Goal: Task Accomplishment & Management: Complete application form

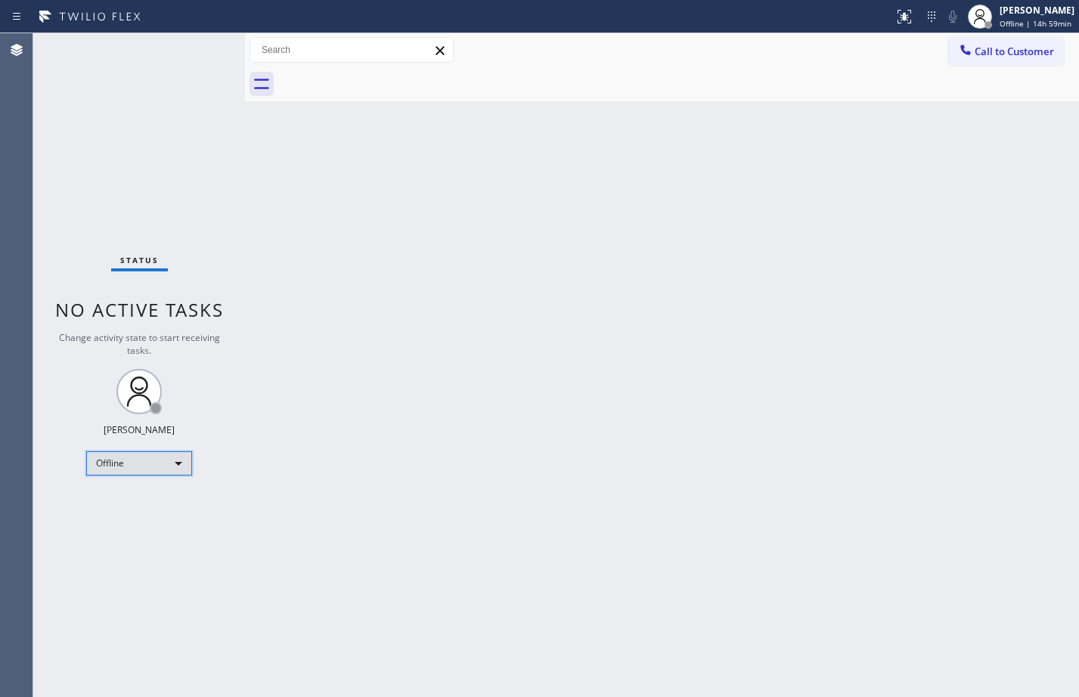
click at [163, 469] on div "Offline" at bounding box center [139, 463] width 106 height 24
click at [142, 510] on li "Available" at bounding box center [138, 503] width 103 height 18
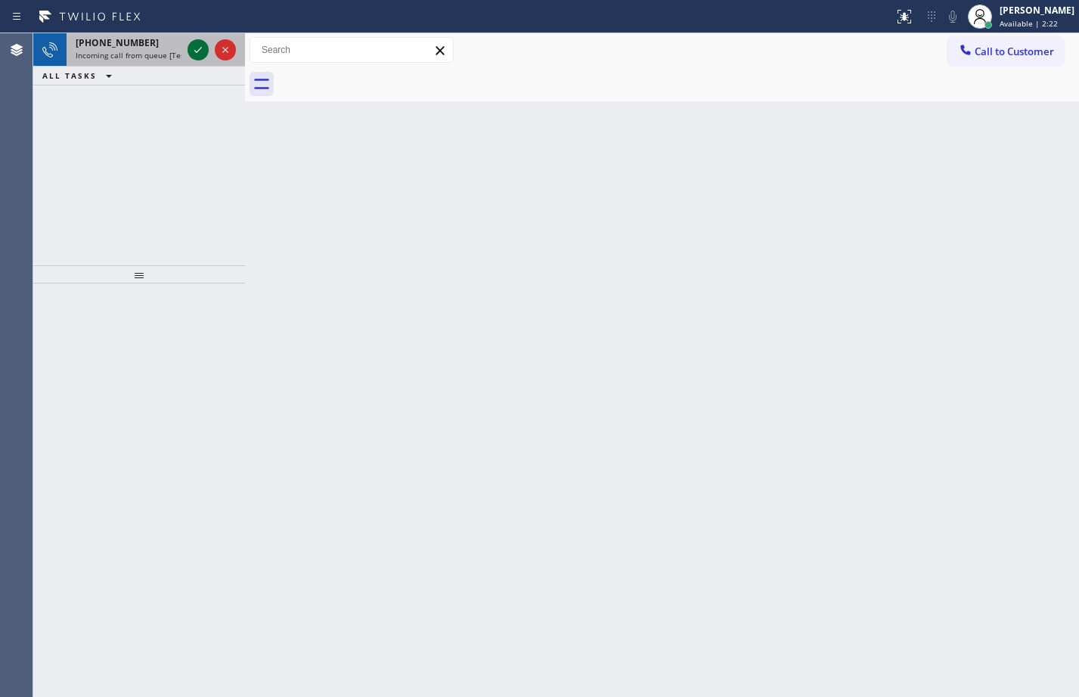
click at [203, 46] on icon at bounding box center [198, 50] width 18 height 18
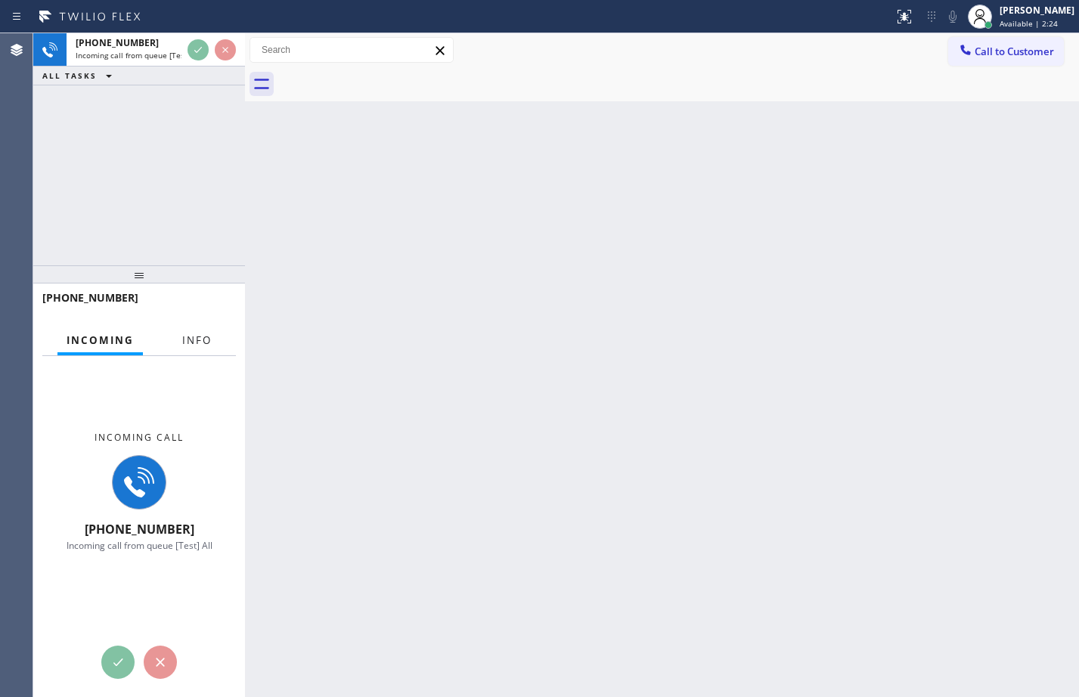
click at [214, 345] on button "Info" at bounding box center [197, 340] width 48 height 29
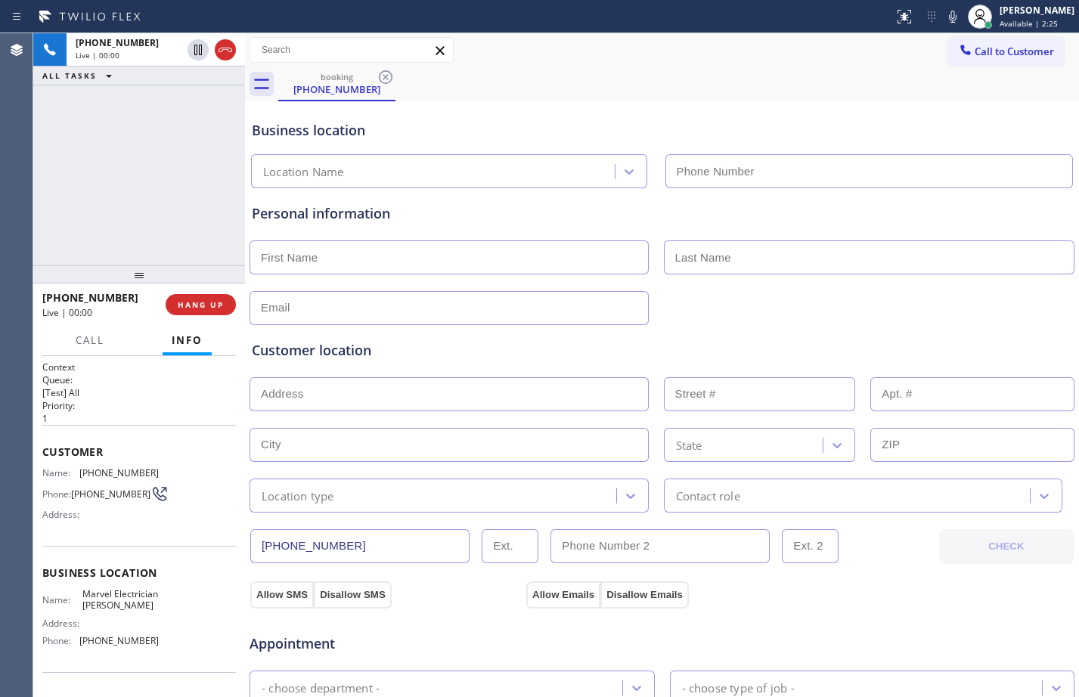
type input "[PHONE_NUMBER]"
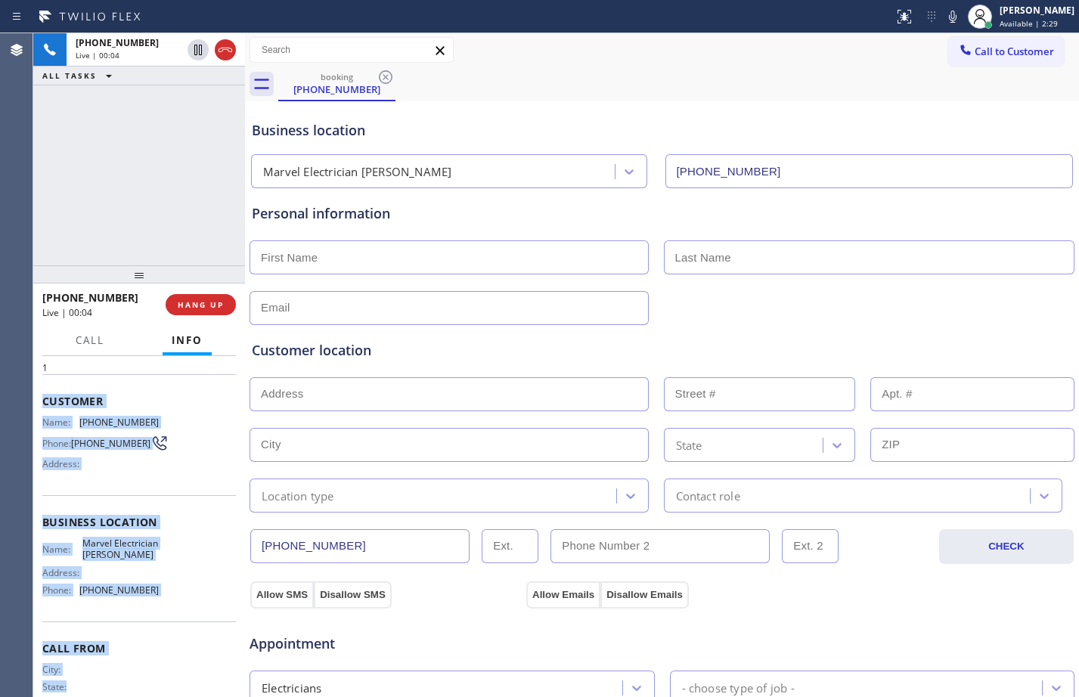
scroll to position [104, 0]
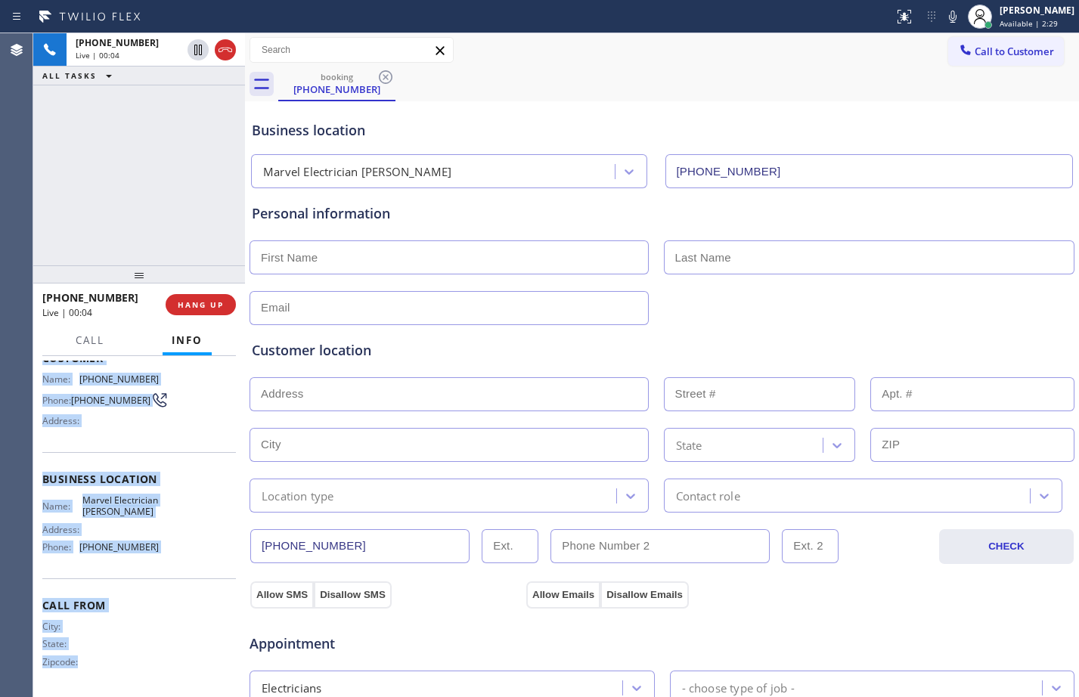
drag, startPoint x: 43, startPoint y: 450, endPoint x: 172, endPoint y: 684, distance: 266.9
click at [172, 684] on div "Context Queue: [Test] All Priority: 1 Customer Name: [PHONE_NUMBER] Phone: [PHO…" at bounding box center [138, 480] width 193 height 426
click at [167, 574] on div "Business location Name: Marvel Electrician [PERSON_NAME] Address: Phone: [PHONE…" at bounding box center [138, 515] width 193 height 126
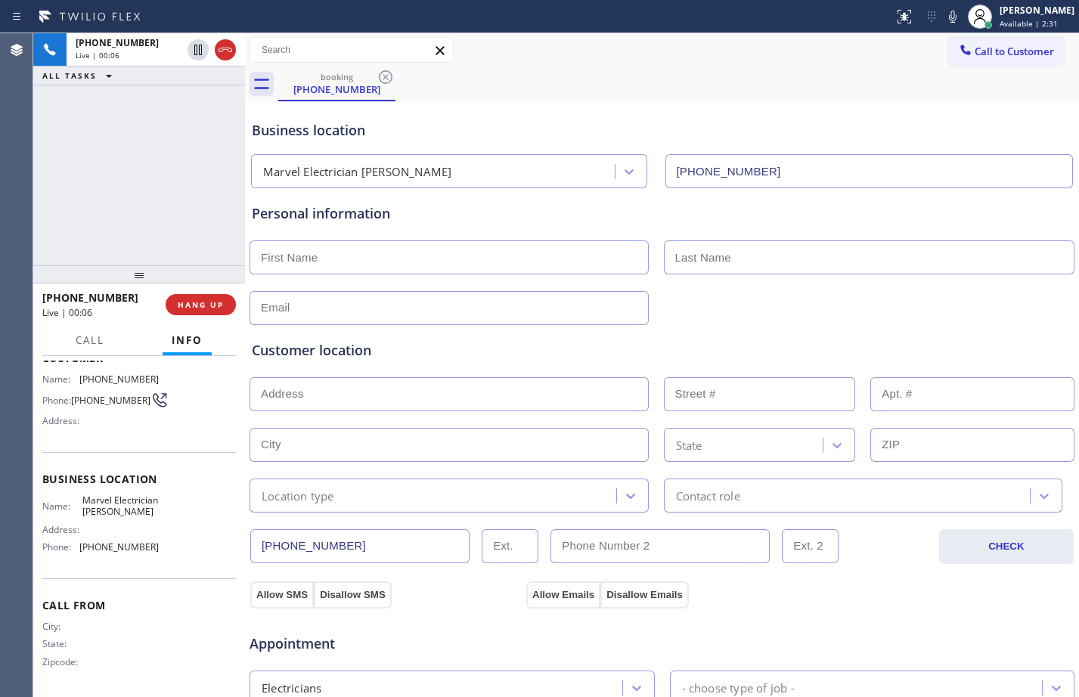
scroll to position [0, 0]
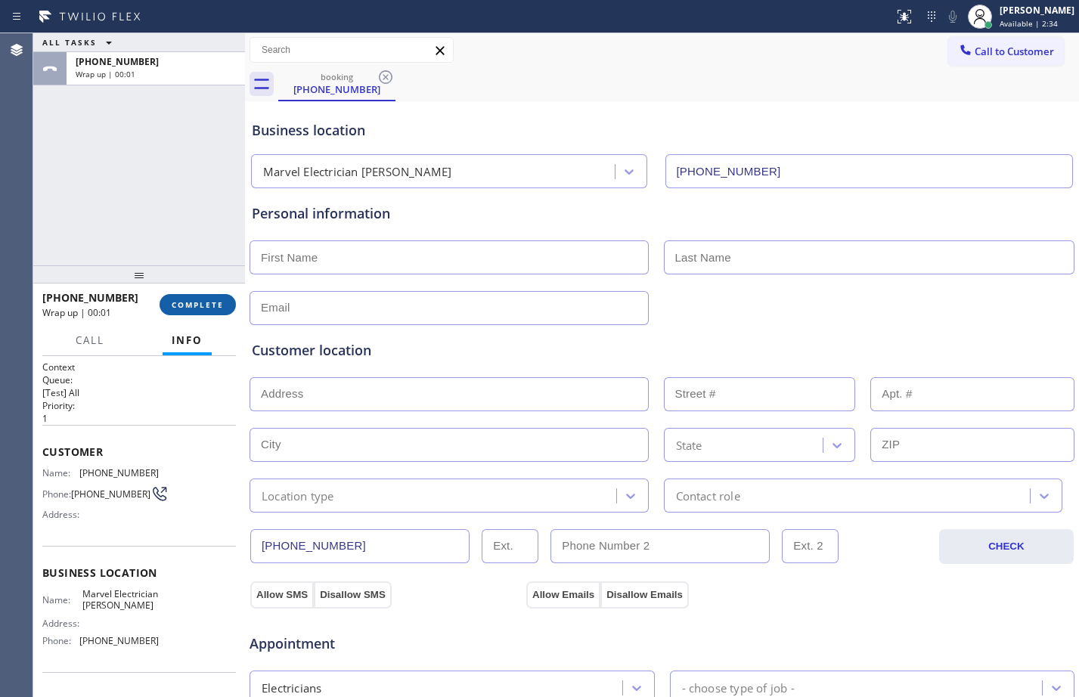
click at [209, 311] on button "COMPLETE" at bounding box center [197, 304] width 76 height 21
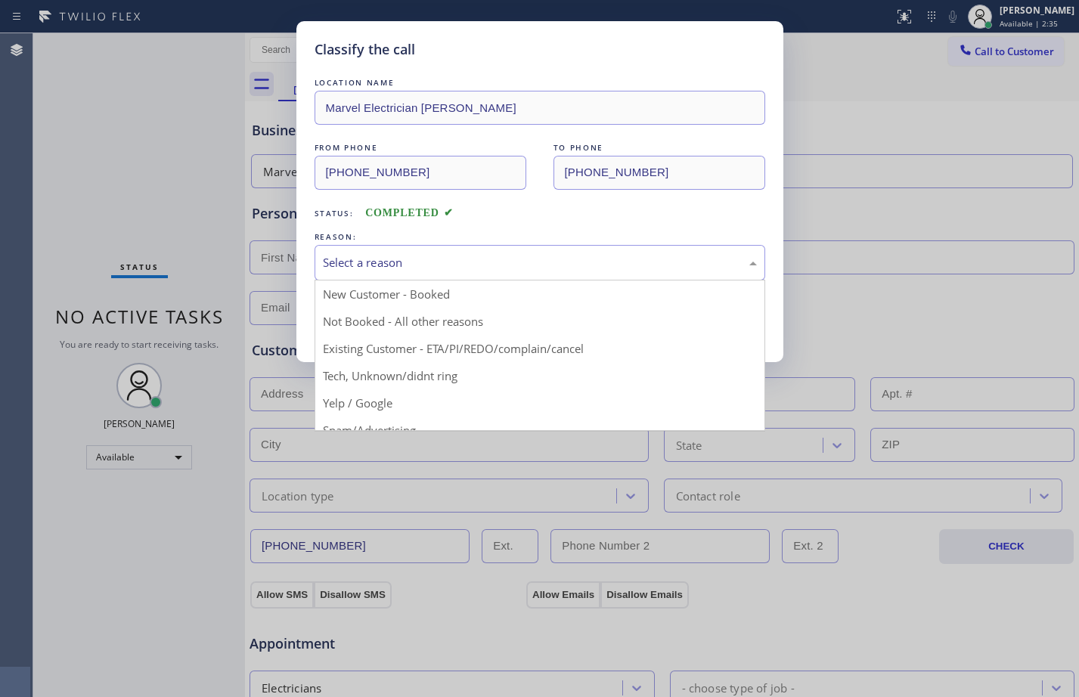
click at [396, 264] on div "Select a reason" at bounding box center [540, 262] width 434 height 17
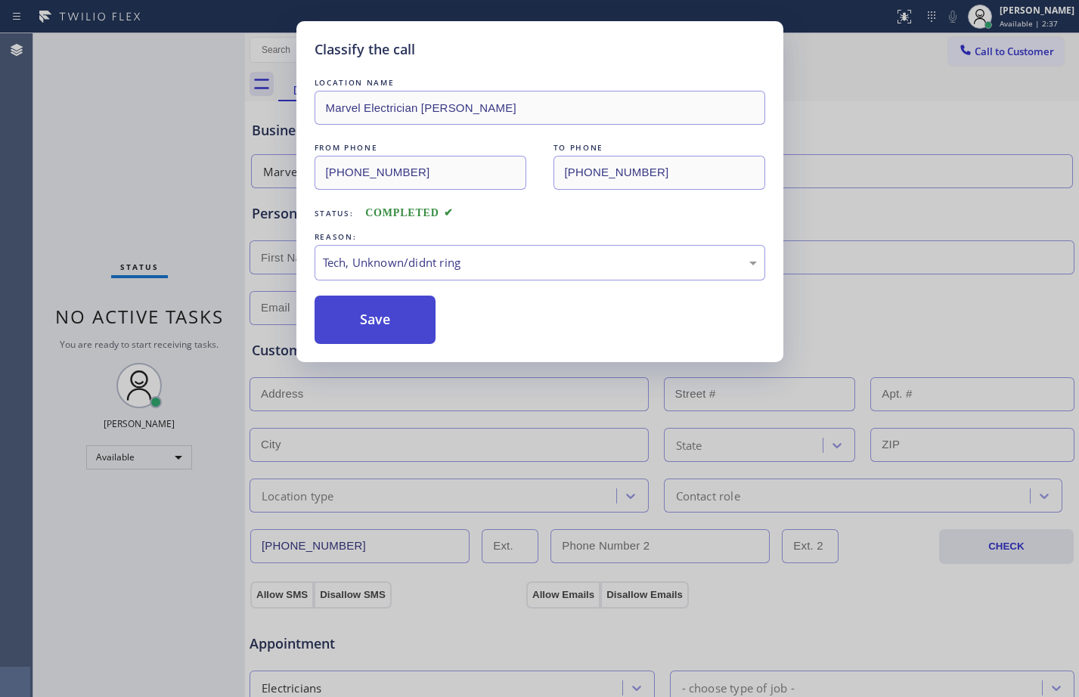
click at [372, 326] on button "Save" at bounding box center [375, 320] width 122 height 48
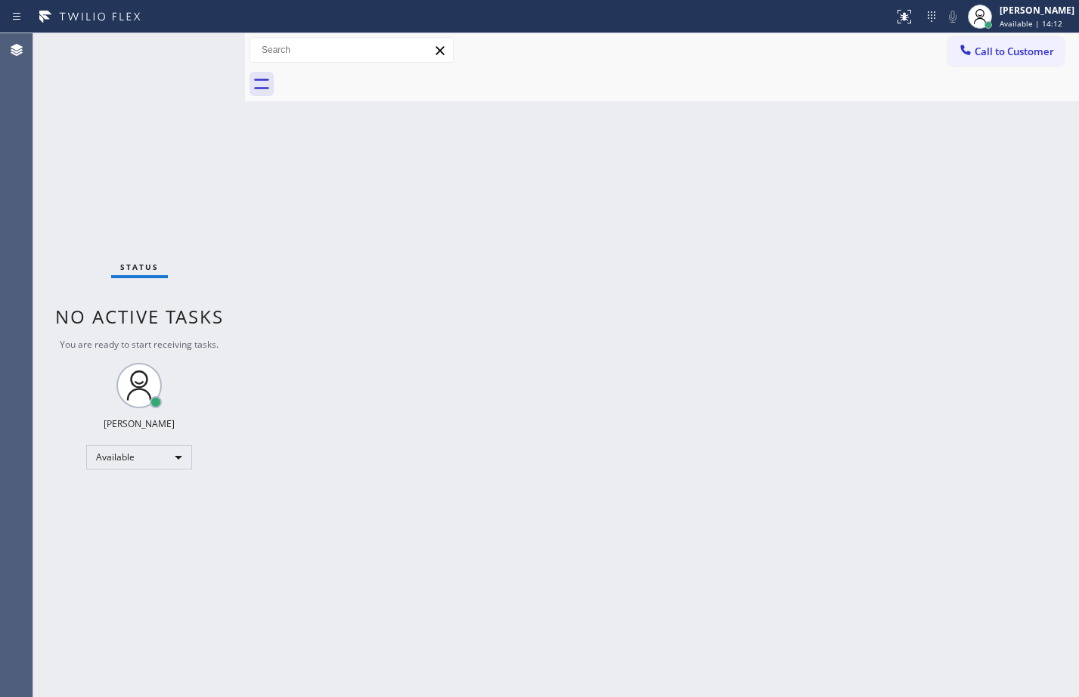
click at [806, 419] on div "Back to Dashboard Change Sender ID Customers Technicians Select a contact Outbo…" at bounding box center [662, 365] width 834 height 664
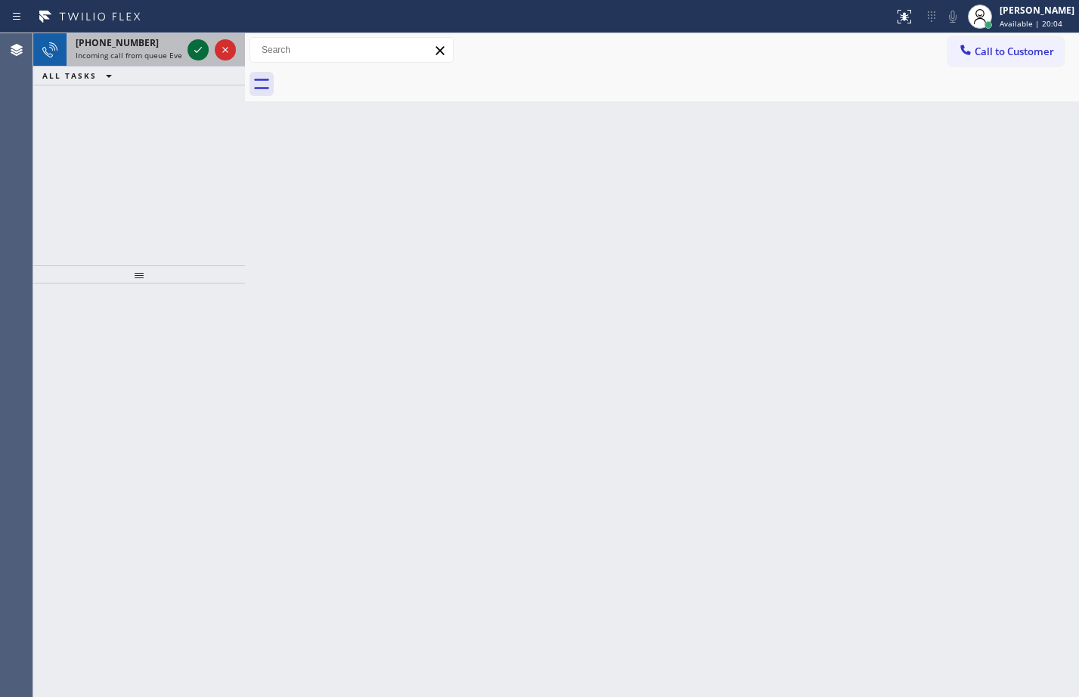
click at [198, 54] on icon at bounding box center [198, 50] width 18 height 18
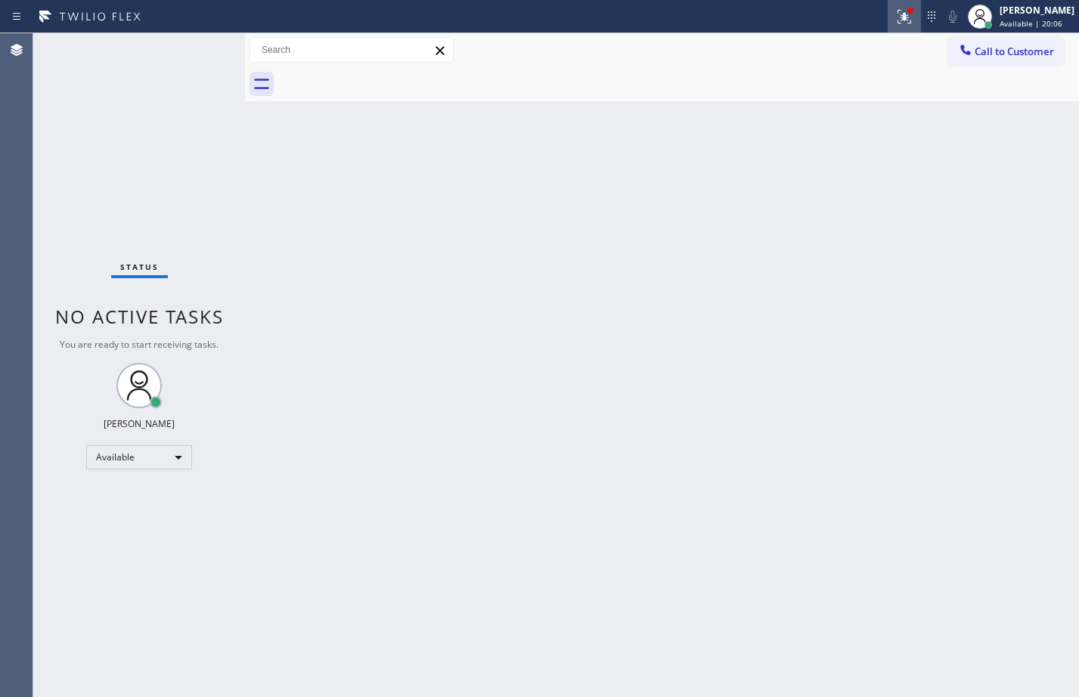
click at [895, 11] on icon at bounding box center [904, 17] width 18 height 18
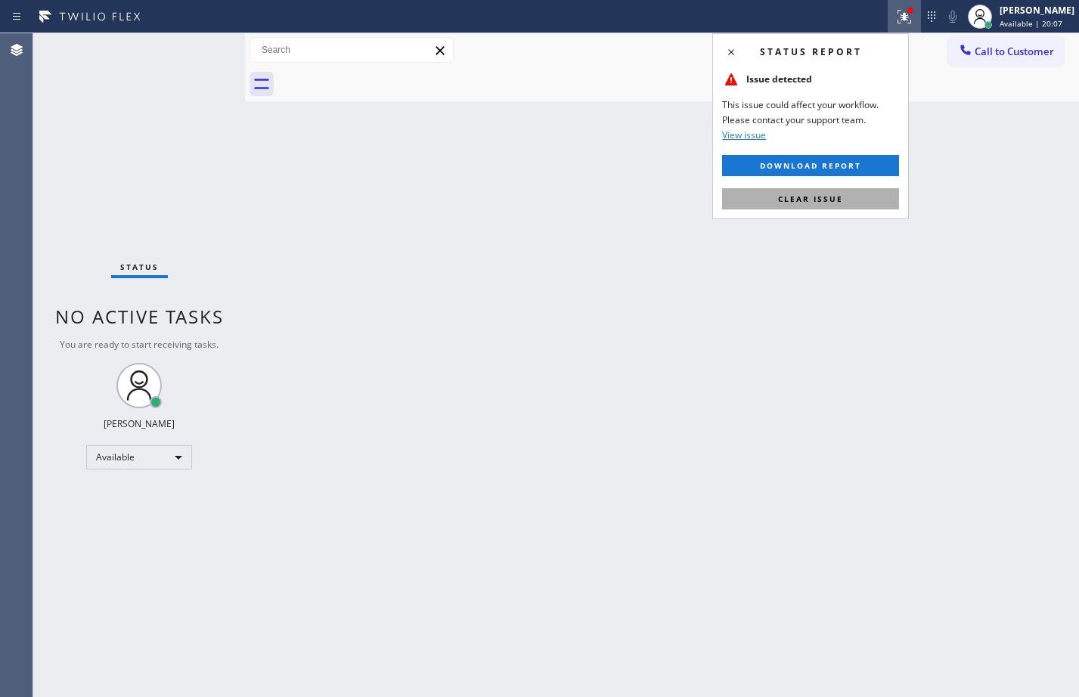
click at [800, 190] on button "Clear issue" at bounding box center [810, 198] width 177 height 21
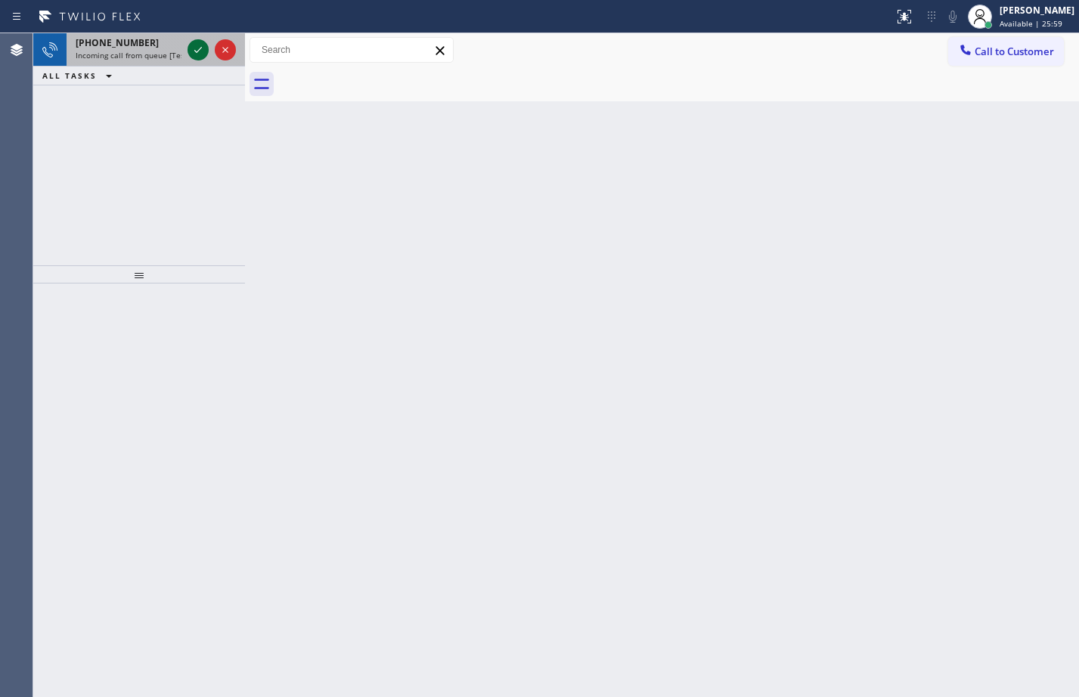
click at [198, 51] on icon at bounding box center [198, 50] width 8 height 6
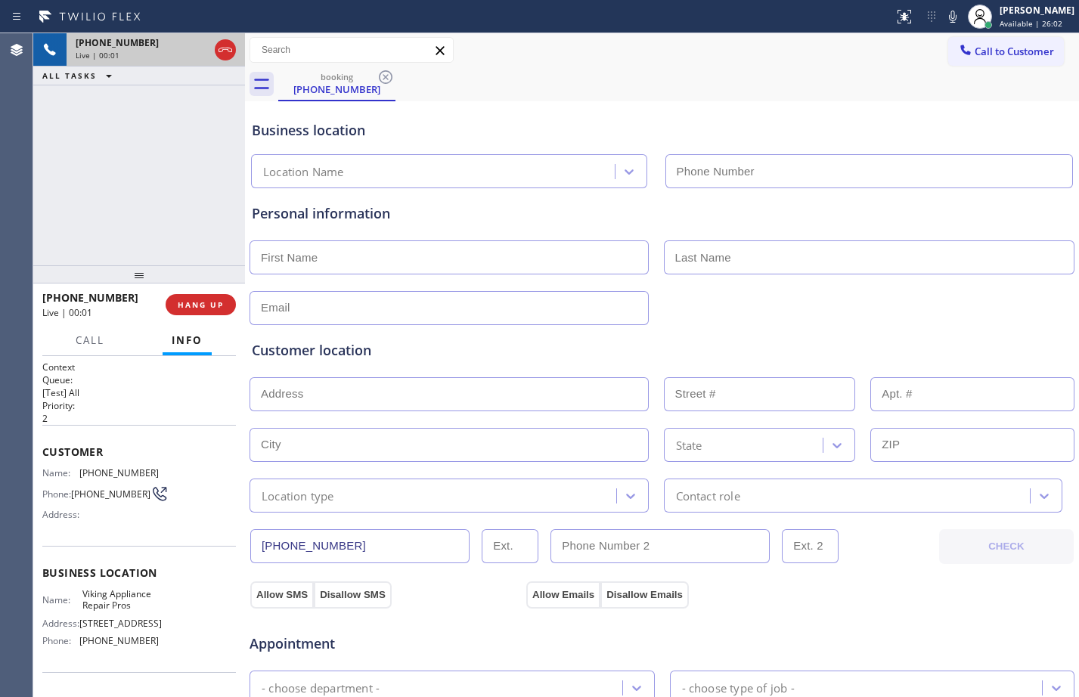
type input "[PHONE_NUMBER]"
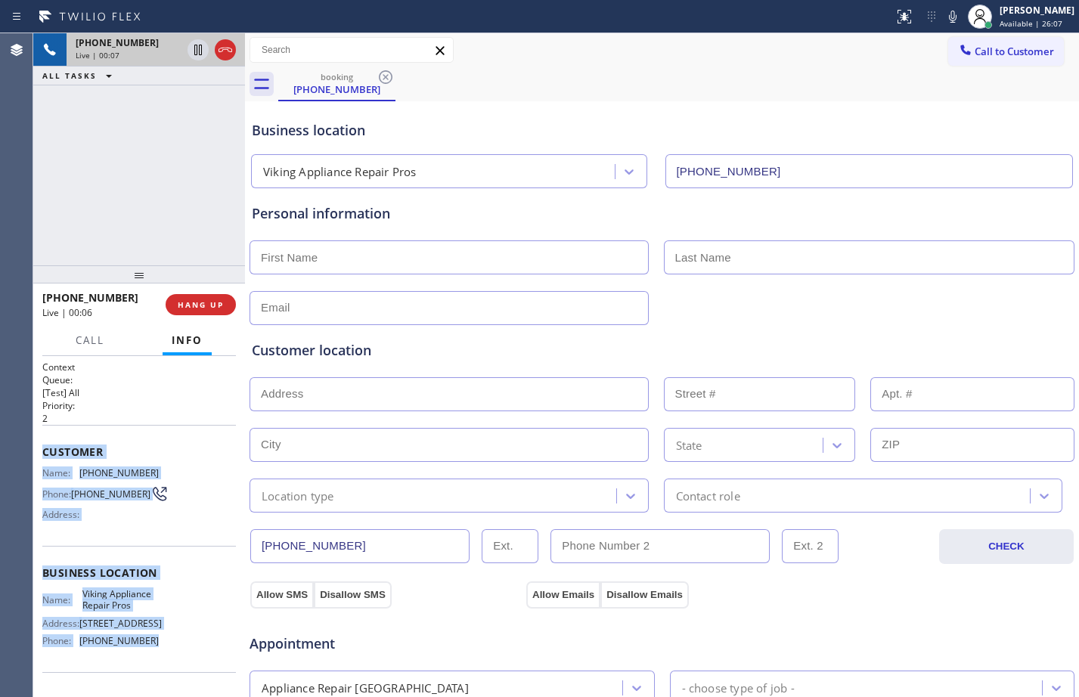
drag, startPoint x: 40, startPoint y: 451, endPoint x: 166, endPoint y: 652, distance: 236.4
click at [166, 652] on div "Context Queue: [Test] All Priority: 2 Customer Name: [PHONE_NUMBER] Phone: [PHO…" at bounding box center [139, 526] width 212 height 341
copy div "Customer Name: [PHONE_NUMBER] Phone: [PHONE_NUMBER] Address: Business location …"
click at [141, 185] on div "[PHONE_NUMBER] Live | 00:18 ALL TASKS ALL TASKS ACTIVE TASKS TASKS IN WRAP UP" at bounding box center [139, 149] width 212 height 232
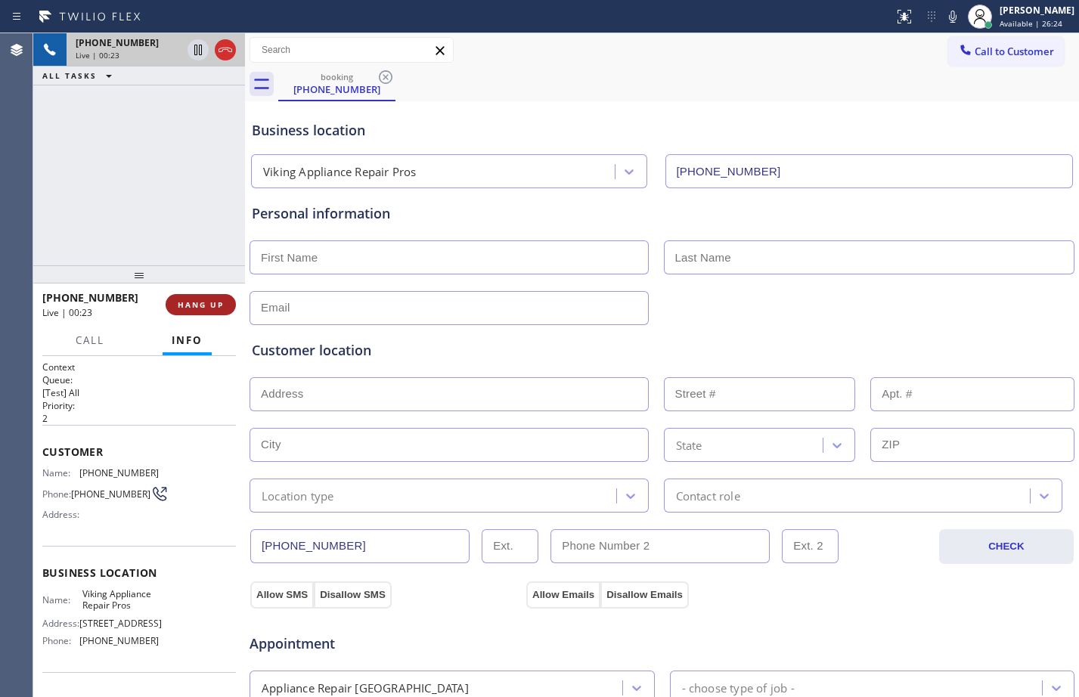
click at [209, 302] on span "HANG UP" at bounding box center [201, 304] width 46 height 11
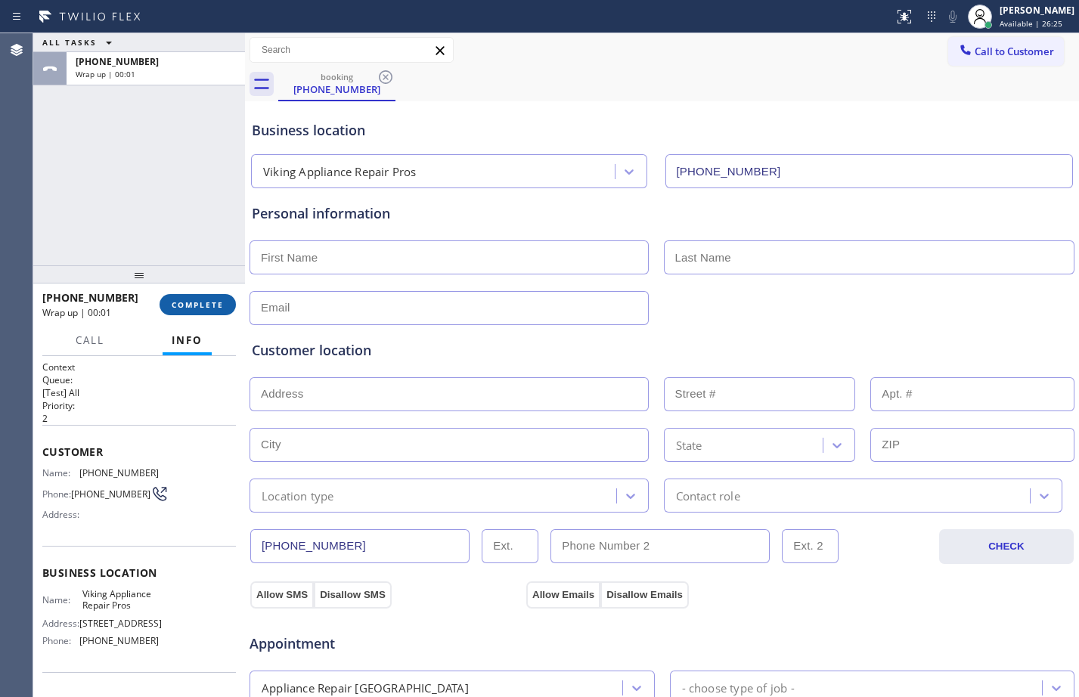
click at [208, 303] on span "COMPLETE" at bounding box center [198, 304] width 52 height 11
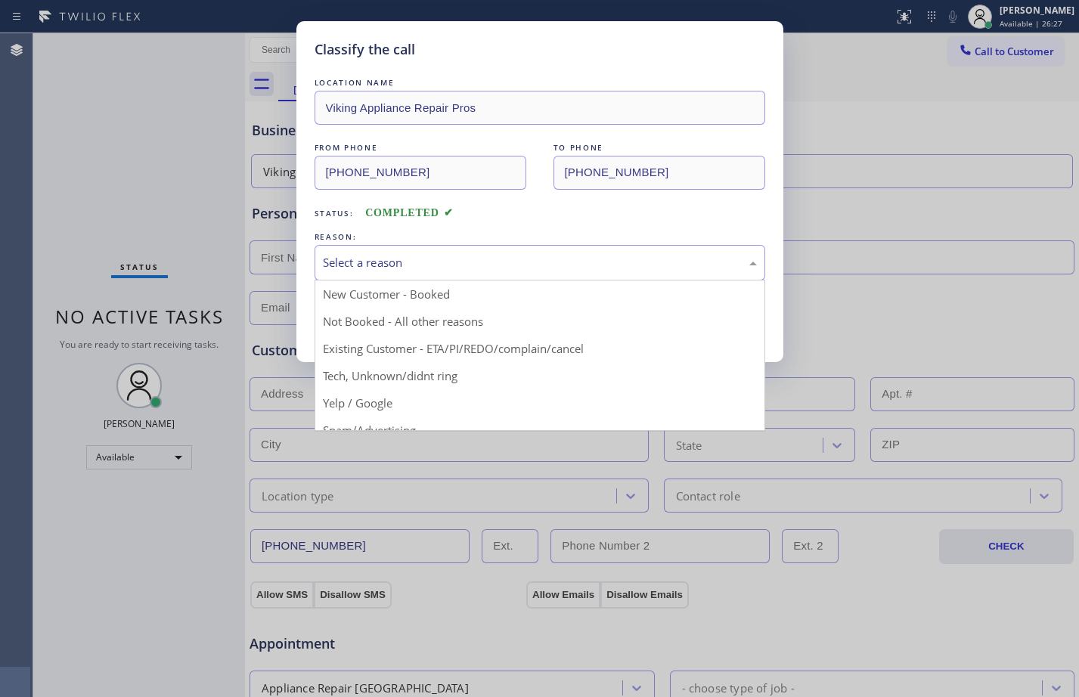
click at [479, 262] on div "Select a reason" at bounding box center [540, 262] width 434 height 17
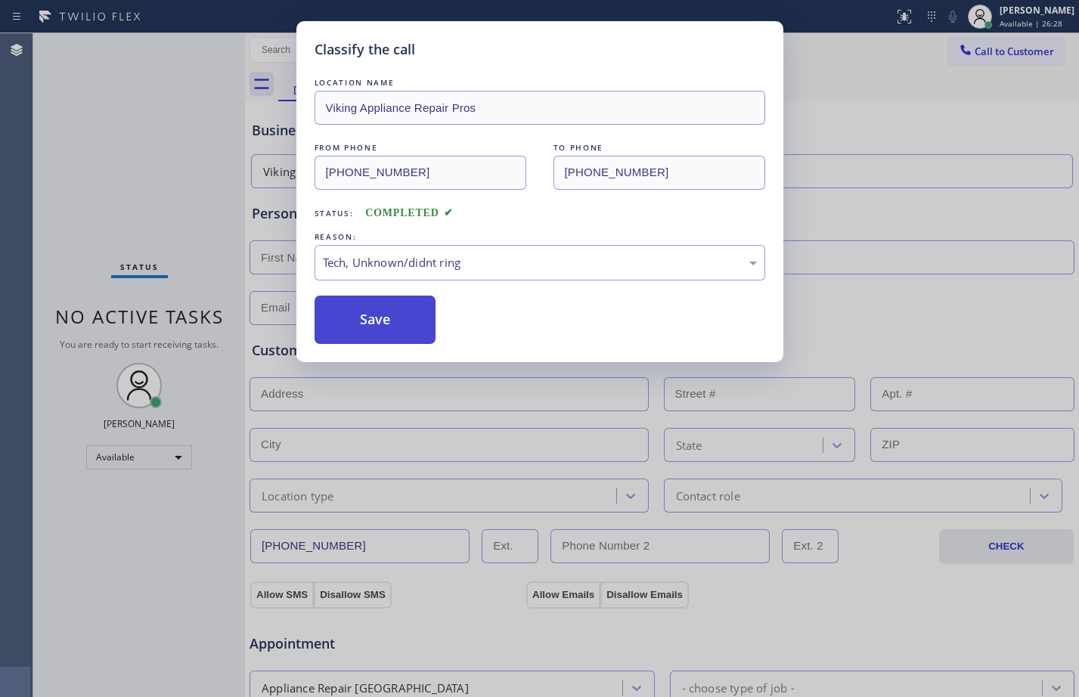
click at [388, 305] on button "Save" at bounding box center [375, 320] width 122 height 48
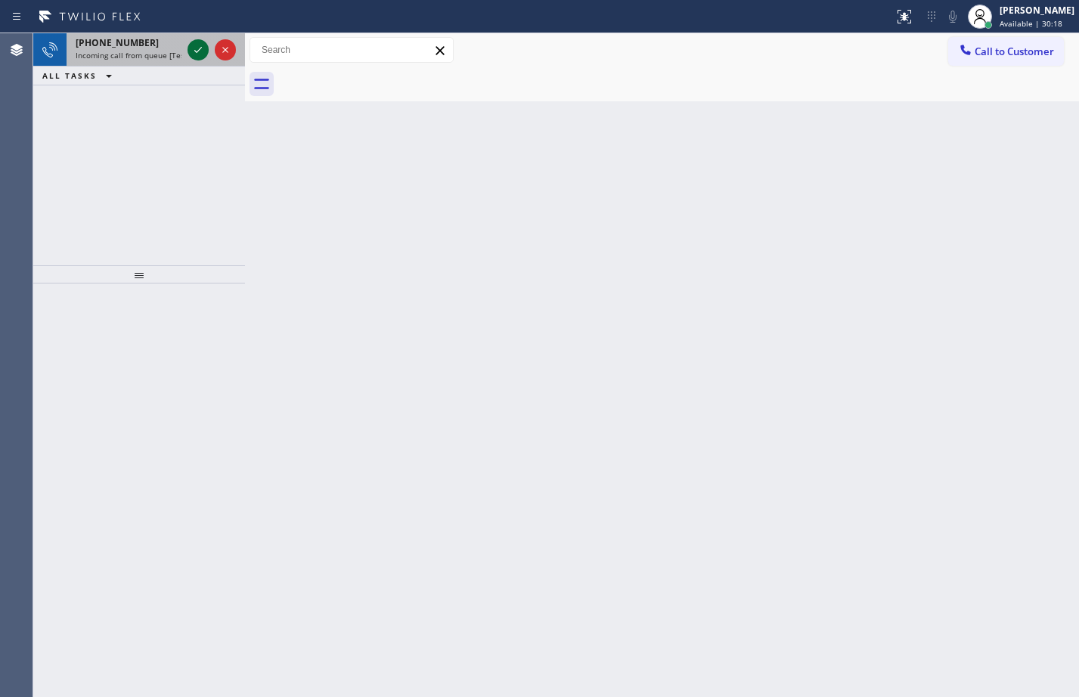
click at [204, 48] on icon at bounding box center [198, 50] width 18 height 18
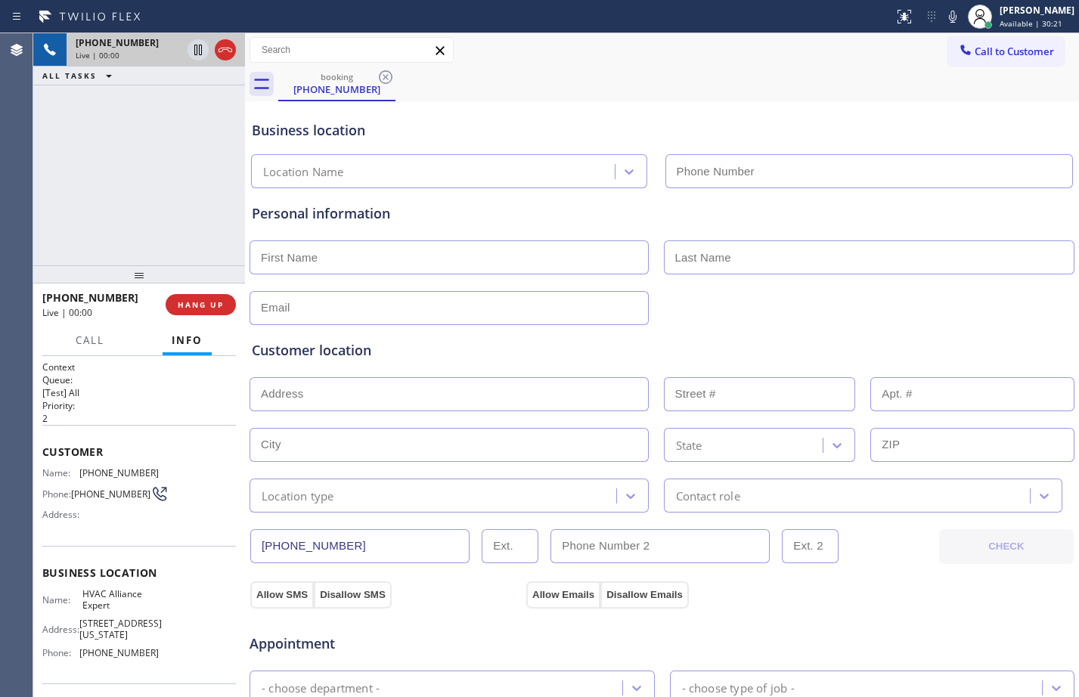
type input "[PHONE_NUMBER]"
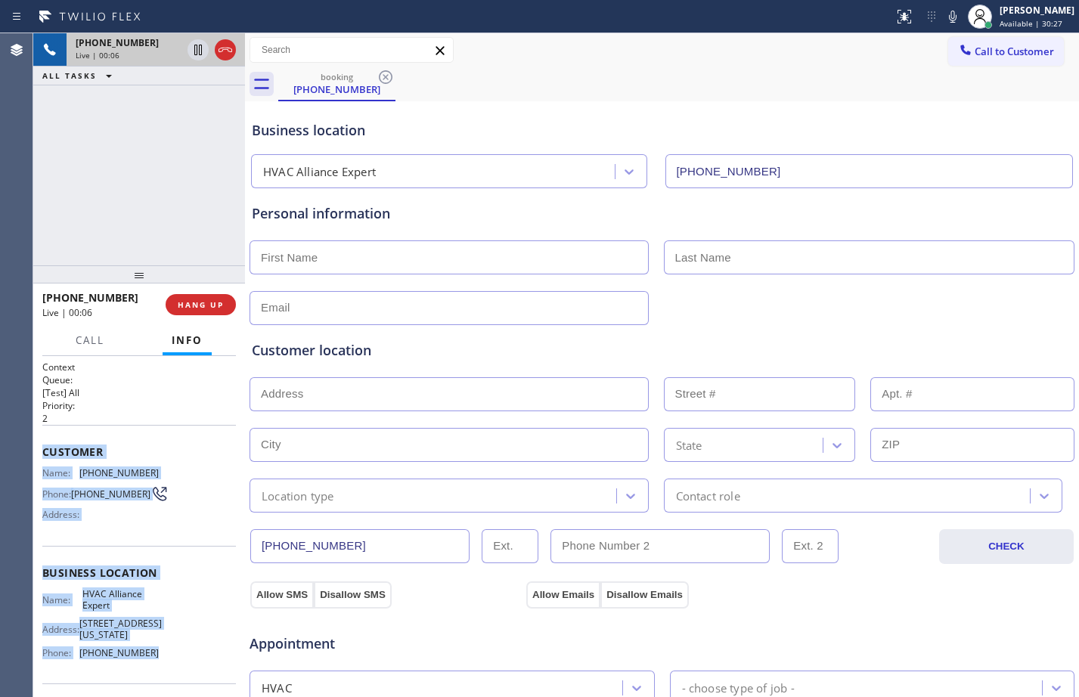
drag, startPoint x: 39, startPoint y: 452, endPoint x: 163, endPoint y: 659, distance: 241.0
click at [163, 659] on div "Context Queue: [Test] All Priority: 2 Customer Name: [PHONE_NUMBER] Phone: [PHO…" at bounding box center [139, 526] width 212 height 341
copy div "Customer Name: [PHONE_NUMBER] Phone: [PHONE_NUMBER] Address: Business location …"
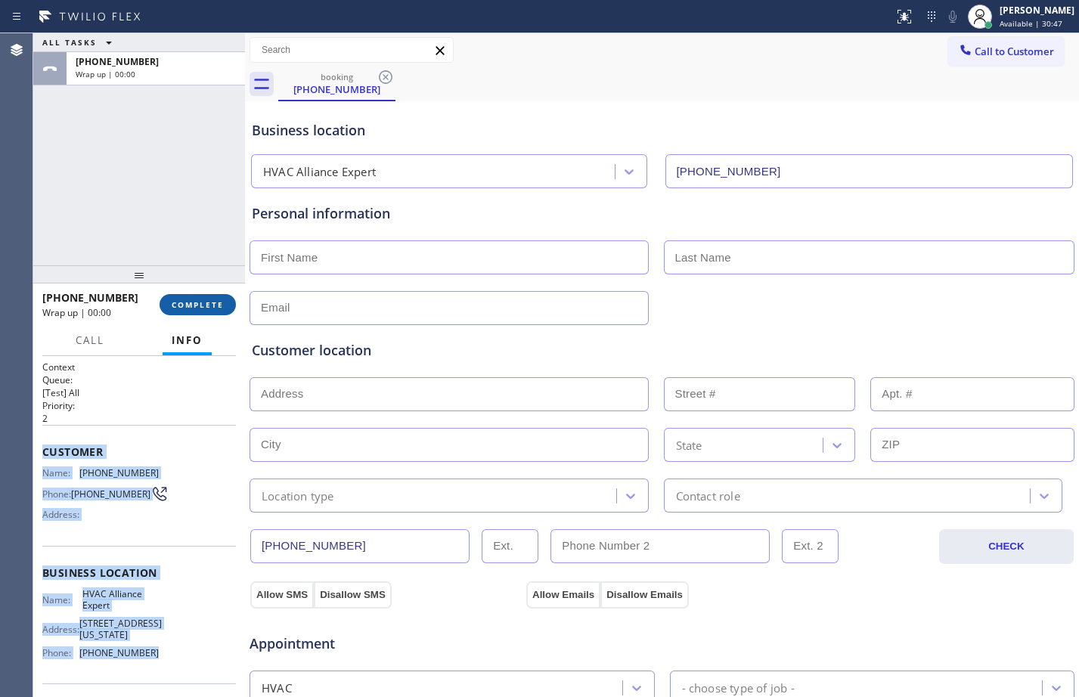
click at [200, 299] on span "COMPLETE" at bounding box center [198, 304] width 52 height 11
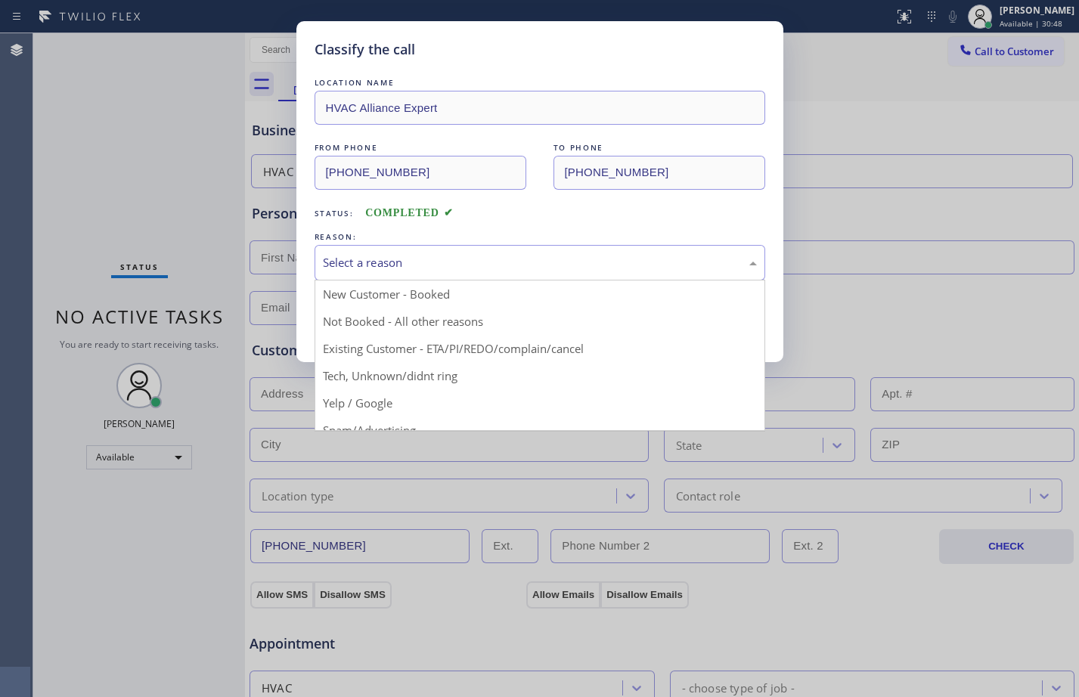
click at [430, 265] on div "Select a reason" at bounding box center [540, 262] width 434 height 17
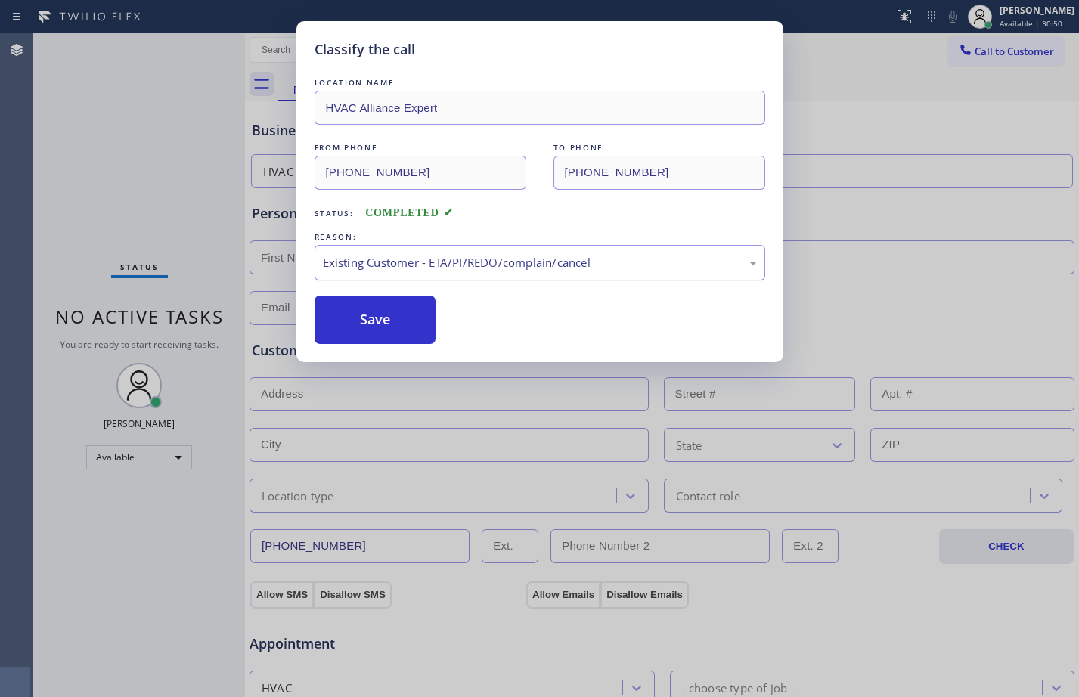
click at [414, 268] on div "Existing Customer - ETA/PI/REDO/complain/cancel" at bounding box center [540, 262] width 434 height 17
click at [370, 312] on button "Save" at bounding box center [375, 320] width 122 height 48
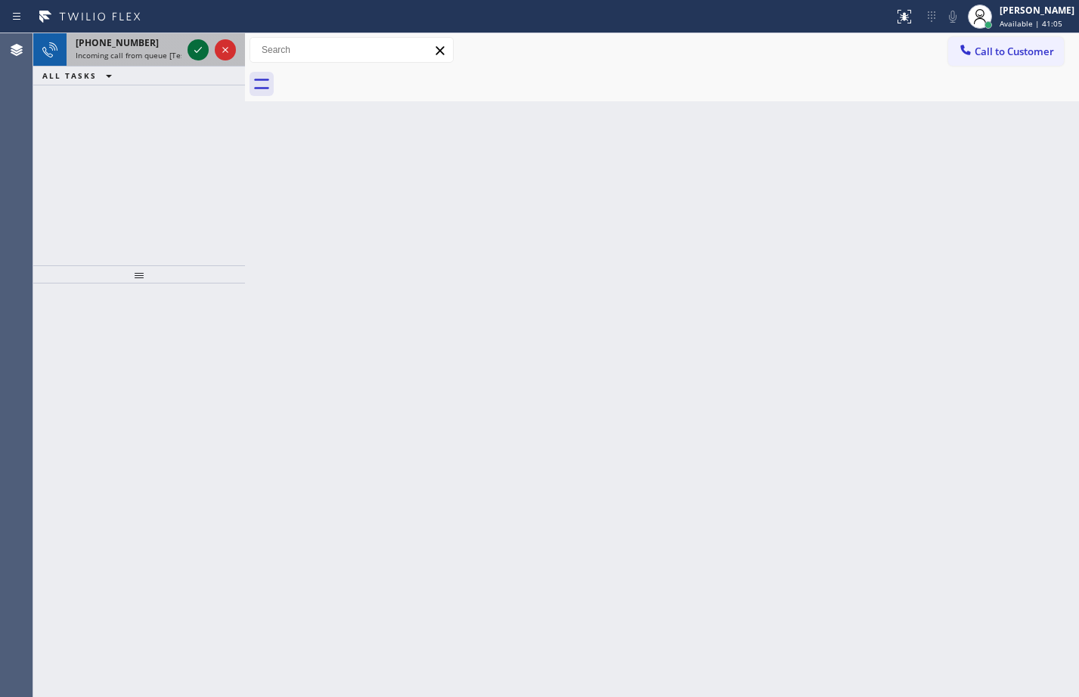
click at [195, 56] on icon at bounding box center [198, 50] width 18 height 18
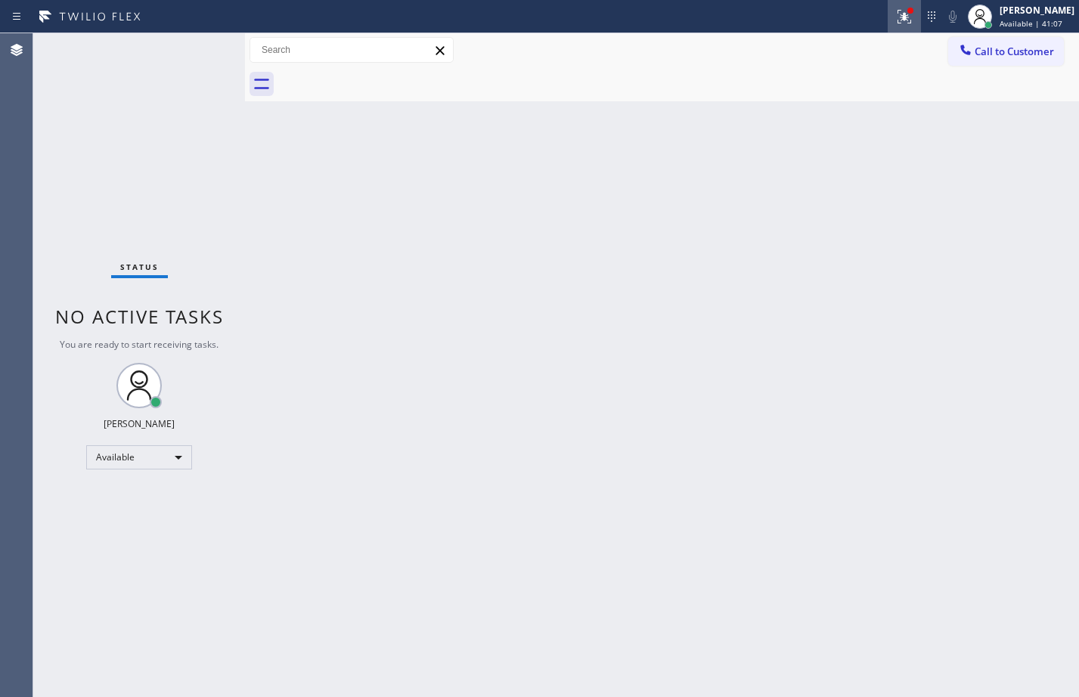
click at [895, 15] on icon at bounding box center [904, 17] width 18 height 18
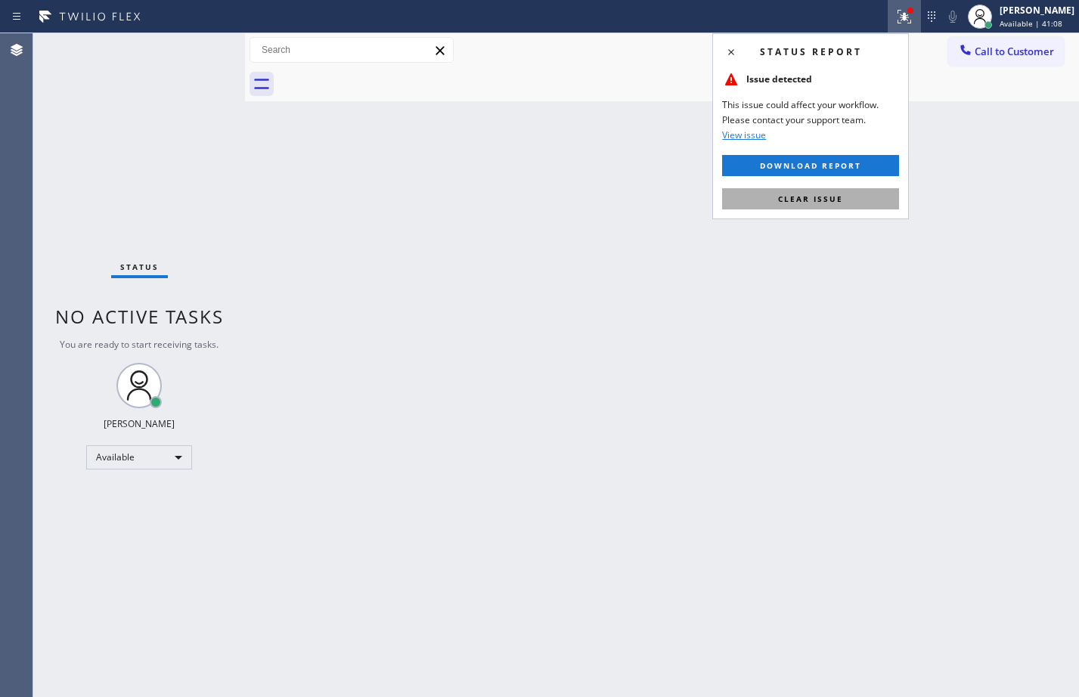
click at [805, 202] on span "Clear issue" at bounding box center [810, 198] width 65 height 11
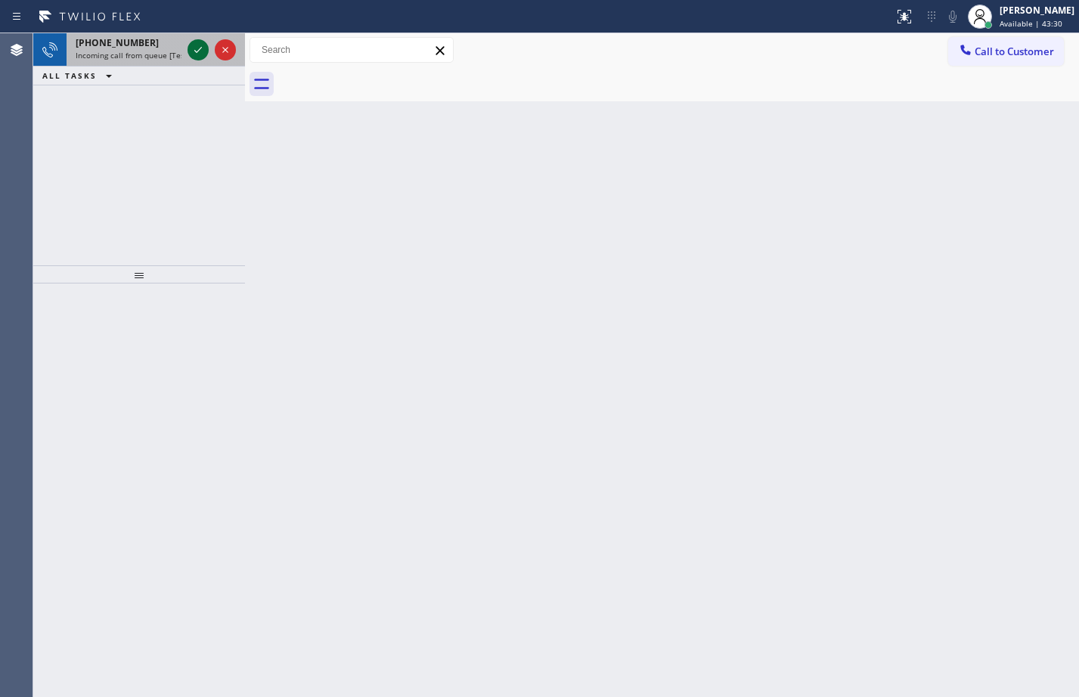
click at [205, 50] on icon at bounding box center [198, 50] width 18 height 18
click at [905, 12] on div at bounding box center [909, 10] width 9 height 9
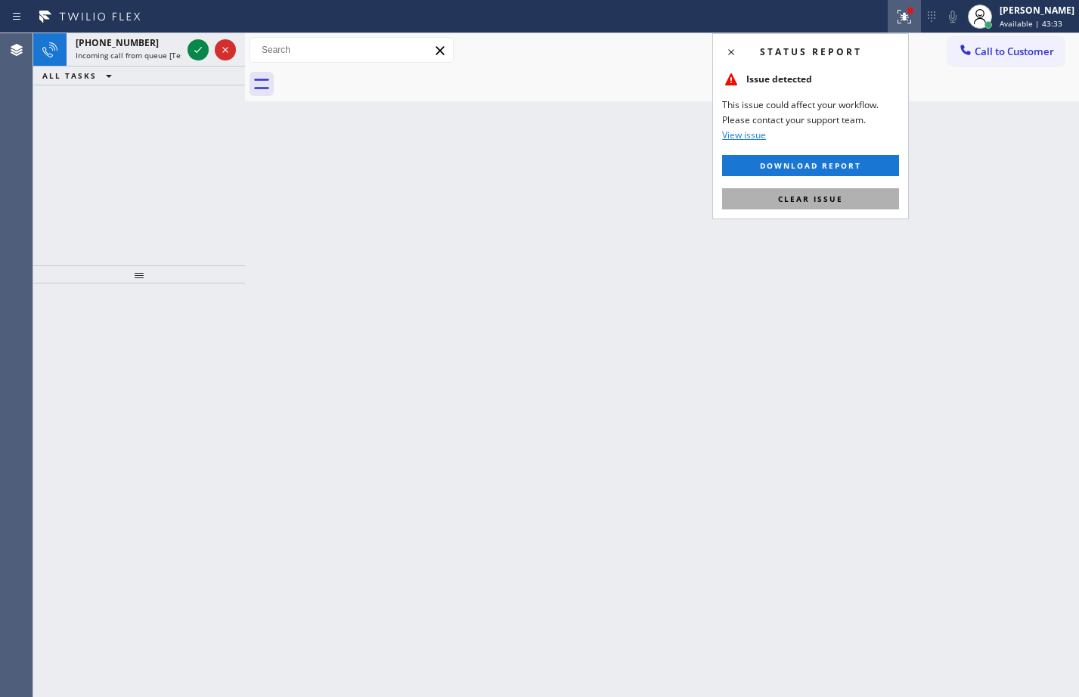
click at [795, 200] on span "Clear issue" at bounding box center [810, 198] width 65 height 11
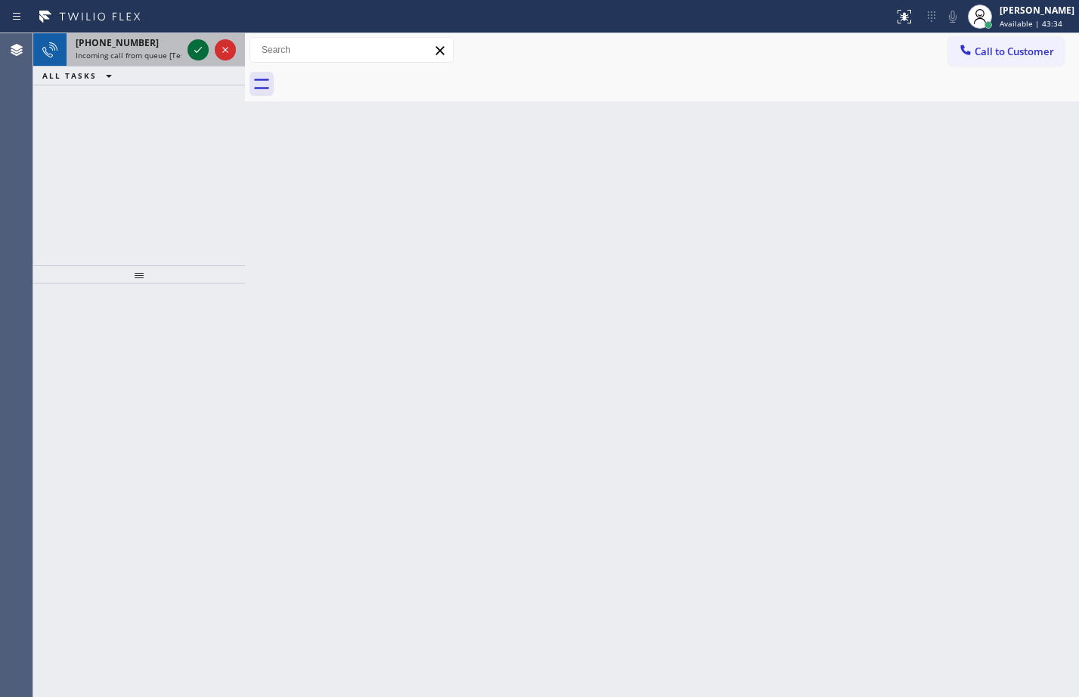
click at [200, 43] on icon at bounding box center [198, 50] width 18 height 18
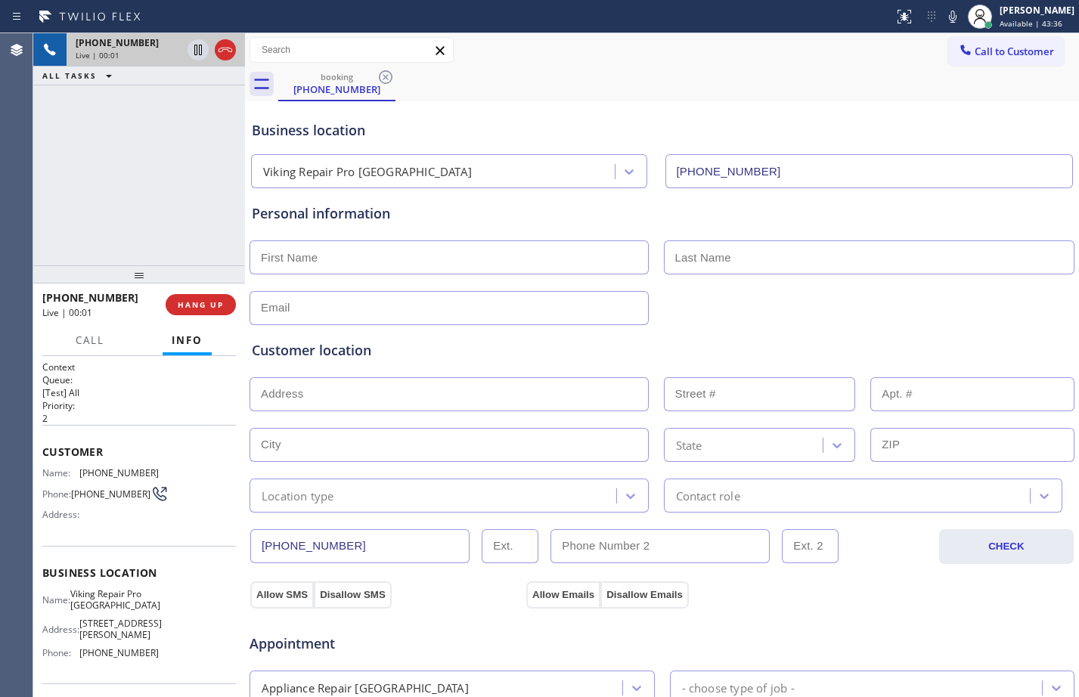
type input "[PHONE_NUMBER]"
click at [218, 305] on span "HANG UP" at bounding box center [201, 304] width 46 height 11
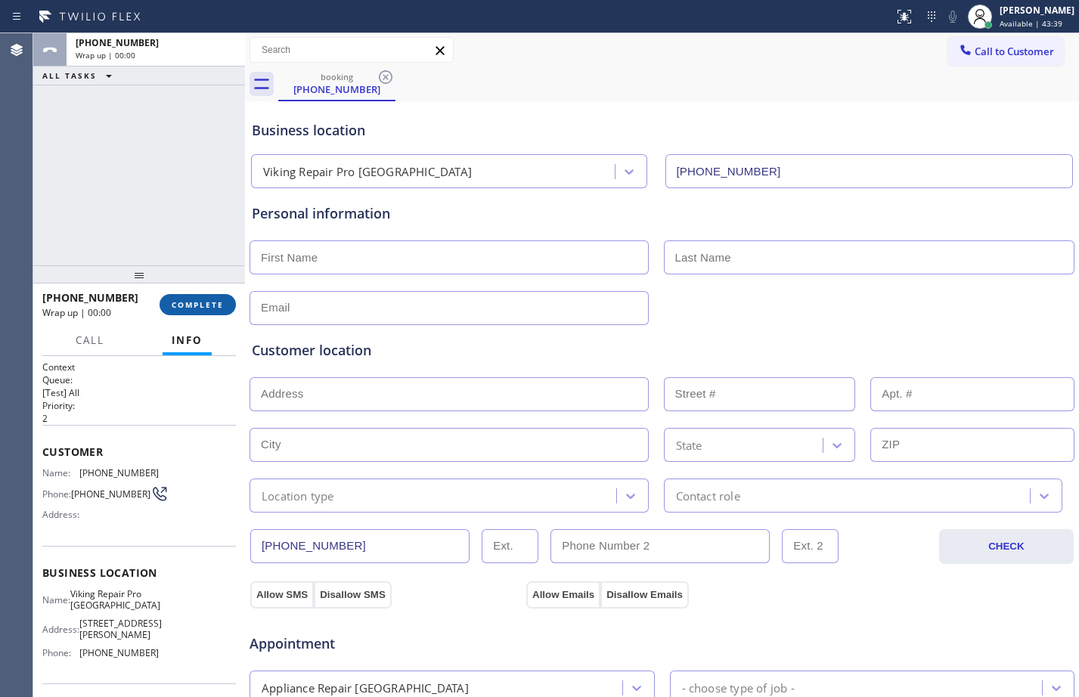
click at [218, 305] on span "COMPLETE" at bounding box center [198, 304] width 52 height 11
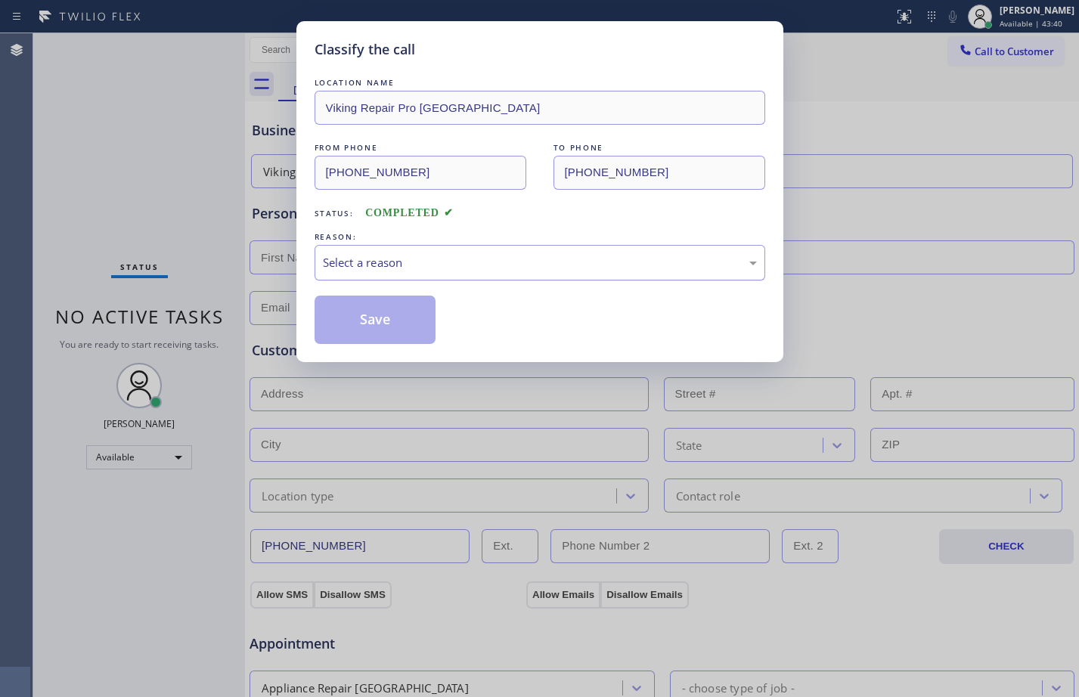
click at [494, 259] on div "Select a reason" at bounding box center [540, 262] width 434 height 17
click at [357, 306] on button "Save" at bounding box center [375, 320] width 122 height 48
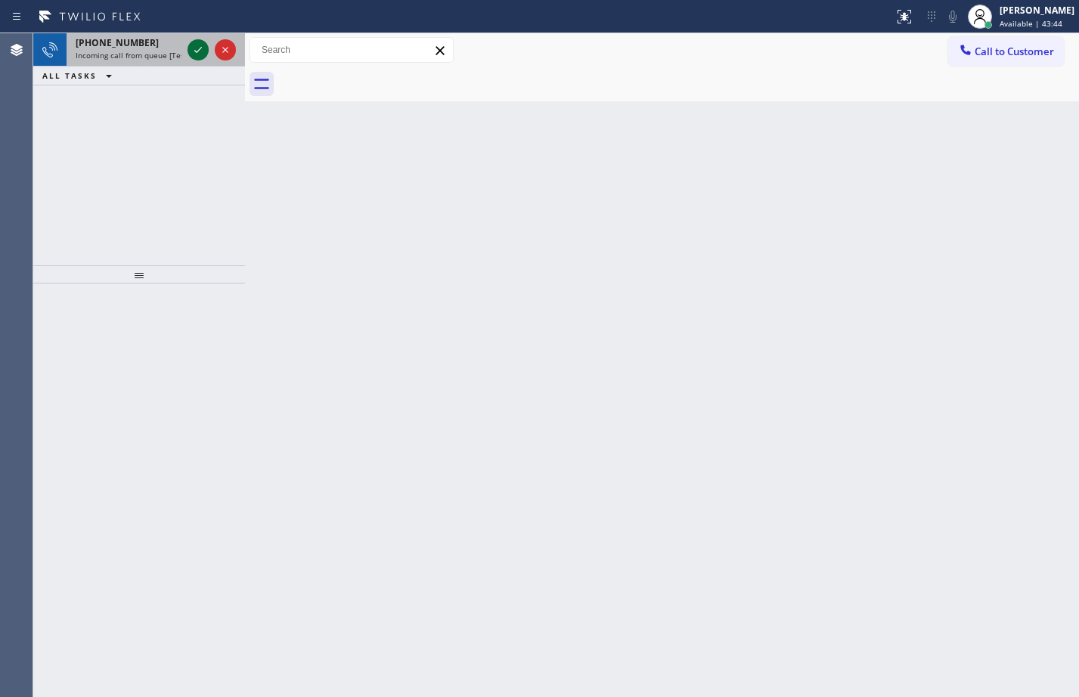
click at [197, 51] on icon at bounding box center [198, 50] width 18 height 18
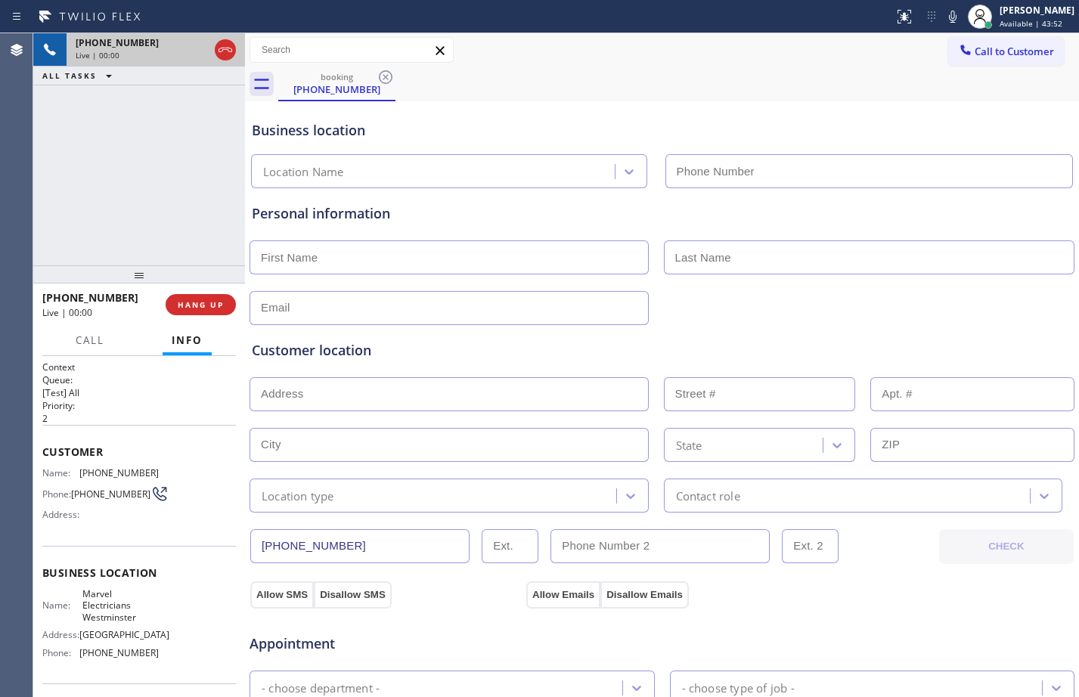
type input "[PHONE_NUMBER]"
click at [199, 307] on span "HANG UP" at bounding box center [201, 304] width 46 height 11
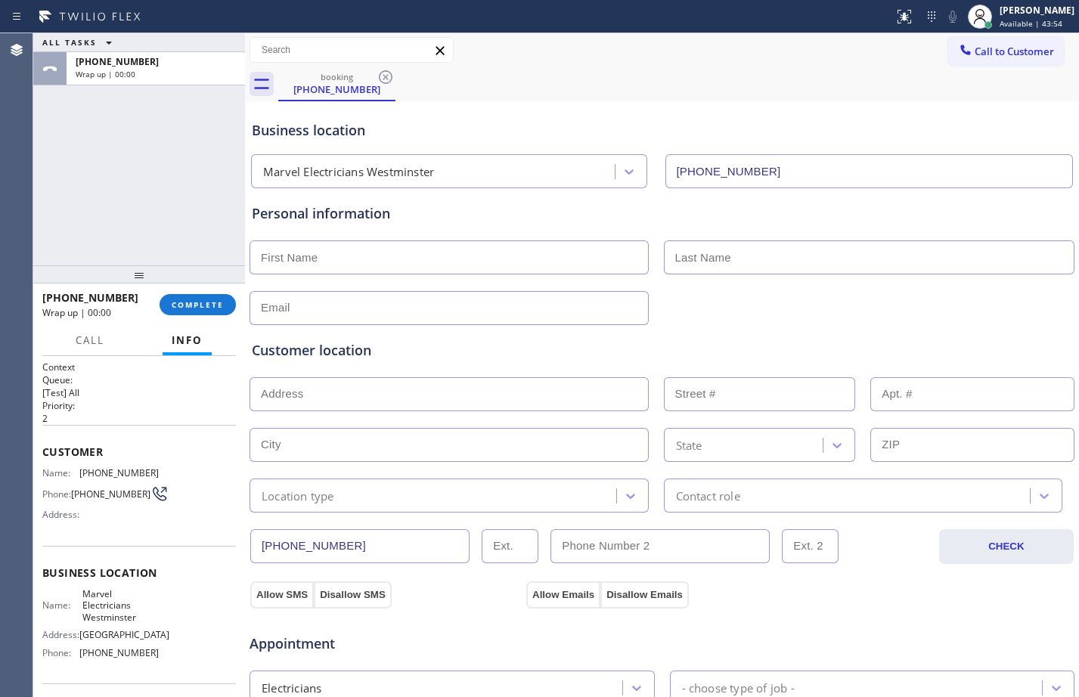
click at [196, 291] on div "[PHONE_NUMBER] Wrap up | 00:00 COMPLETE" at bounding box center [138, 304] width 193 height 39
click at [200, 303] on span "COMPLETE" at bounding box center [198, 304] width 52 height 11
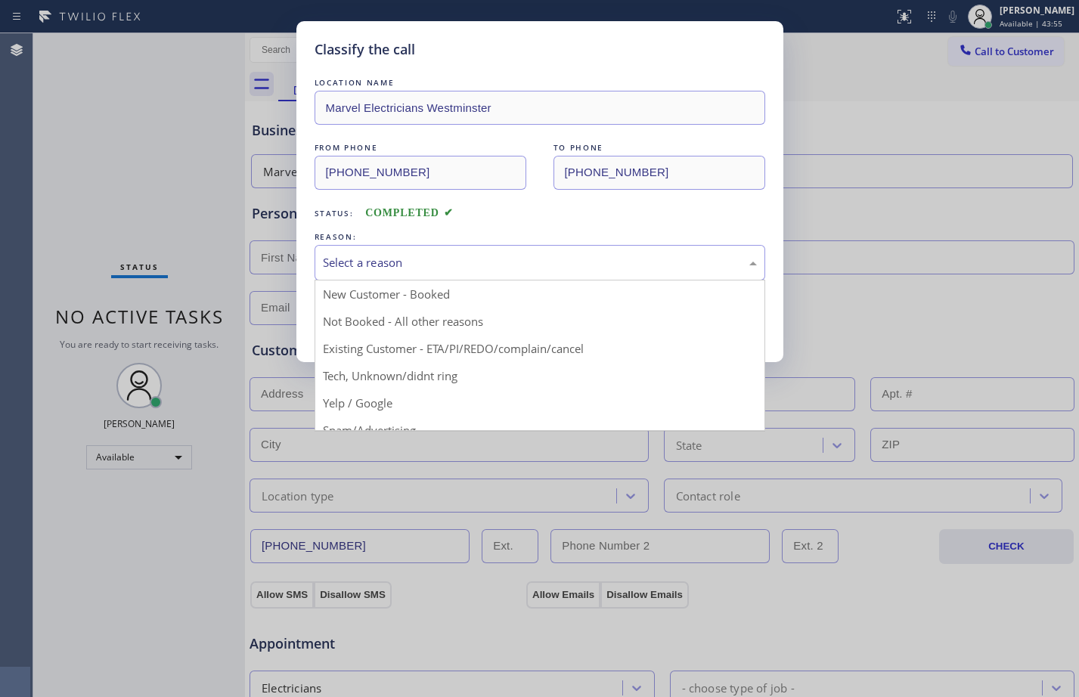
click at [430, 262] on div "Select a reason" at bounding box center [540, 262] width 434 height 17
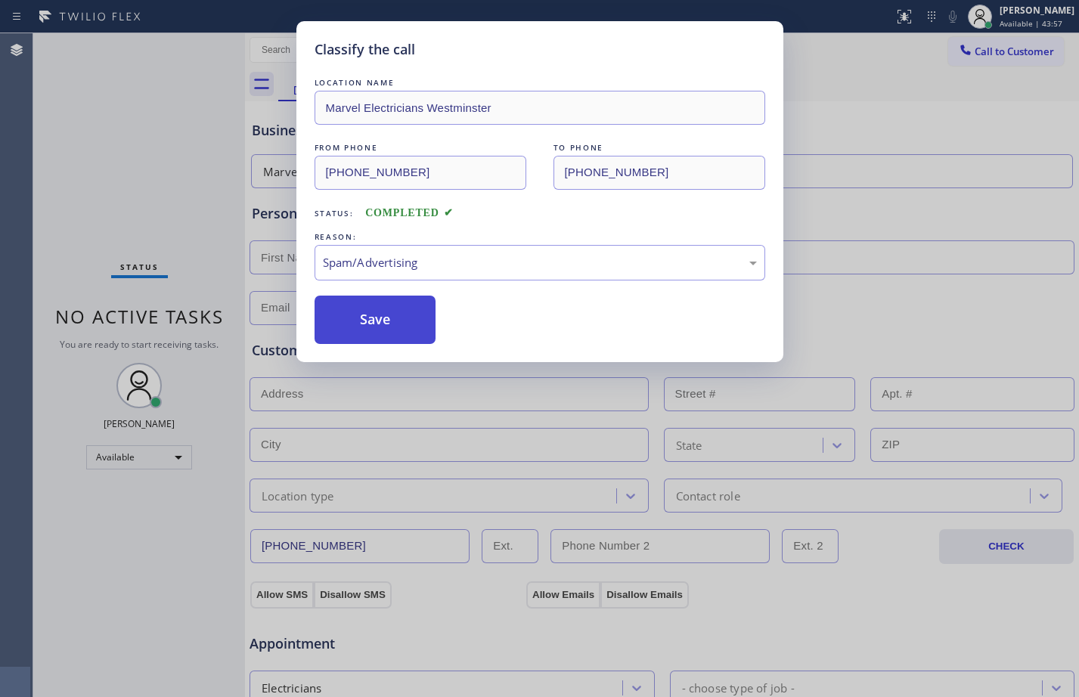
click at [385, 336] on button "Save" at bounding box center [375, 320] width 122 height 48
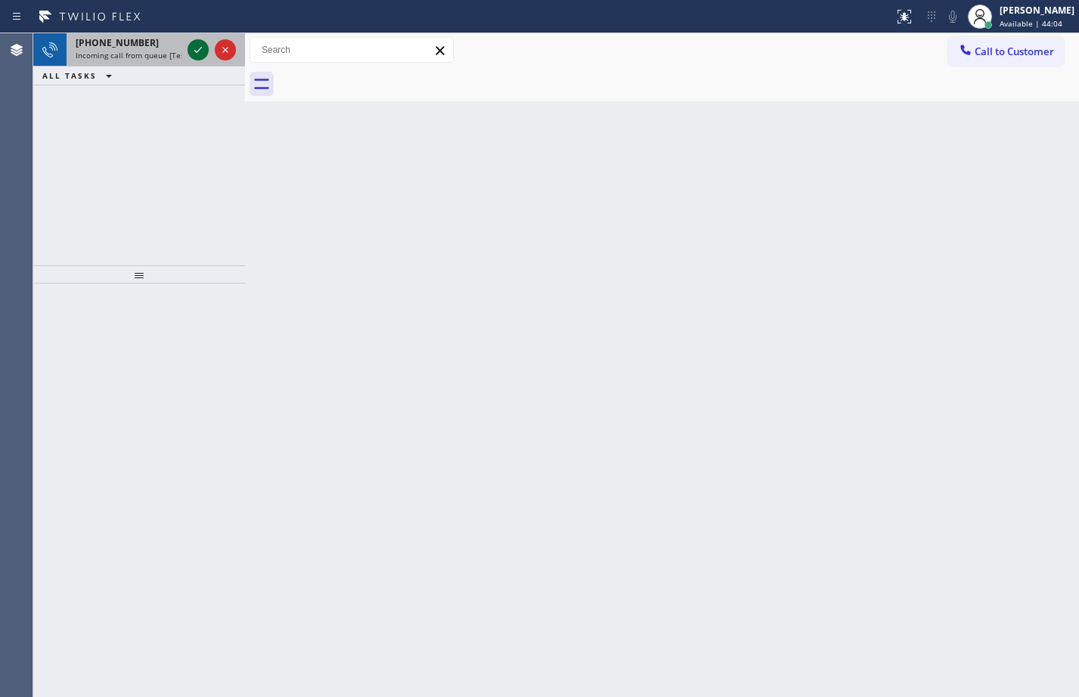
click at [192, 48] on icon at bounding box center [198, 50] width 18 height 18
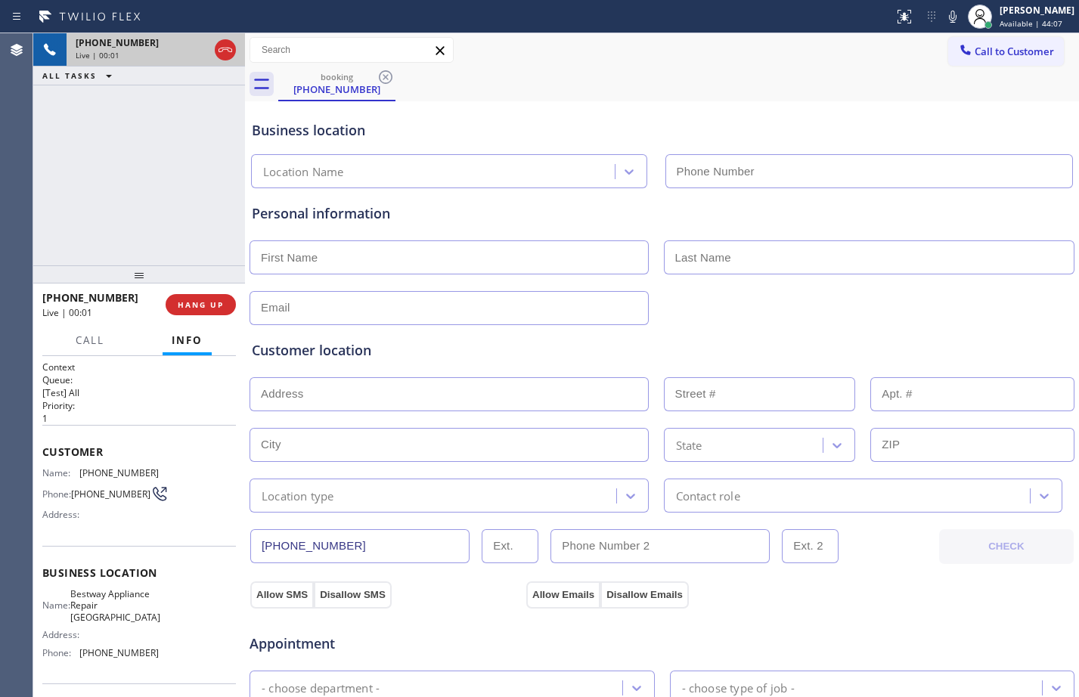
type input "[PHONE_NUMBER]"
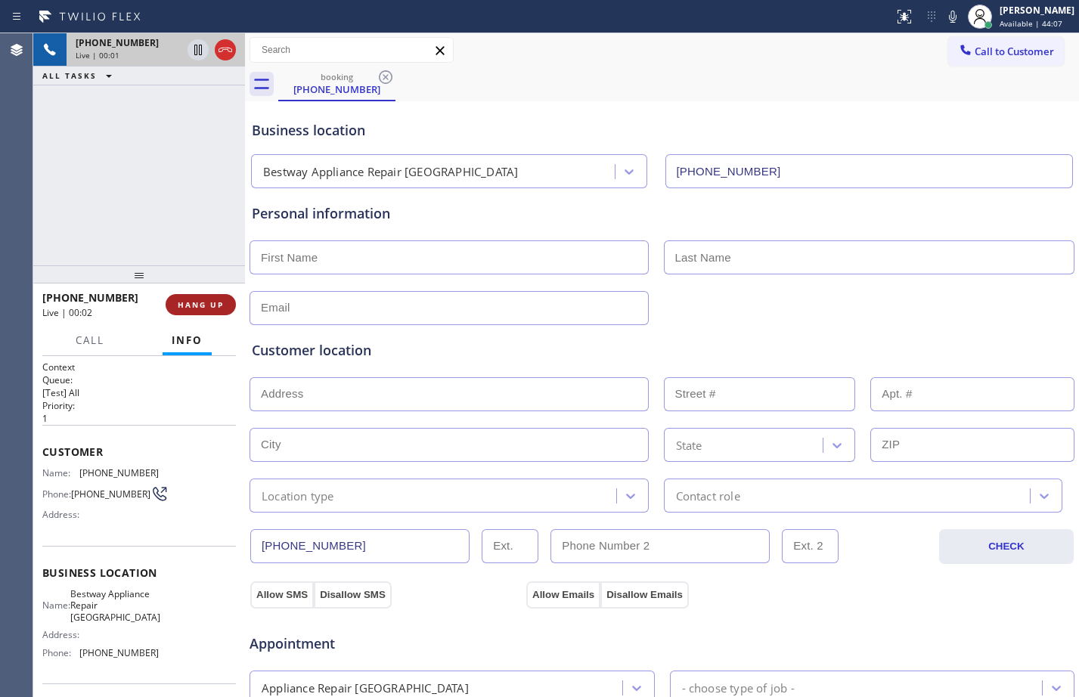
click at [206, 302] on span "HANG UP" at bounding box center [201, 304] width 46 height 11
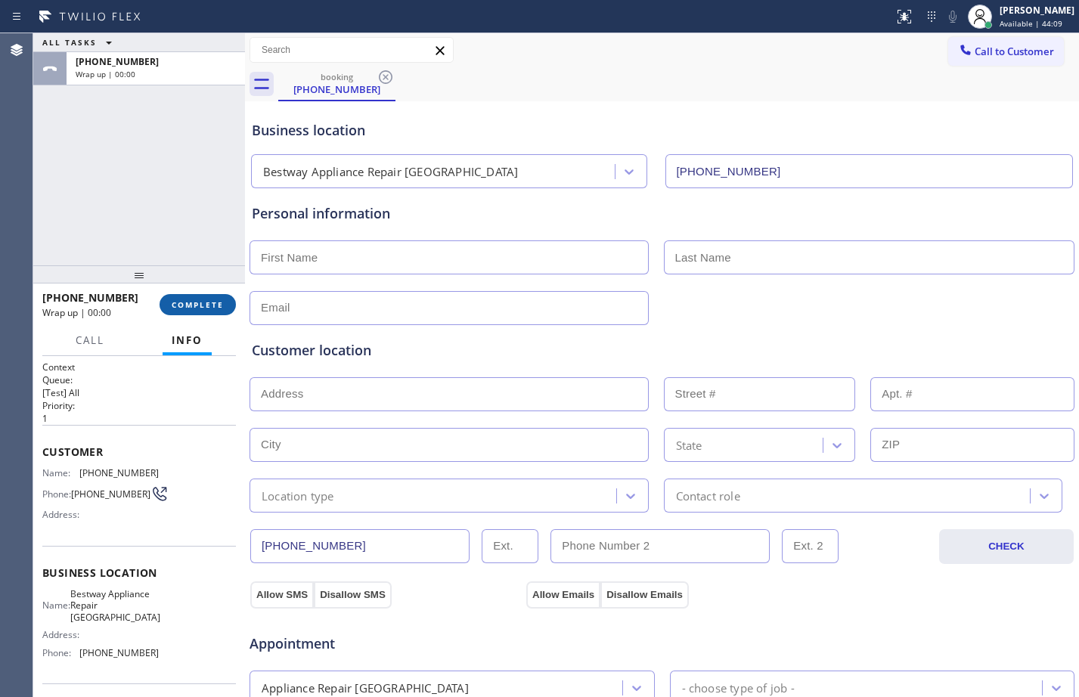
click at [206, 302] on span "COMPLETE" at bounding box center [198, 304] width 52 height 11
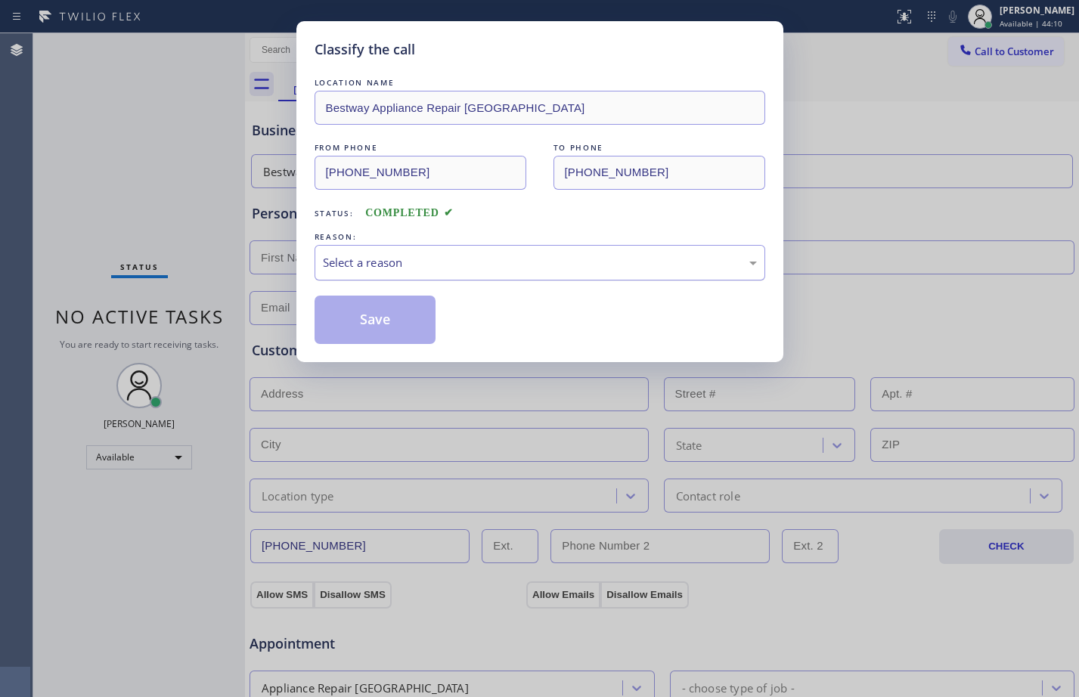
click at [494, 273] on div "Select a reason" at bounding box center [539, 263] width 450 height 36
click at [376, 320] on button "Save" at bounding box center [375, 320] width 122 height 48
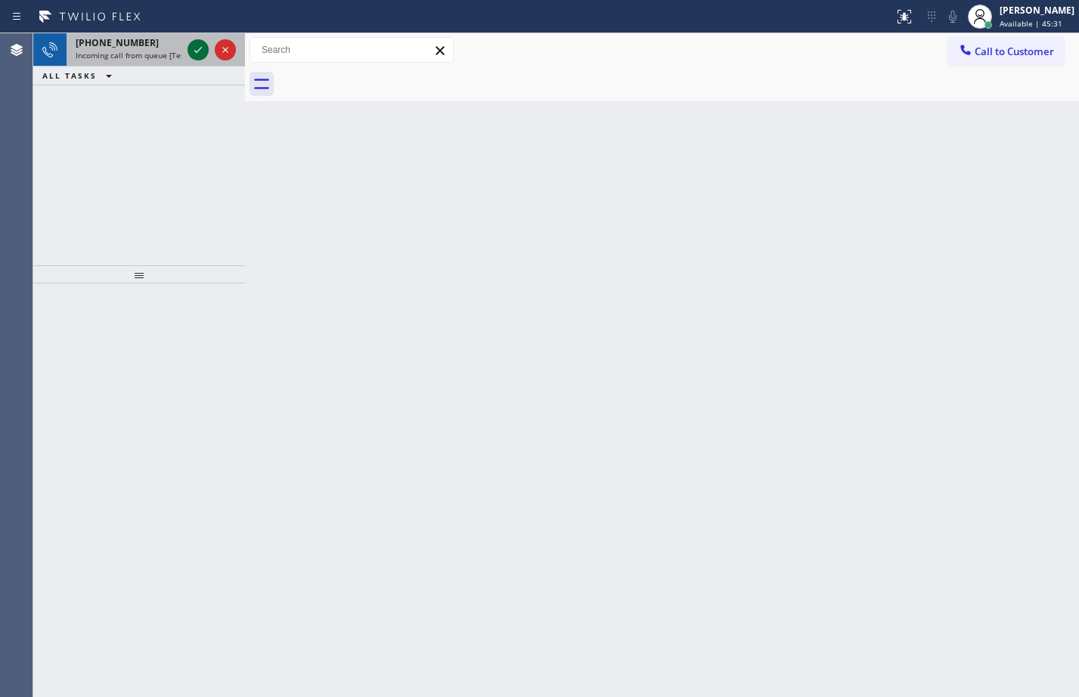
click at [190, 50] on icon at bounding box center [198, 50] width 18 height 18
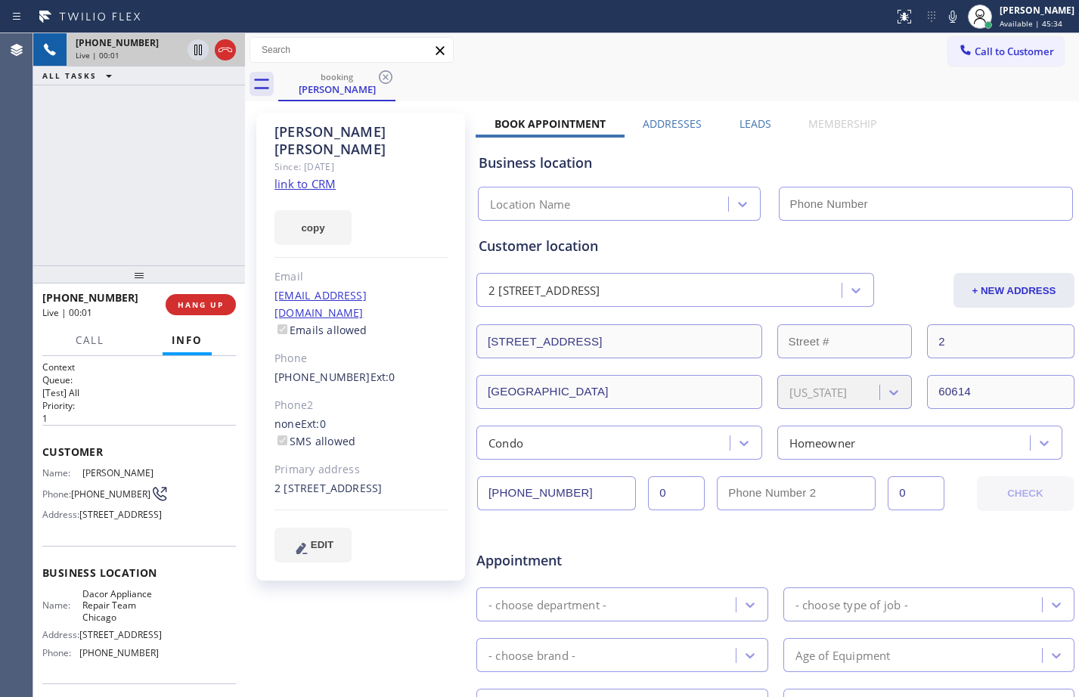
type input "[PHONE_NUMBER]"
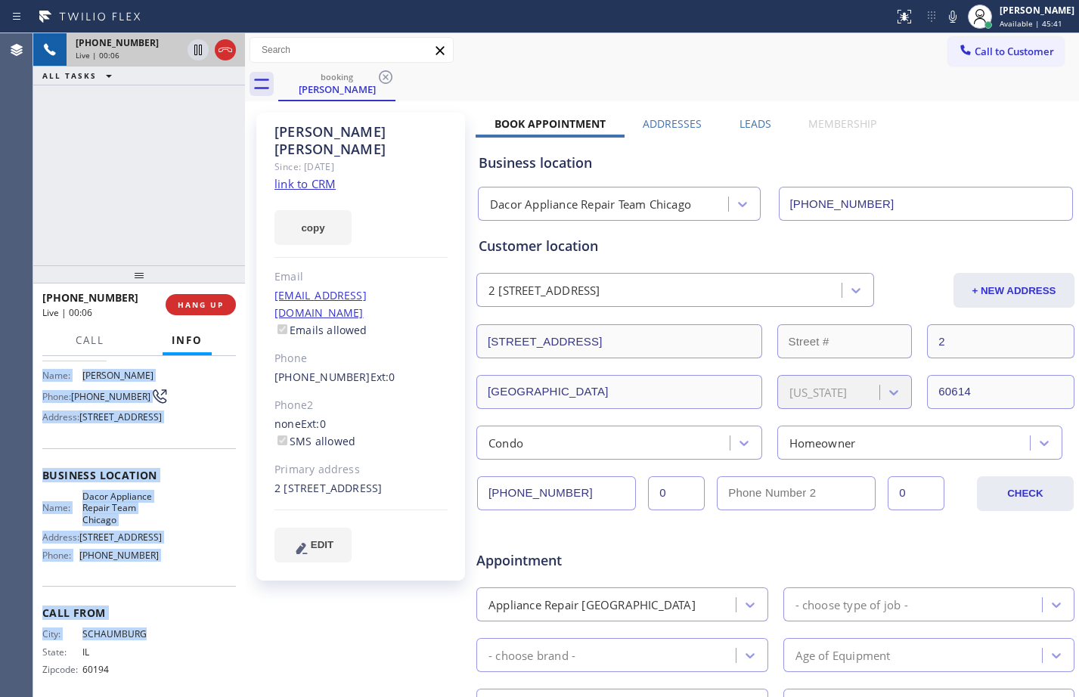
scroll to position [113, 0]
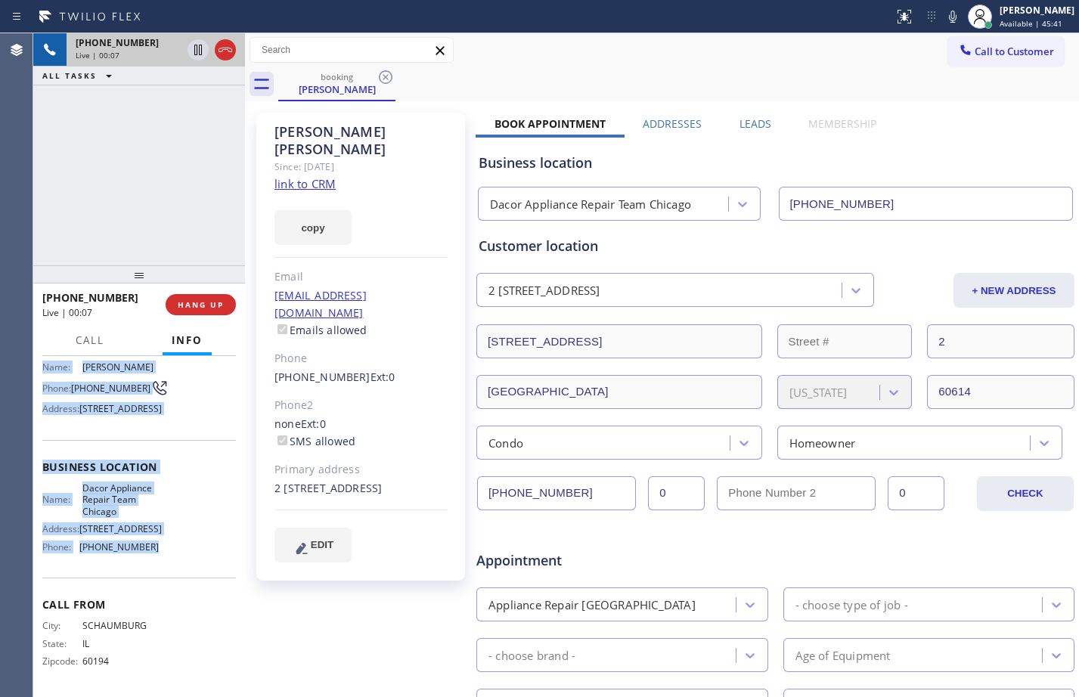
drag, startPoint x: 43, startPoint y: 448, endPoint x: 181, endPoint y: 597, distance: 203.2
click at [181, 597] on div "Context Queue: [Test] All Priority: 1 Customer Name: [PERSON_NAME] Phone: [PHON…" at bounding box center [138, 474] width 193 height 438
copy div "Customer Name: [PERSON_NAME] Phone: [PHONE_NUMBER] Address: [STREET_ADDRESS] Bu…"
click at [317, 176] on link "link to CRM" at bounding box center [304, 183] width 61 height 15
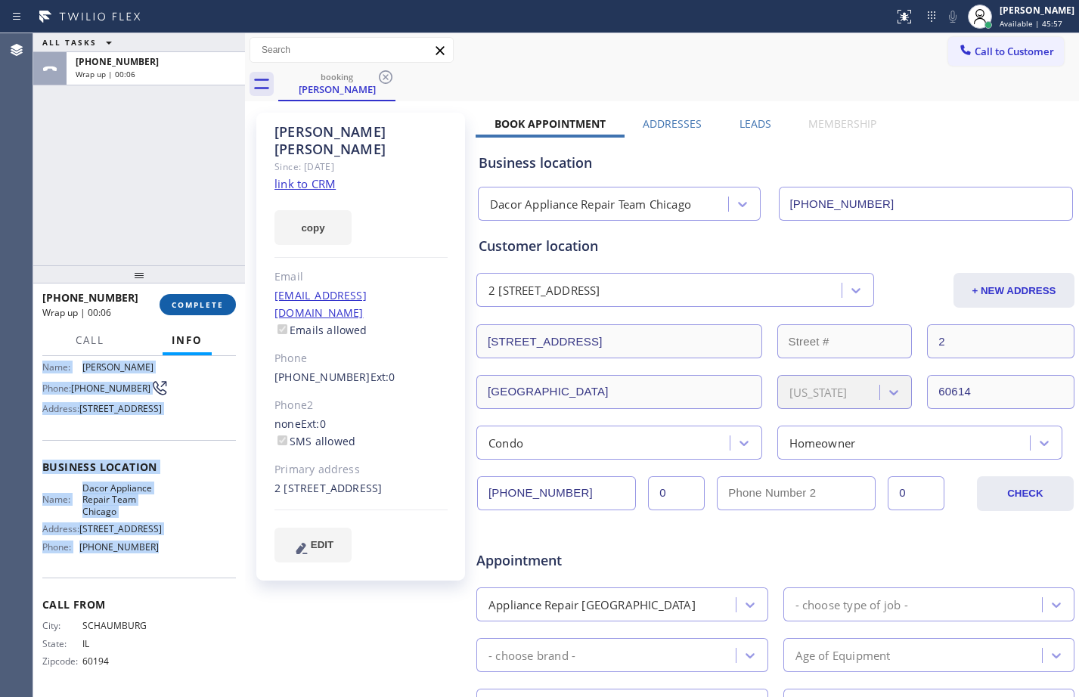
click at [191, 310] on span "COMPLETE" at bounding box center [198, 304] width 52 height 11
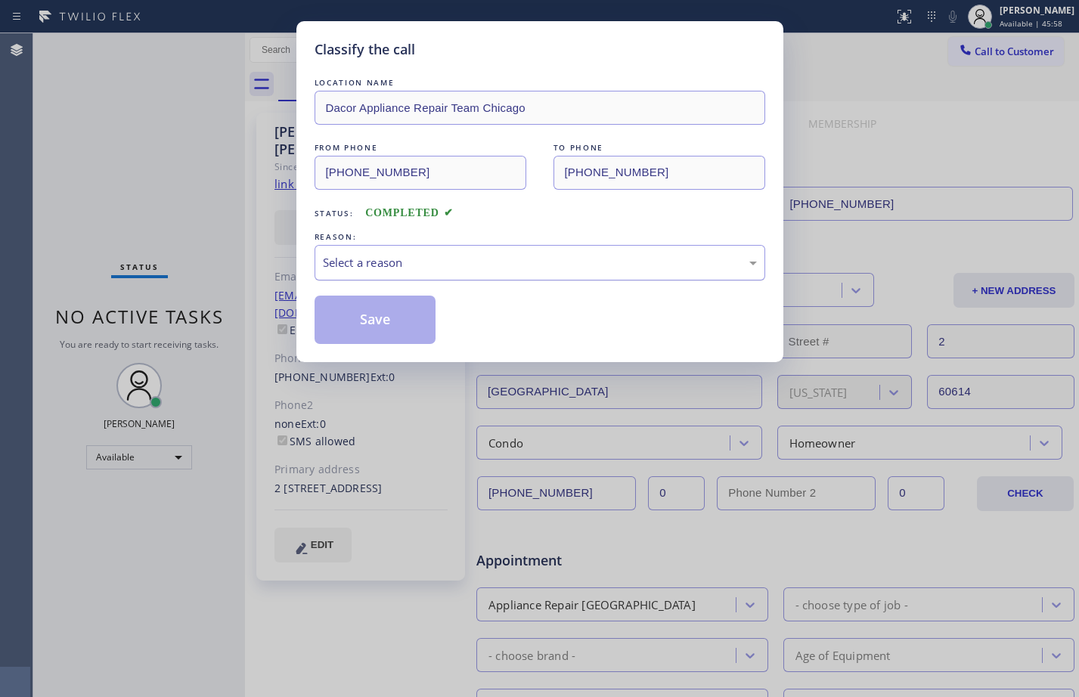
click at [430, 258] on div "Select a reason" at bounding box center [540, 262] width 434 height 17
click at [402, 323] on button "Save" at bounding box center [375, 320] width 122 height 48
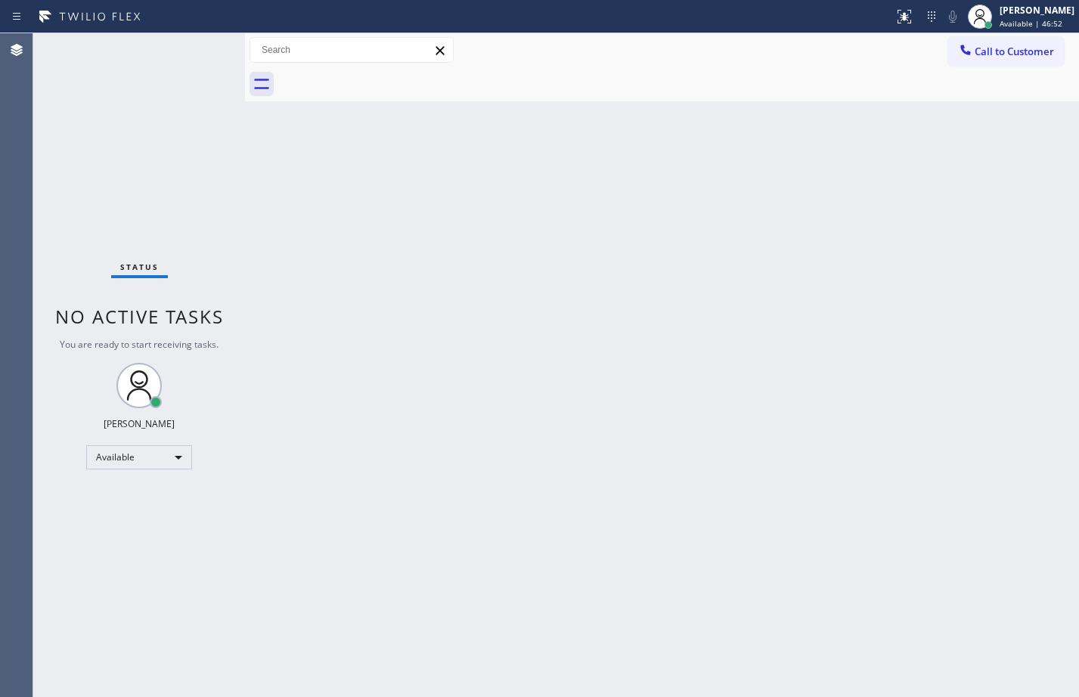
click at [194, 59] on div "Status No active tasks You are ready to start receiving tasks. [PERSON_NAME] Av…" at bounding box center [139, 365] width 212 height 664
click at [104, 200] on div "Status No active tasks You are ready to start receiving tasks. [PERSON_NAME] Av…" at bounding box center [139, 365] width 212 height 664
click at [135, 456] on div "Available" at bounding box center [139, 457] width 106 height 24
click at [133, 538] on li "Break" at bounding box center [138, 535] width 103 height 18
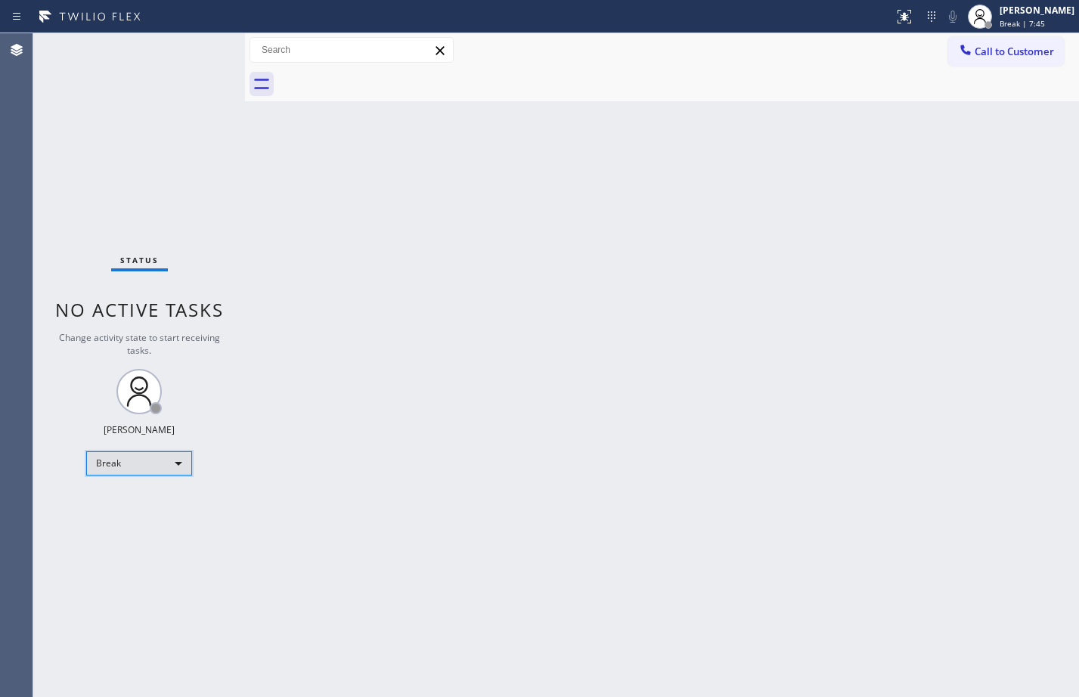
click at [163, 457] on div "Break" at bounding box center [139, 463] width 106 height 24
click at [140, 497] on li "Available" at bounding box center [138, 503] width 103 height 18
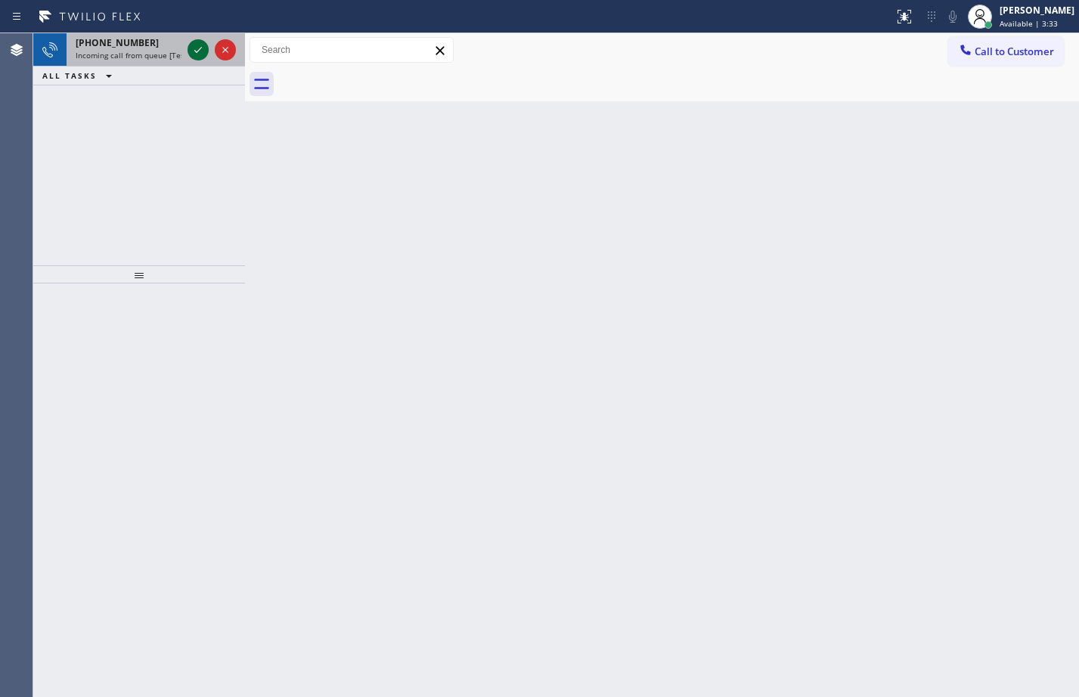
click at [199, 54] on icon at bounding box center [198, 50] width 18 height 18
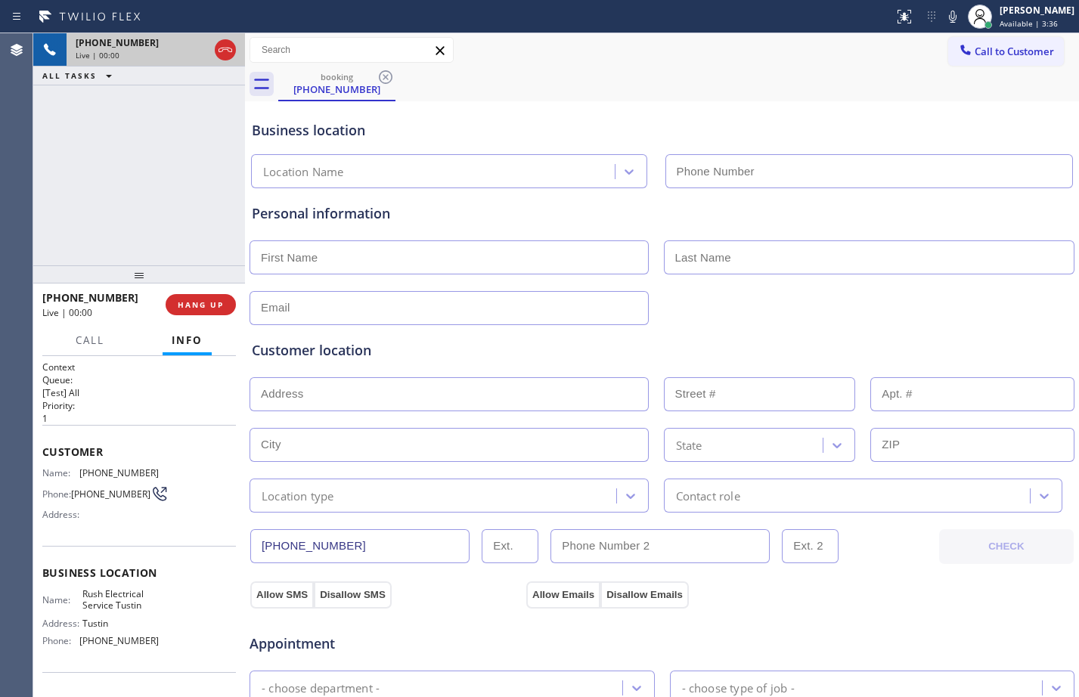
type input "[PHONE_NUMBER]"
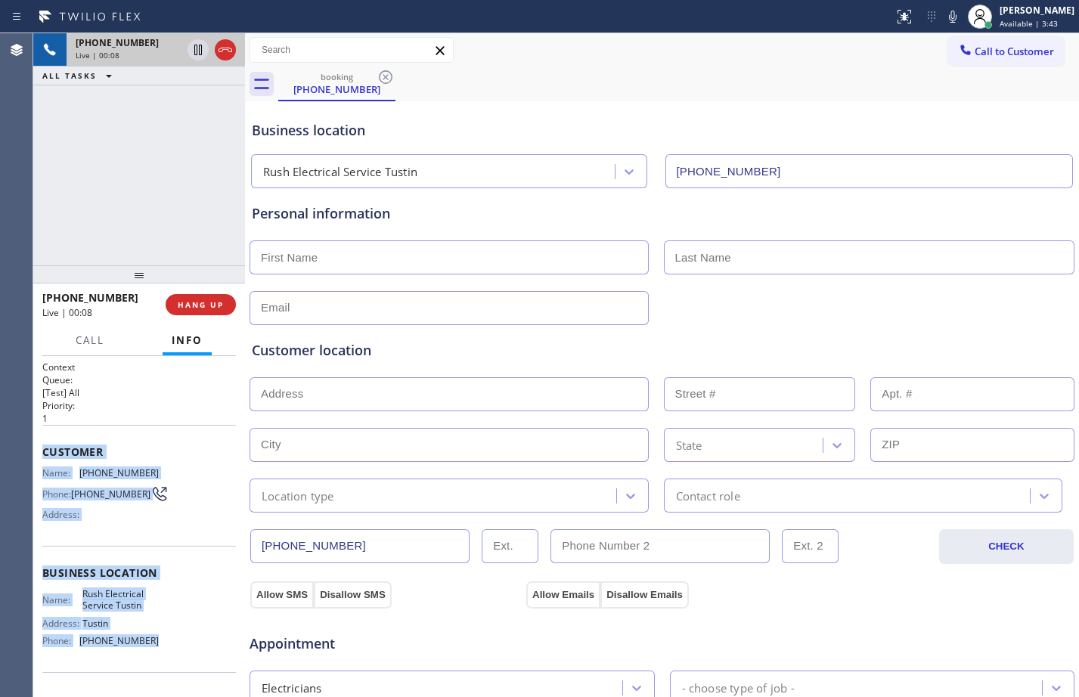
drag, startPoint x: 44, startPoint y: 447, endPoint x: 143, endPoint y: 645, distance: 221.4
click at [143, 645] on div "Context Queue: [Test] All Priority: 1 Customer Name: [PHONE_NUMBER] Phone: [PHO…" at bounding box center [138, 580] width 193 height 438
copy div "Customer Name: [PHONE_NUMBER] Phone: [PHONE_NUMBER] Address: Business location …"
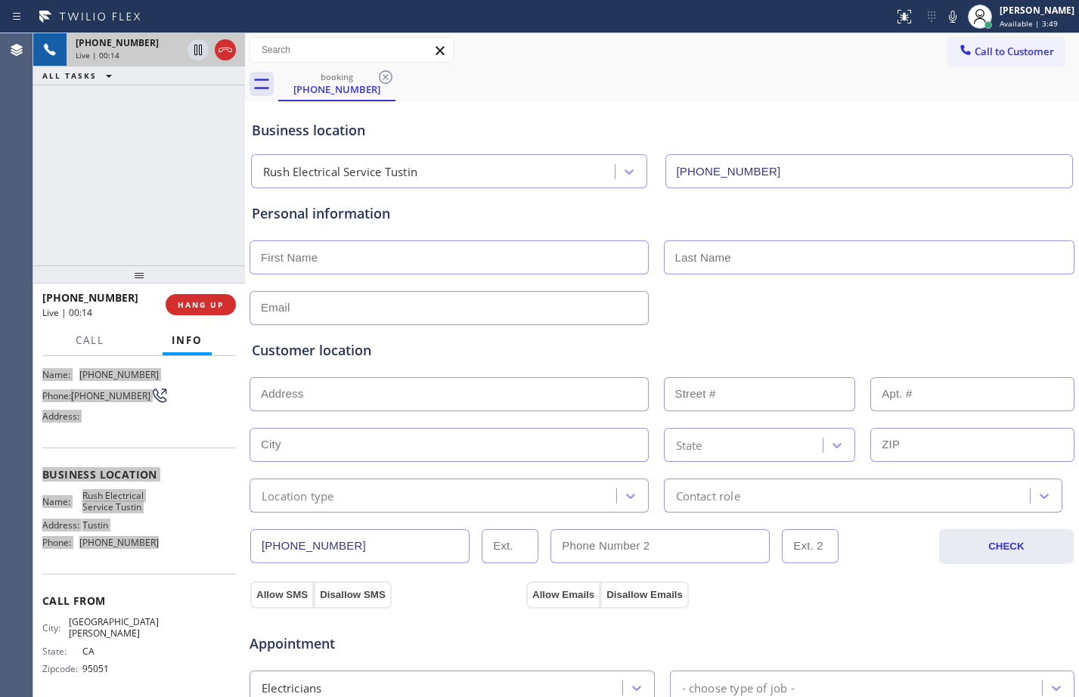
scroll to position [99, 0]
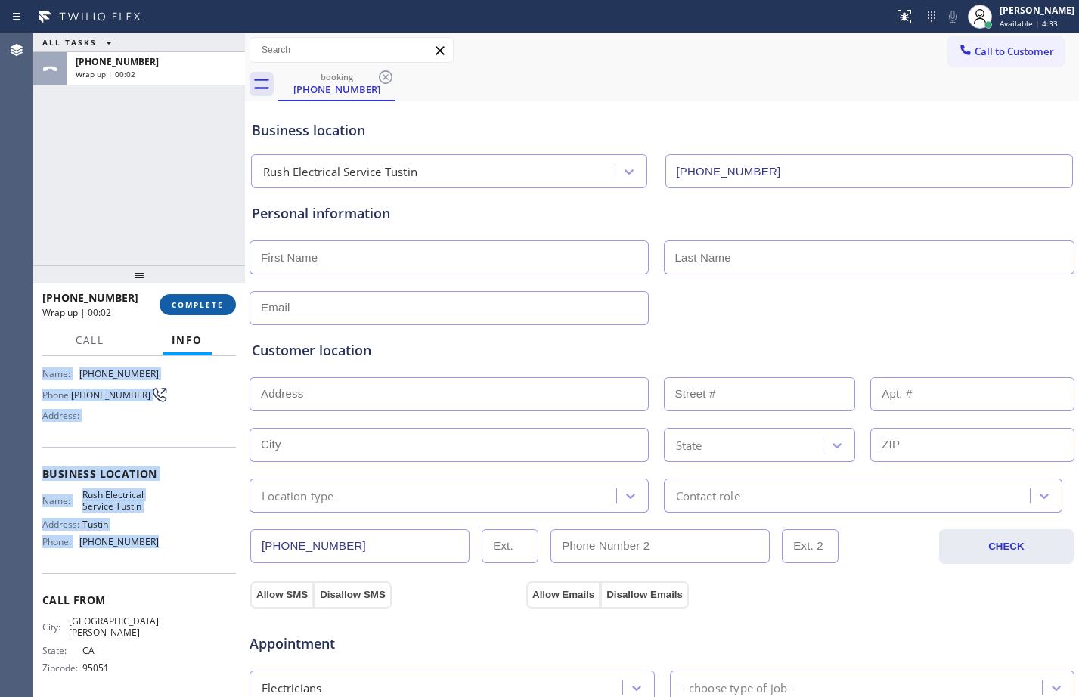
click at [177, 306] on span "COMPLETE" at bounding box center [198, 304] width 52 height 11
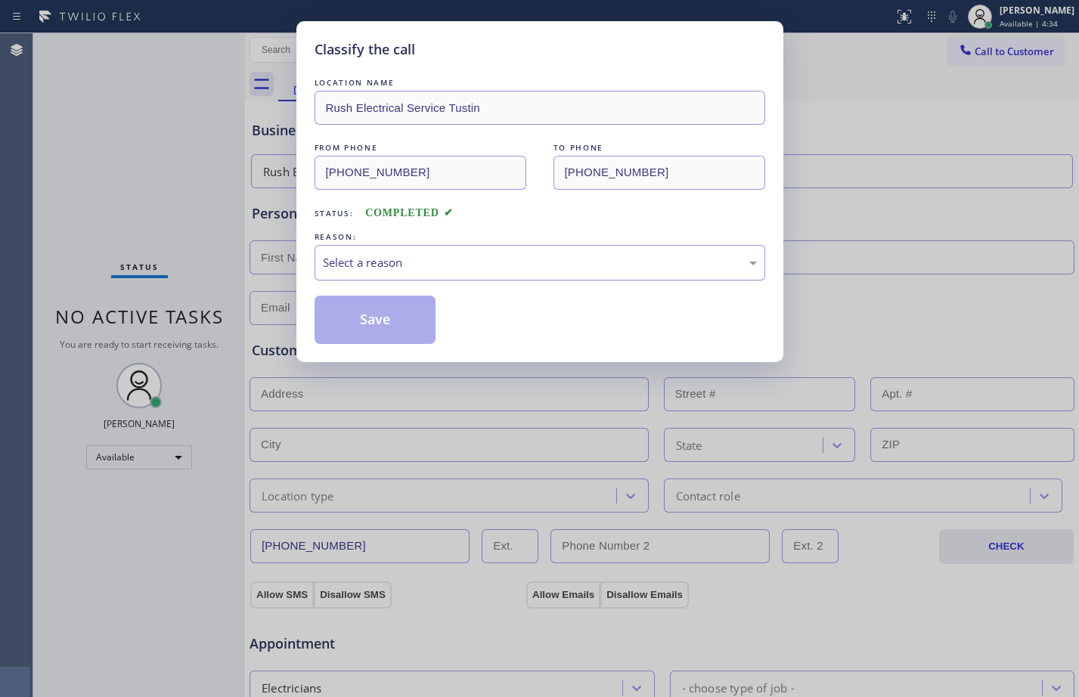
click at [479, 262] on div "Select a reason" at bounding box center [540, 262] width 434 height 17
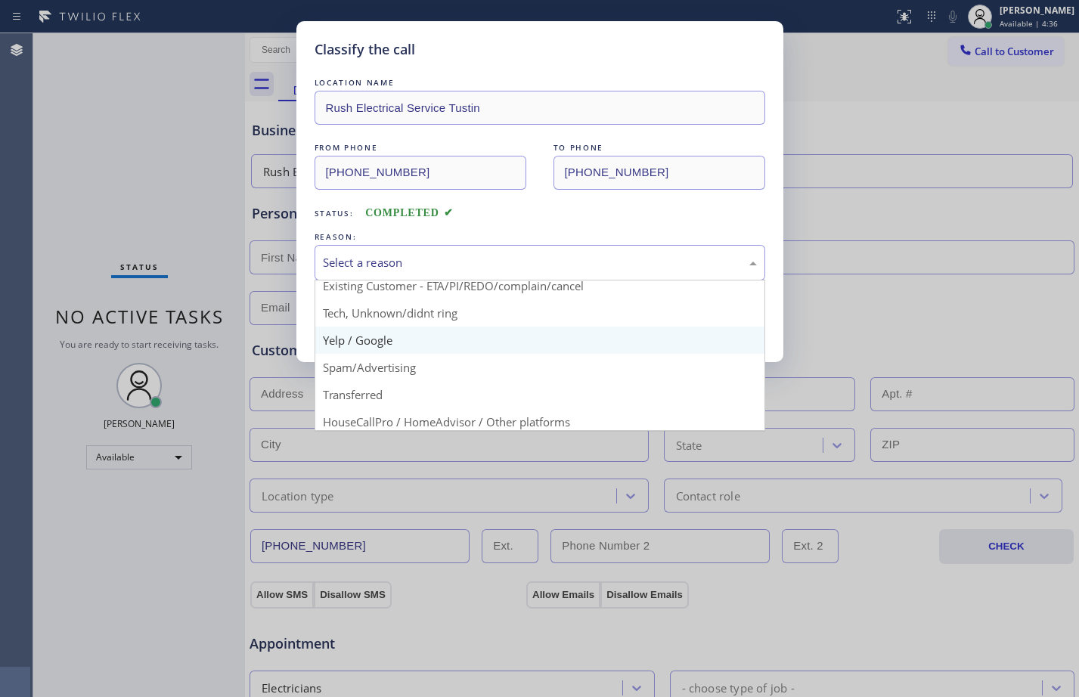
scroll to position [95, 0]
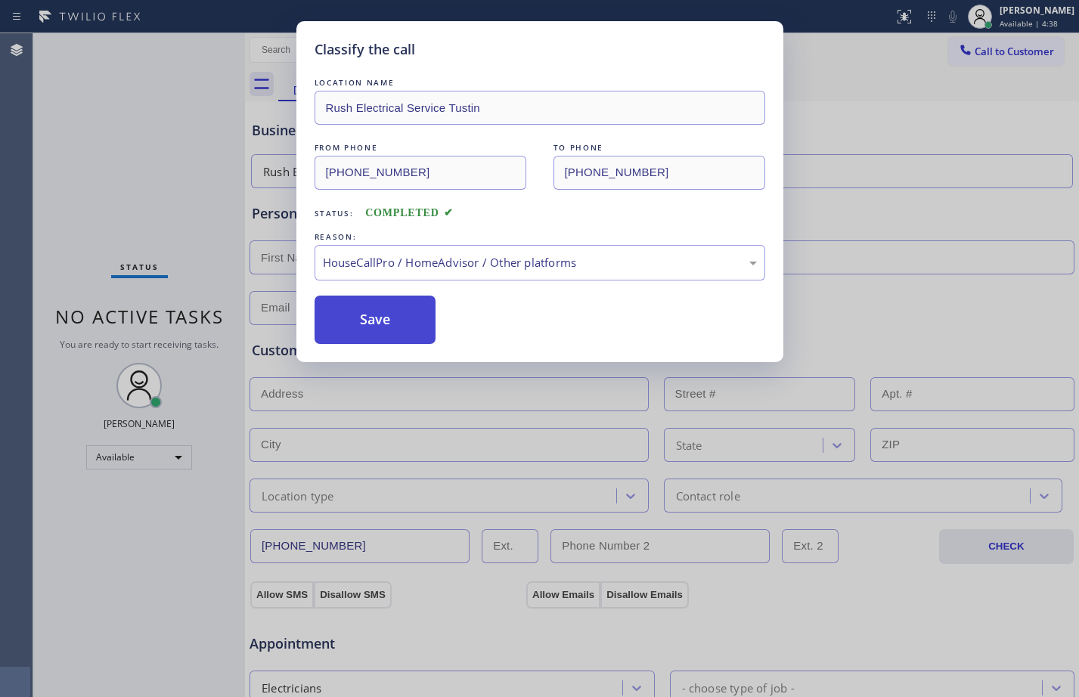
click at [376, 311] on button "Save" at bounding box center [375, 320] width 122 height 48
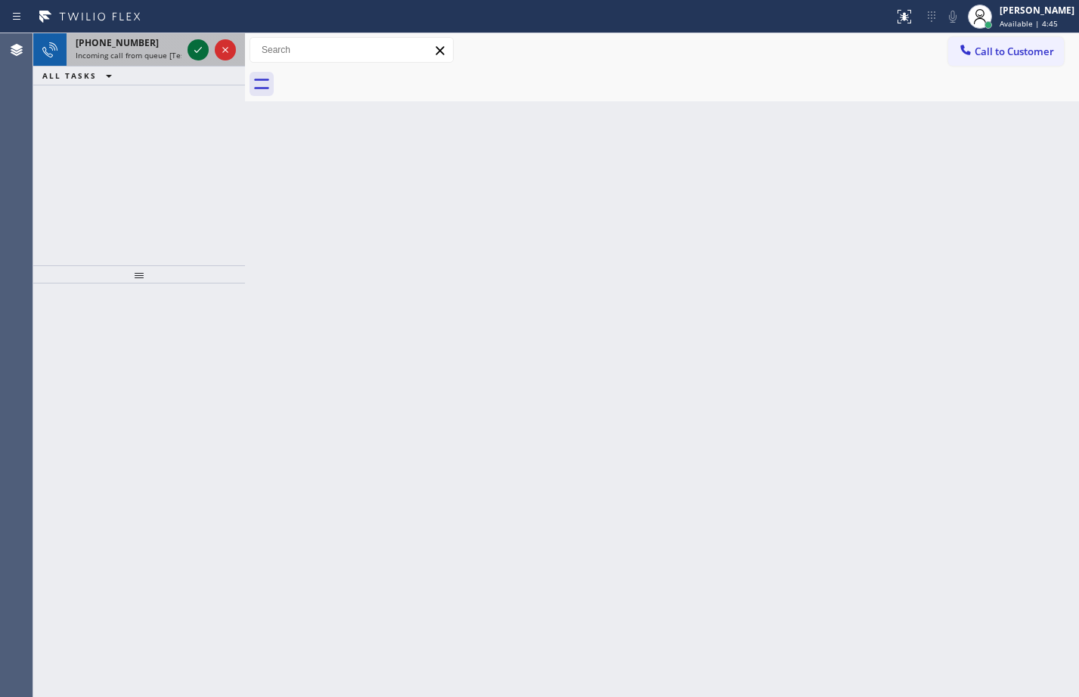
click at [197, 53] on icon at bounding box center [198, 50] width 18 height 18
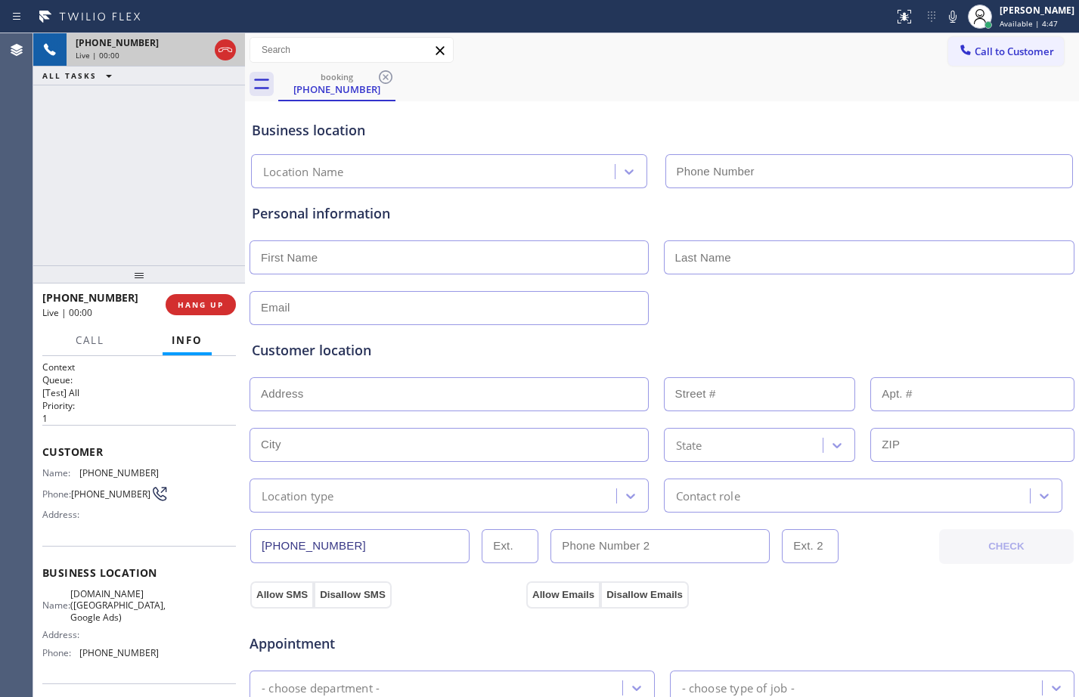
type input "[PHONE_NUMBER]"
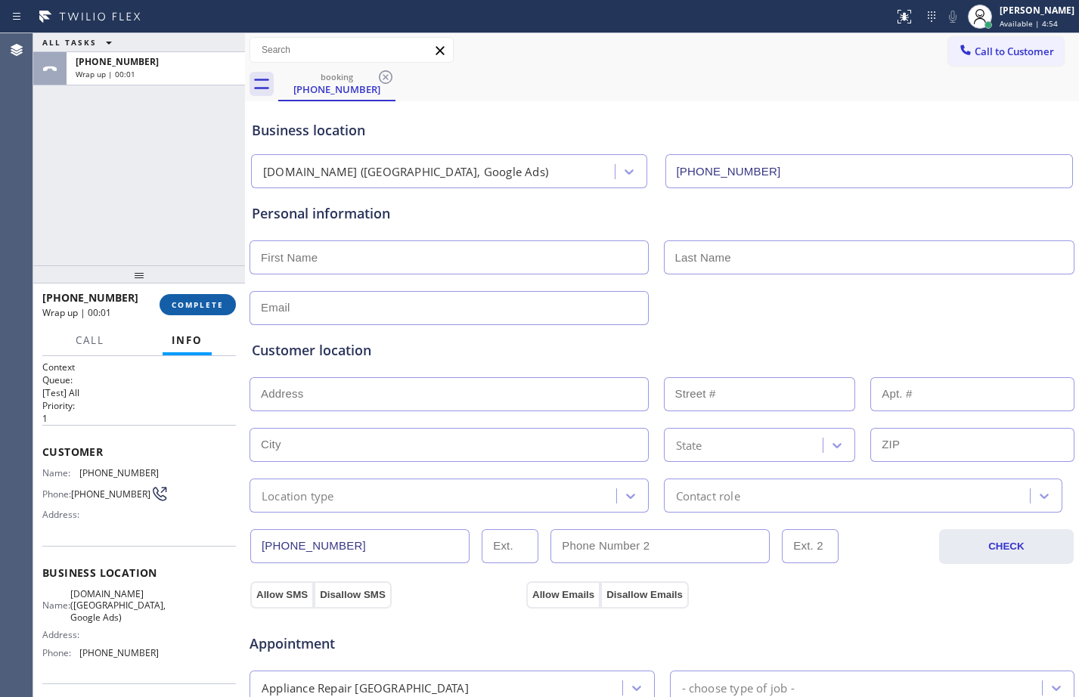
click at [184, 305] on span "COMPLETE" at bounding box center [198, 304] width 52 height 11
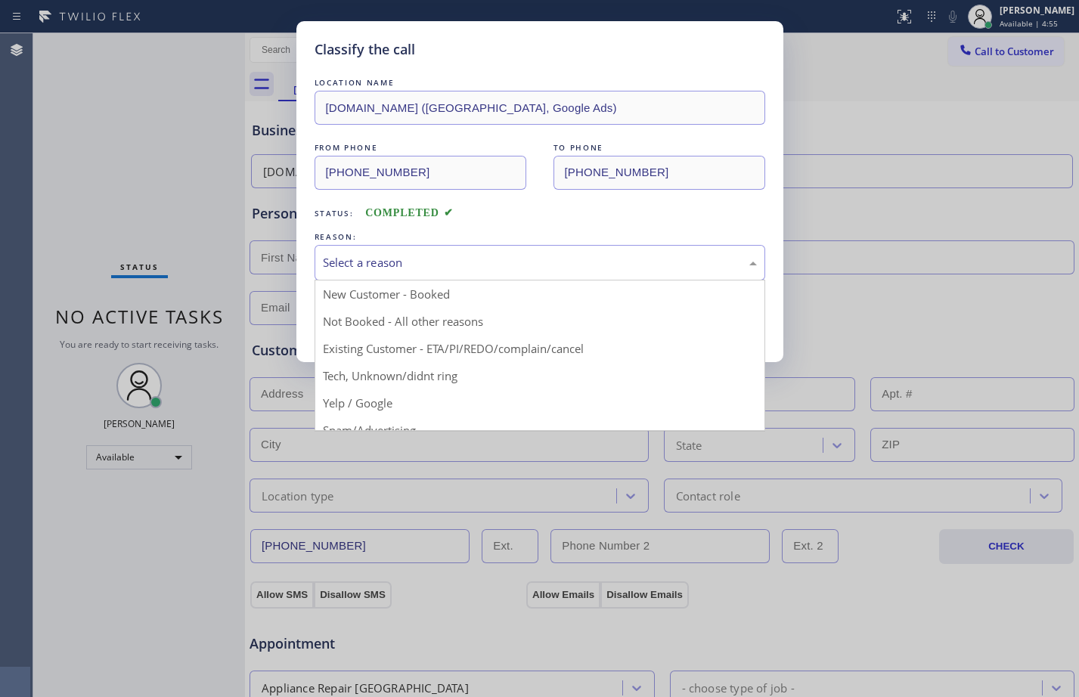
click at [565, 276] on div "Select a reason" at bounding box center [539, 263] width 450 height 36
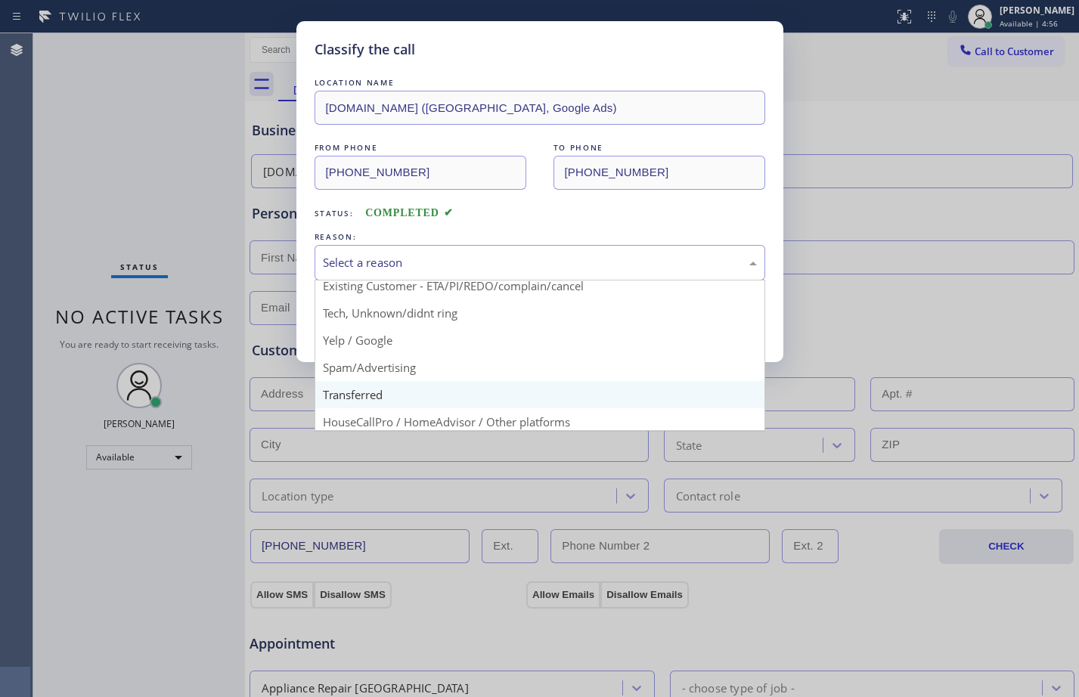
scroll to position [95, 0]
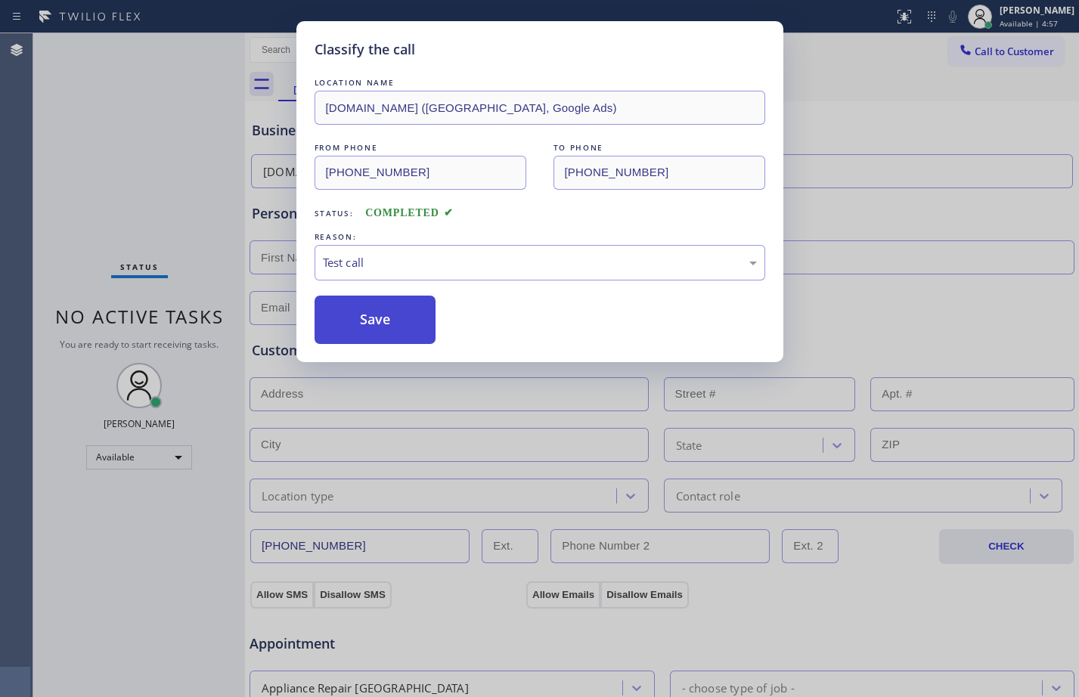
click at [369, 308] on button "Save" at bounding box center [375, 320] width 122 height 48
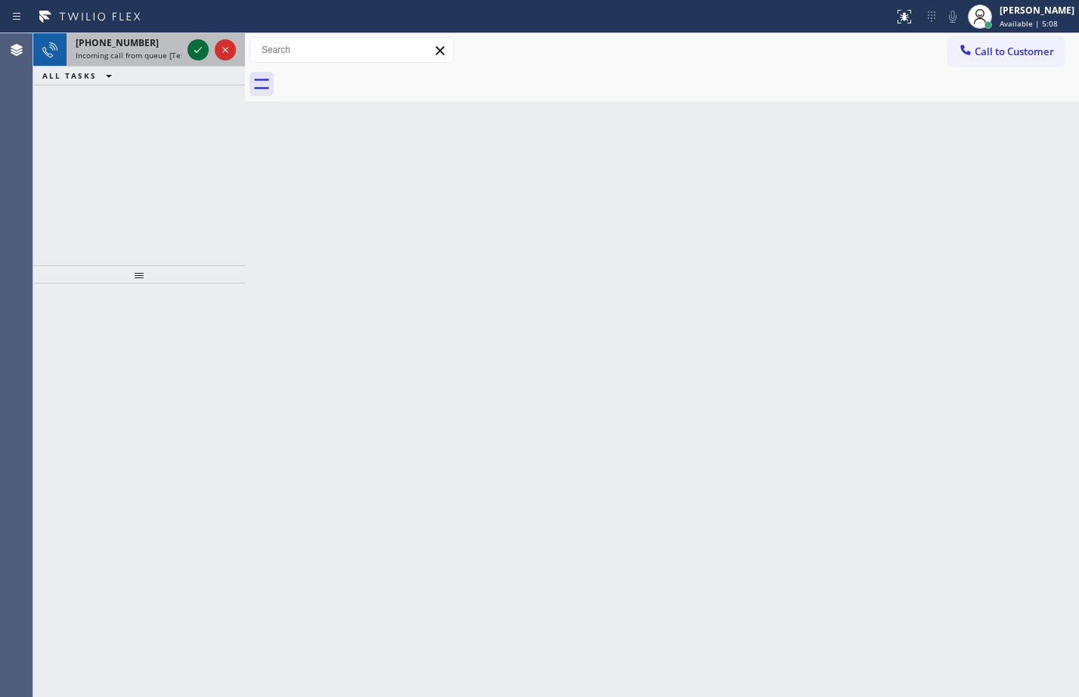
click at [205, 51] on div at bounding box center [197, 50] width 21 height 18
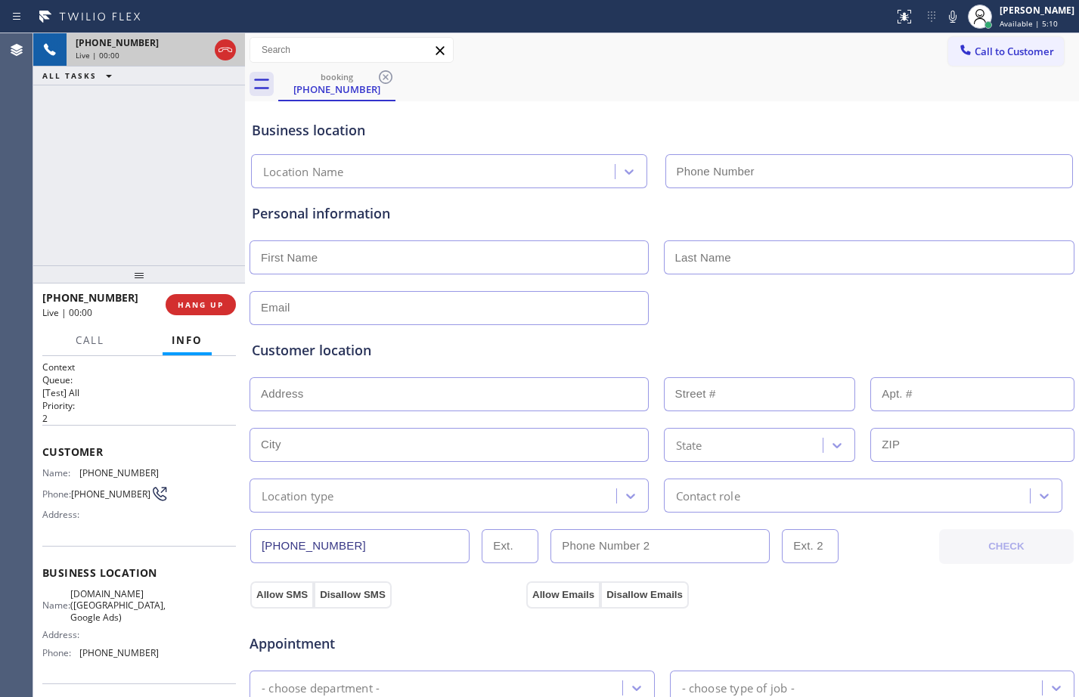
type input "[PHONE_NUMBER]"
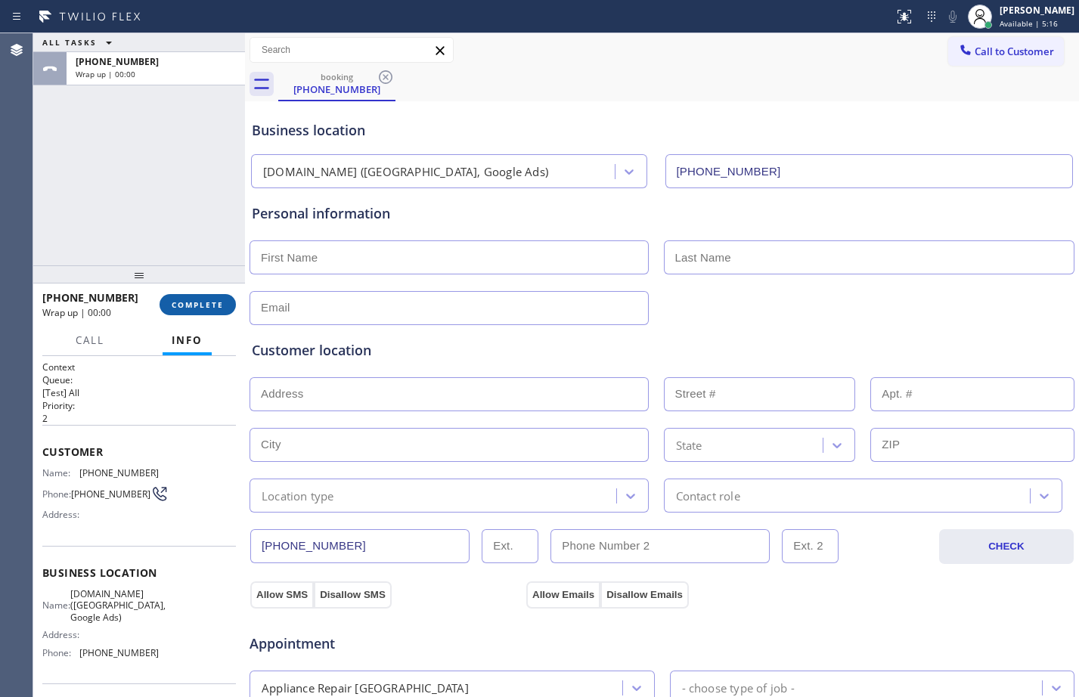
click at [205, 309] on span "COMPLETE" at bounding box center [198, 304] width 52 height 11
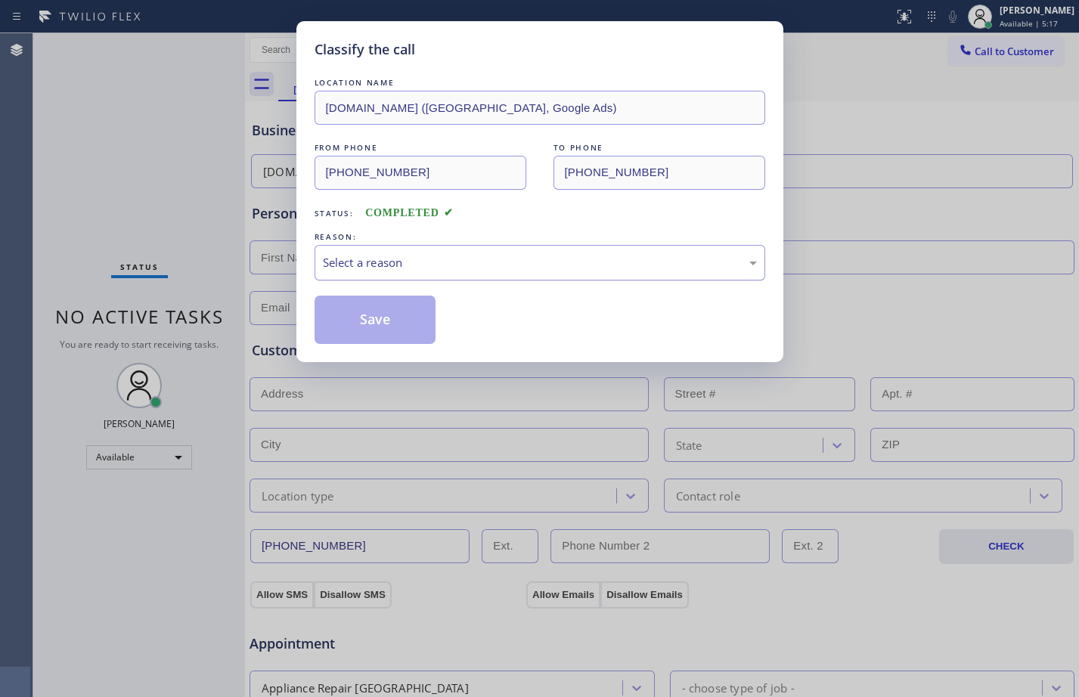
click at [383, 259] on div "Select a reason" at bounding box center [540, 262] width 434 height 17
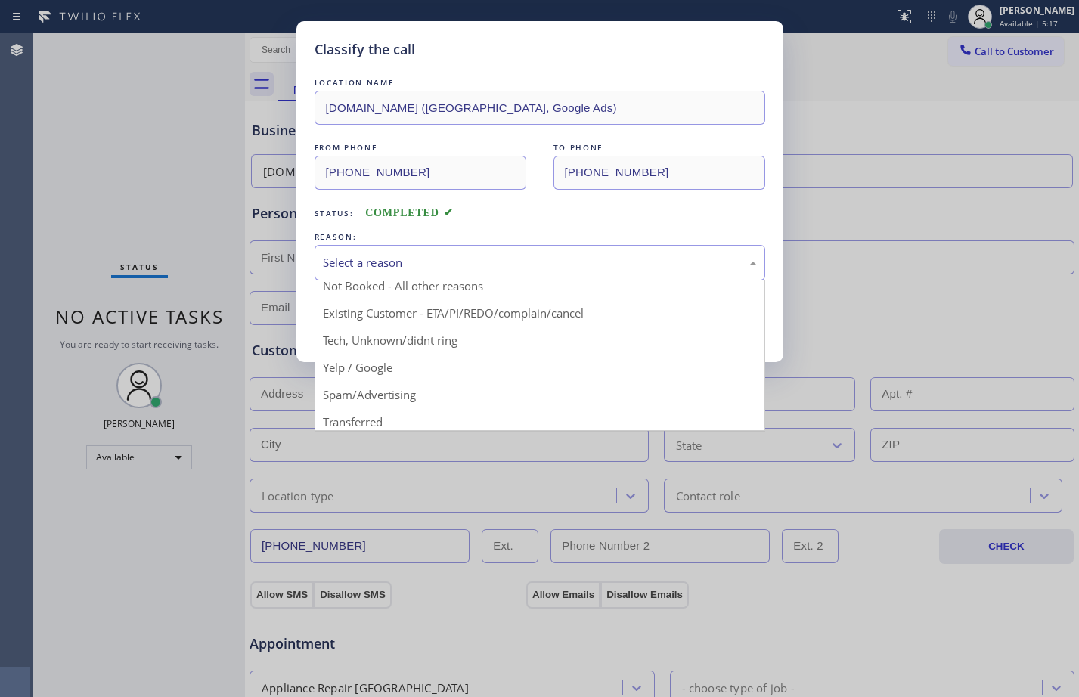
scroll to position [95, 0]
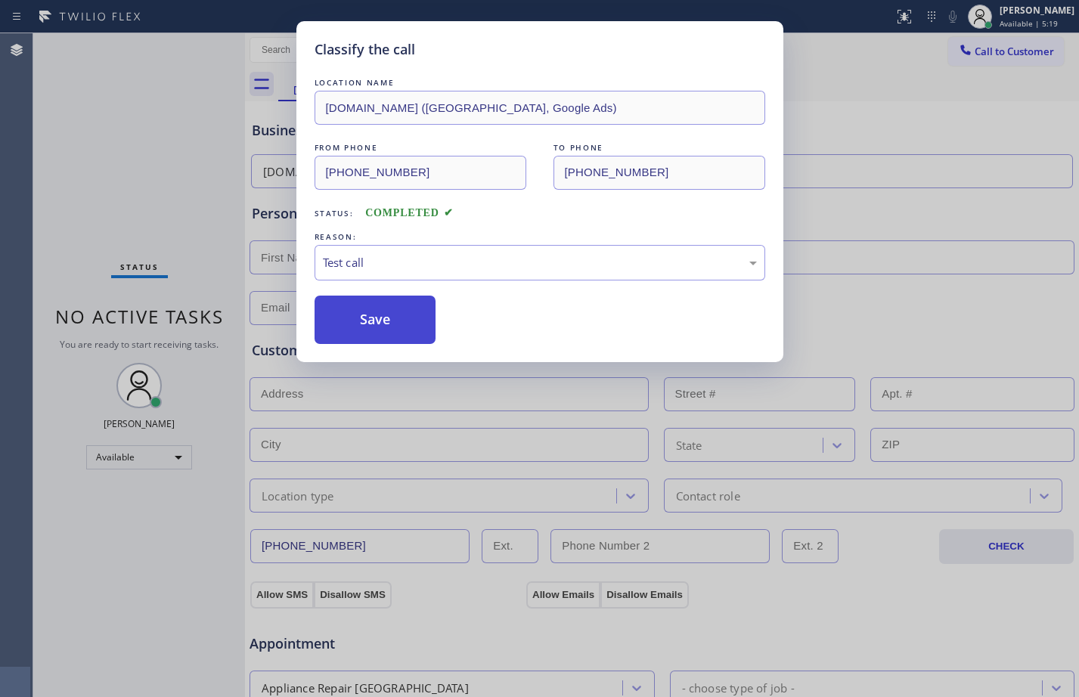
click at [370, 314] on button "Save" at bounding box center [375, 320] width 122 height 48
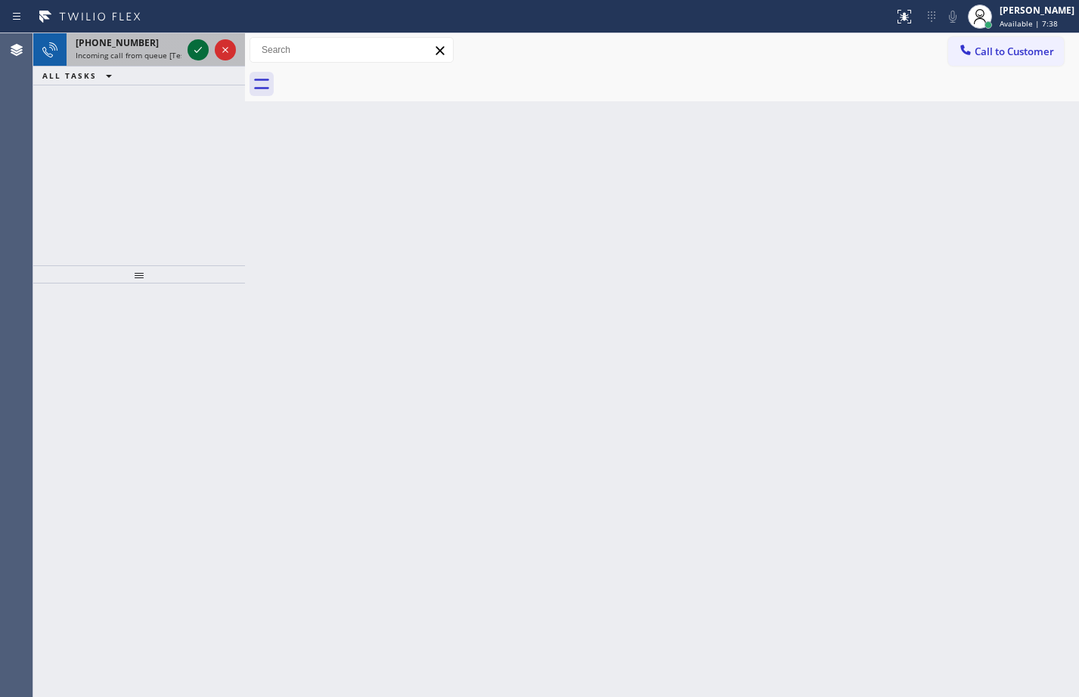
click at [200, 54] on icon at bounding box center [198, 50] width 18 height 18
click at [887, 21] on div at bounding box center [903, 17] width 33 height 18
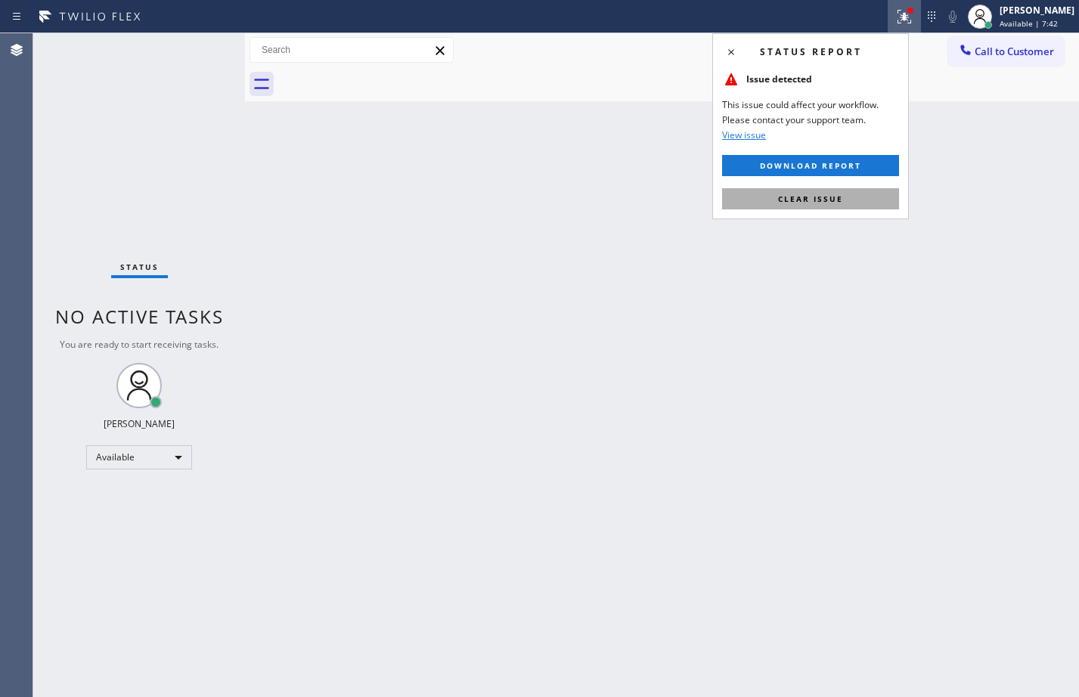
click at [835, 201] on span "Clear issue" at bounding box center [810, 198] width 65 height 11
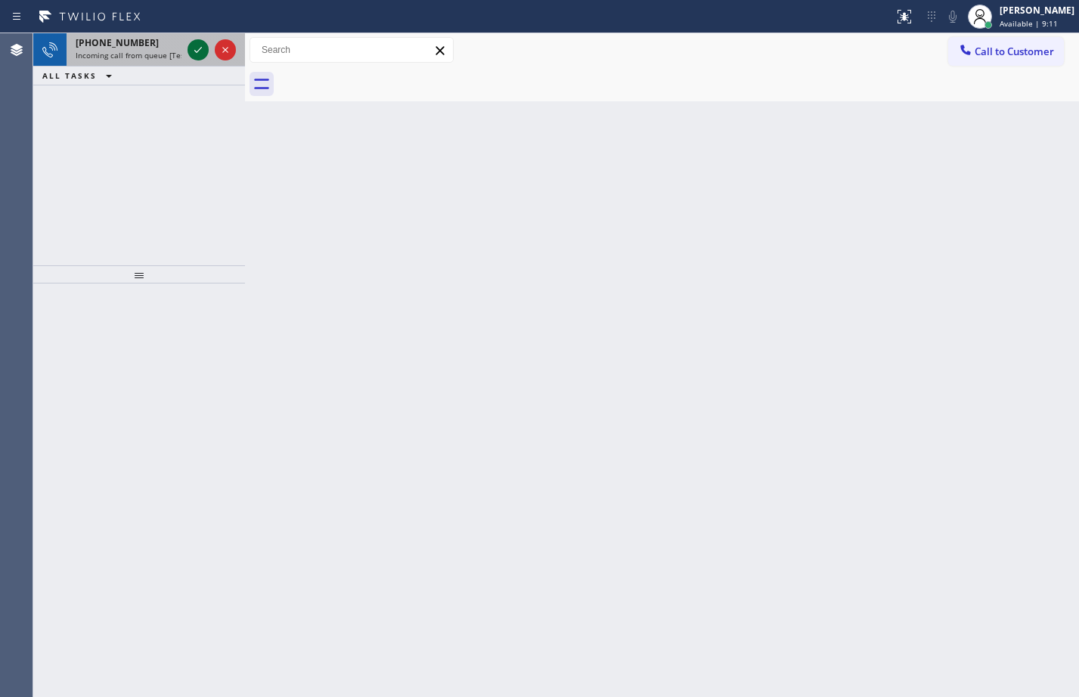
click at [197, 45] on icon at bounding box center [198, 50] width 18 height 18
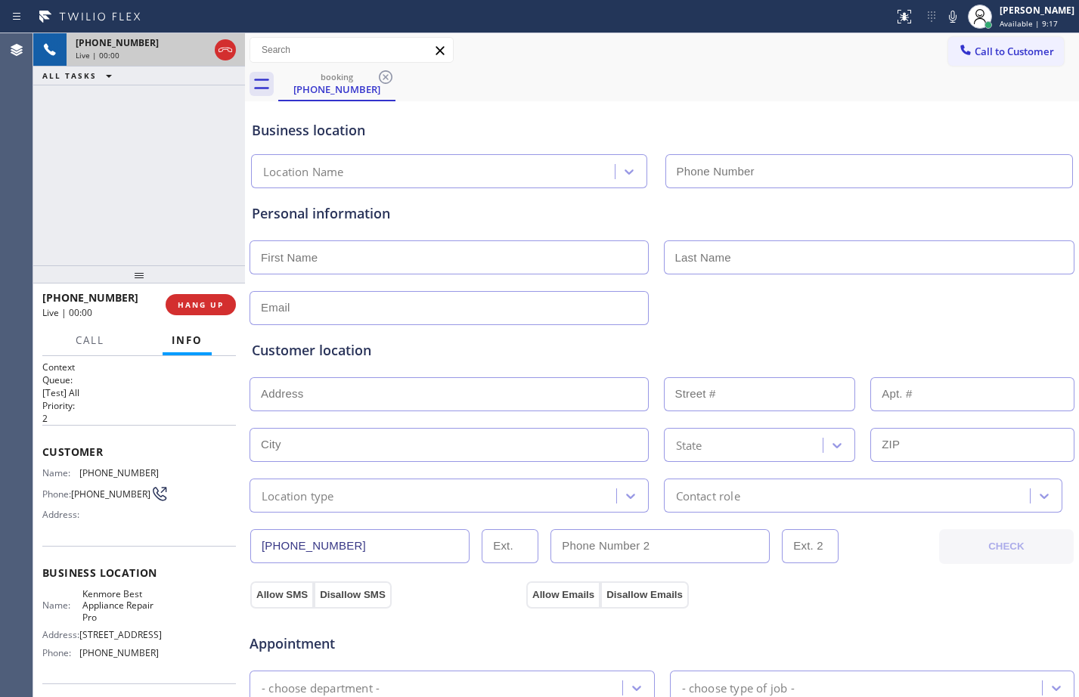
type input "[PHONE_NUMBER]"
click at [42, 447] on div "Context Queue: [Test] All Priority: 2 Customer Name: [PHONE_NUMBER] Phone: [PHO…" at bounding box center [139, 526] width 212 height 341
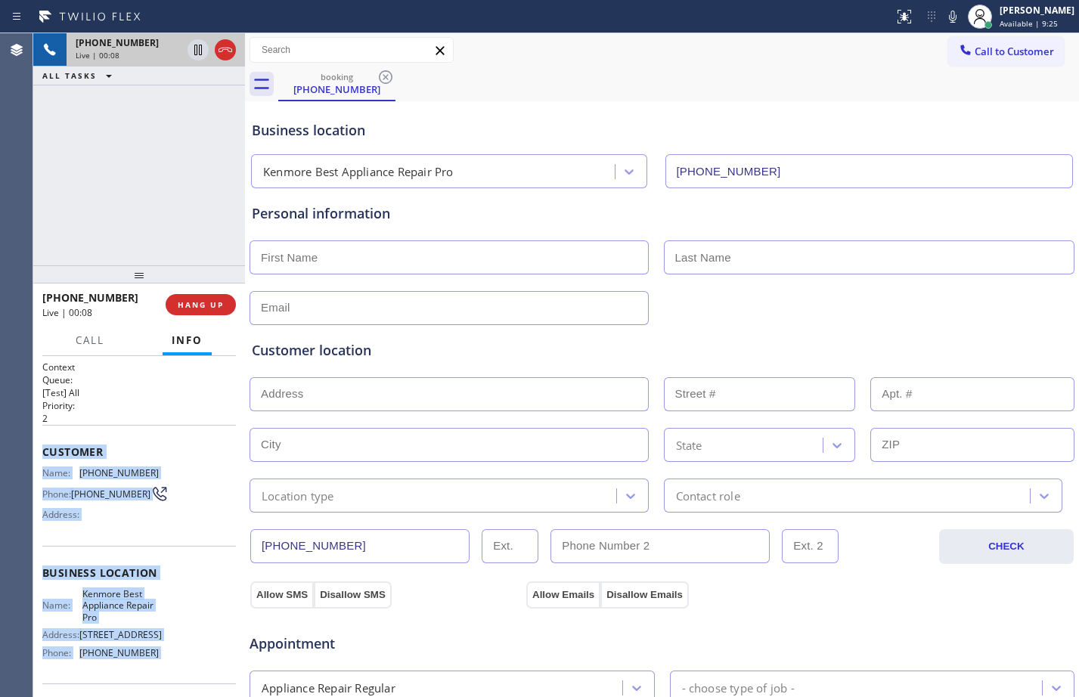
drag, startPoint x: 42, startPoint y: 447, endPoint x: 174, endPoint y: 676, distance: 263.8
click at [174, 676] on div "Context Queue: [Test] All Priority: 2 Customer Name: [PHONE_NUMBER] Phone: [PHO…" at bounding box center [139, 526] width 212 height 341
copy div "Customer Name: [PHONE_NUMBER] Phone: [PHONE_NUMBER] Address: Business location …"
click at [193, 50] on icon at bounding box center [198, 50] width 18 height 18
click at [943, 17] on icon at bounding box center [952, 17] width 18 height 18
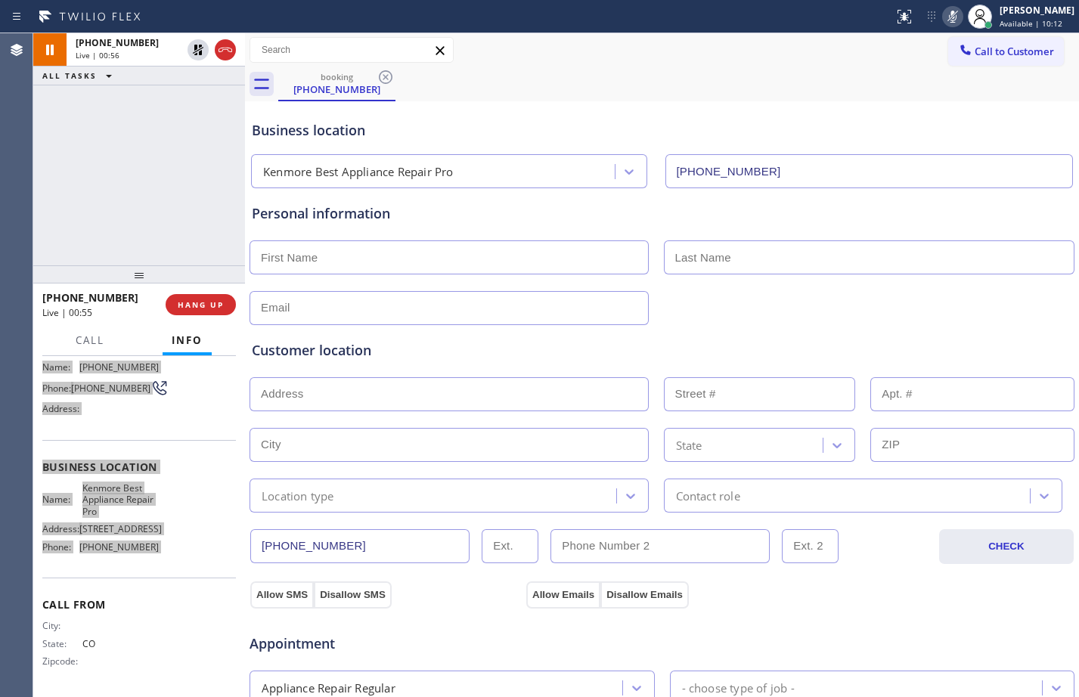
scroll to position [475, 0]
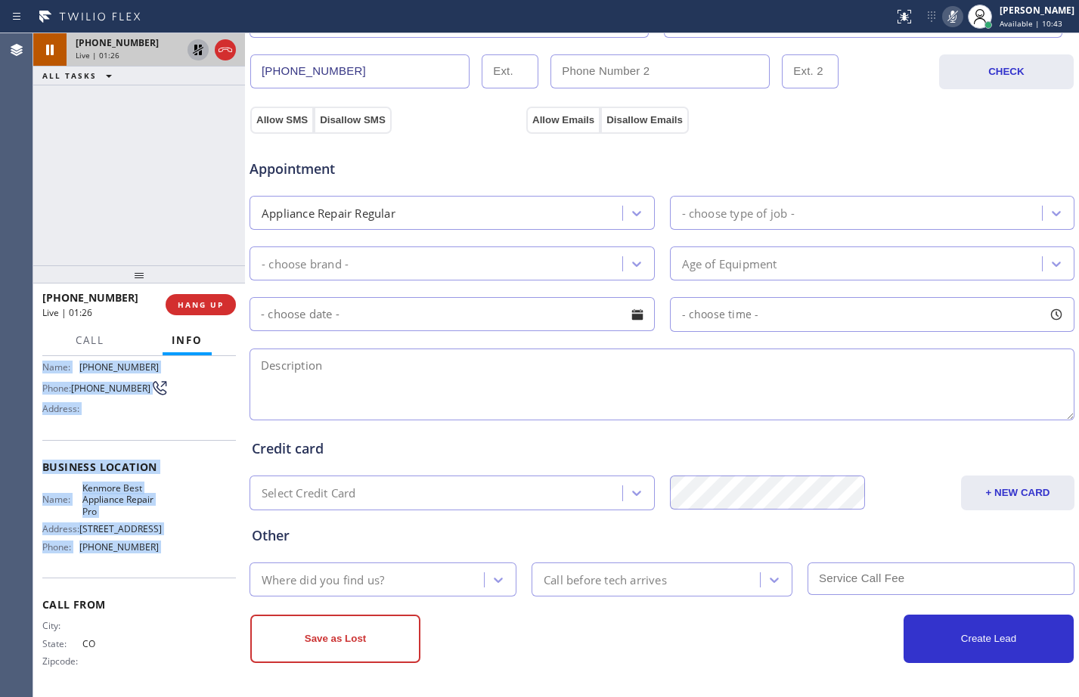
click at [196, 54] on icon at bounding box center [198, 50] width 11 height 11
click at [945, 23] on icon at bounding box center [952, 17] width 18 height 18
click at [184, 311] on button "HANG UP" at bounding box center [201, 304] width 70 height 21
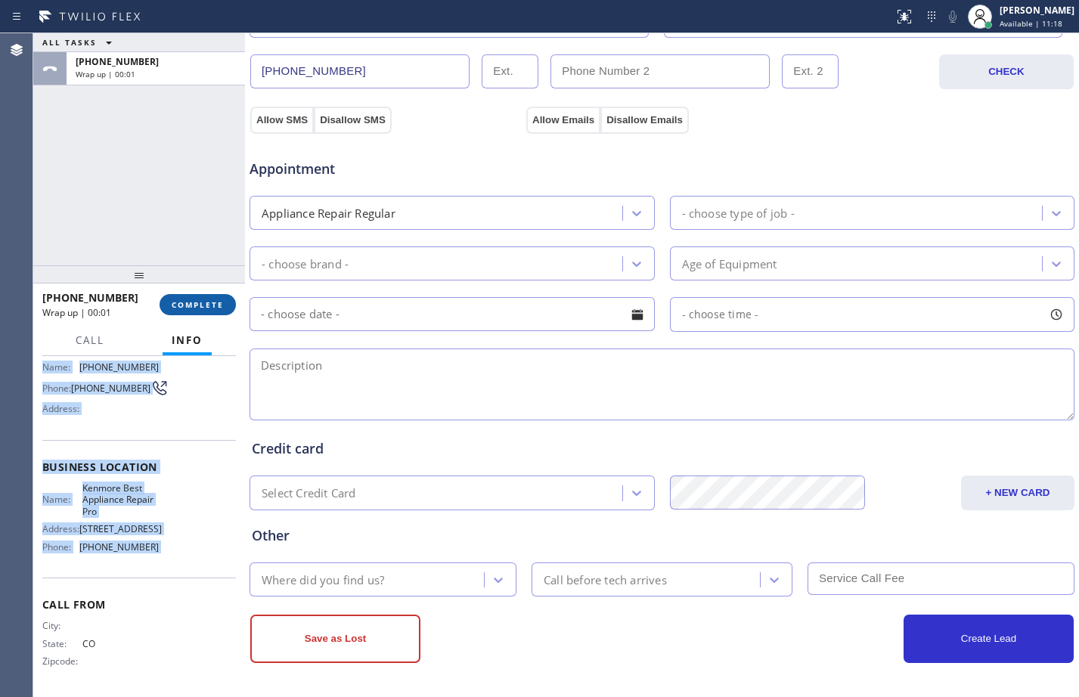
click at [181, 298] on button "COMPLETE" at bounding box center [197, 304] width 76 height 21
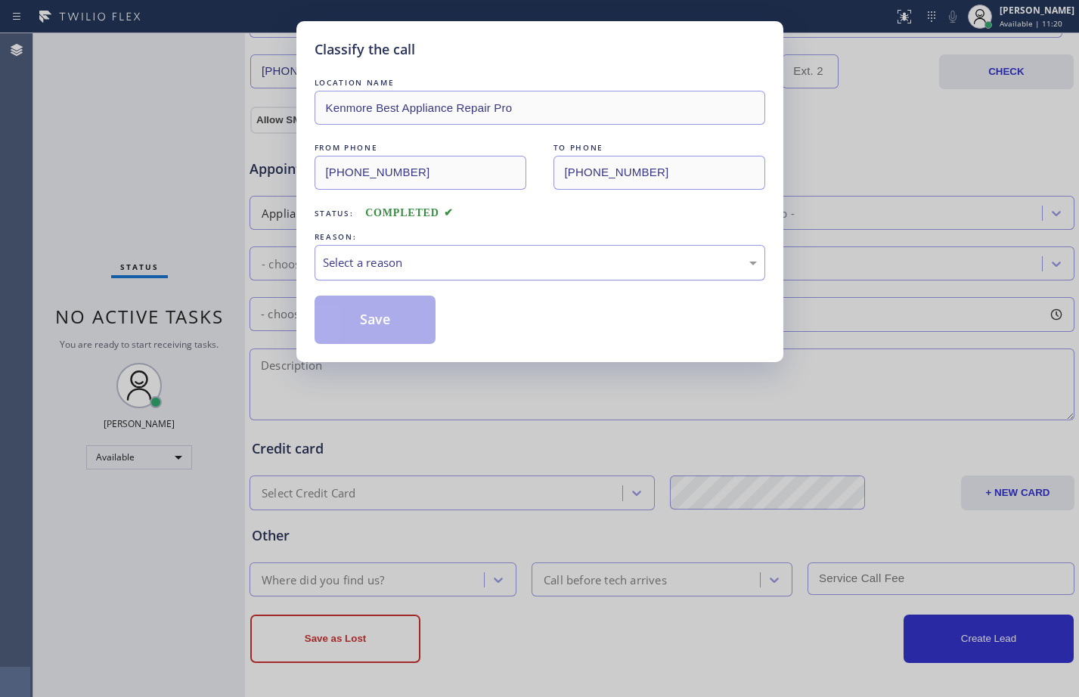
click at [494, 246] on div "Select a reason" at bounding box center [539, 263] width 450 height 36
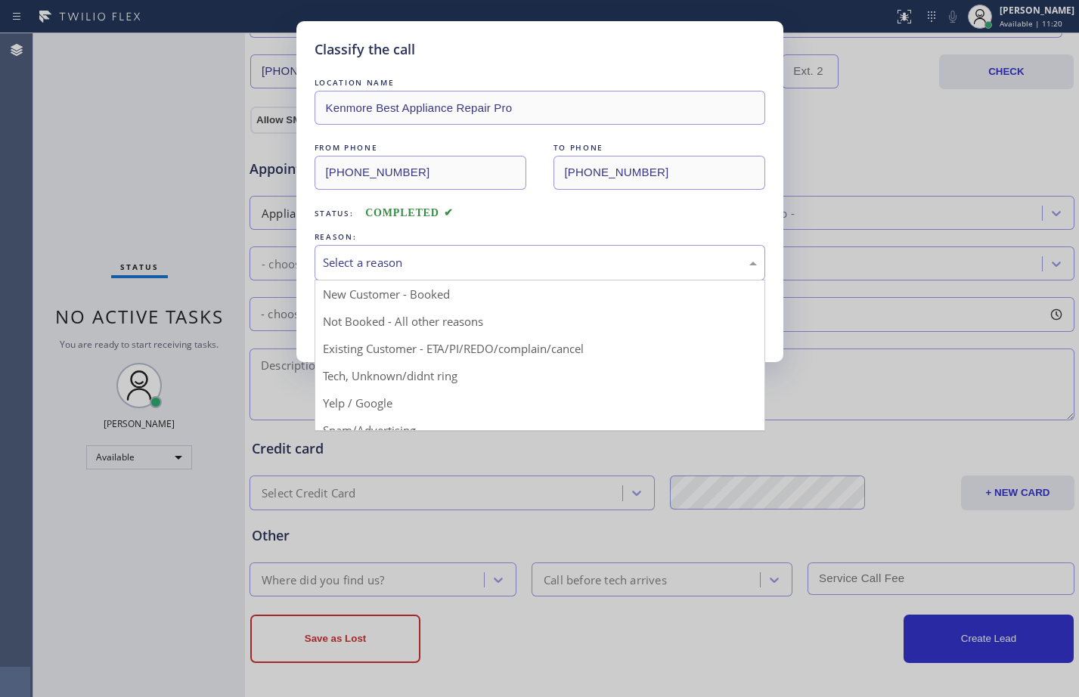
scroll to position [95, 0]
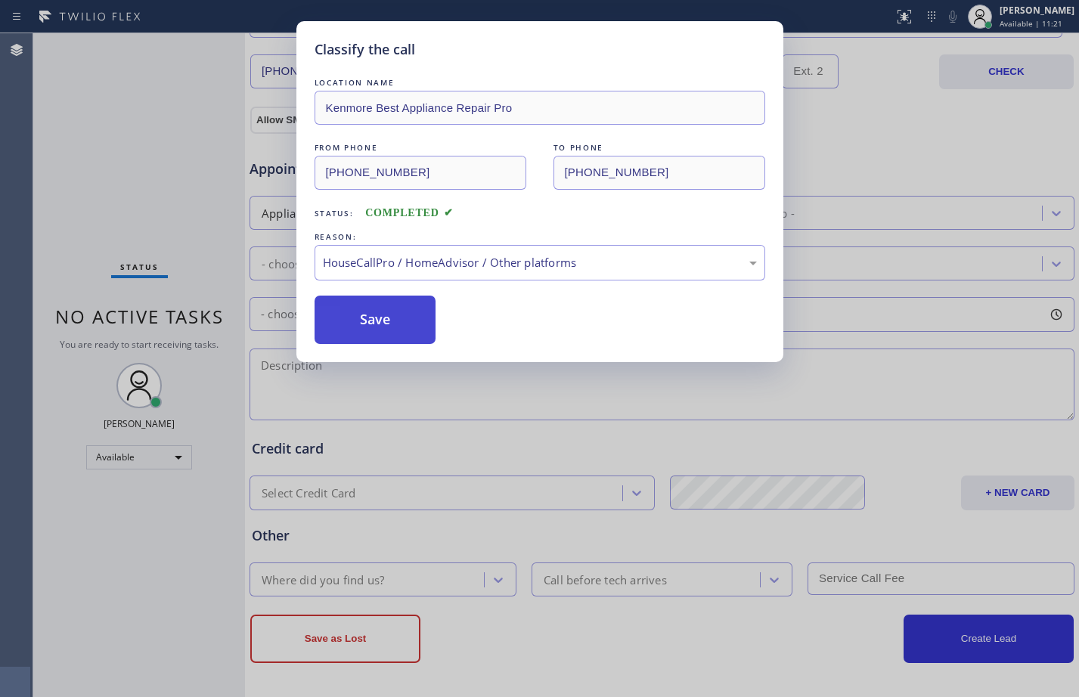
click at [405, 339] on button "Save" at bounding box center [375, 320] width 122 height 48
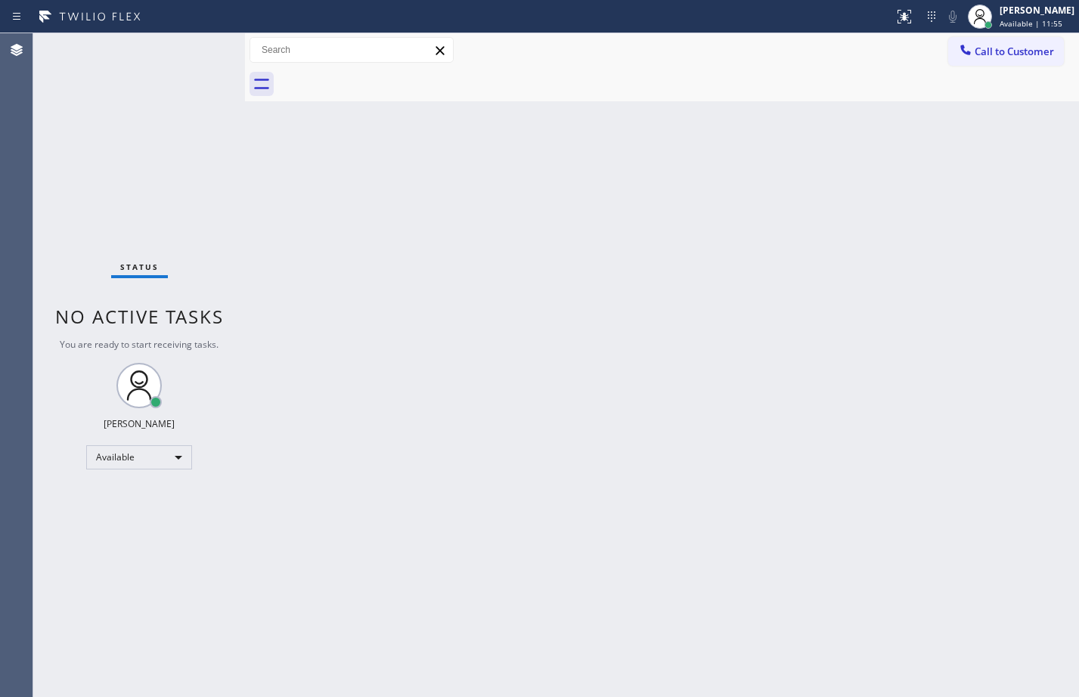
click at [144, 94] on div "Status No active tasks You are ready to start receiving tasks. [PERSON_NAME] Av…" at bounding box center [139, 365] width 212 height 664
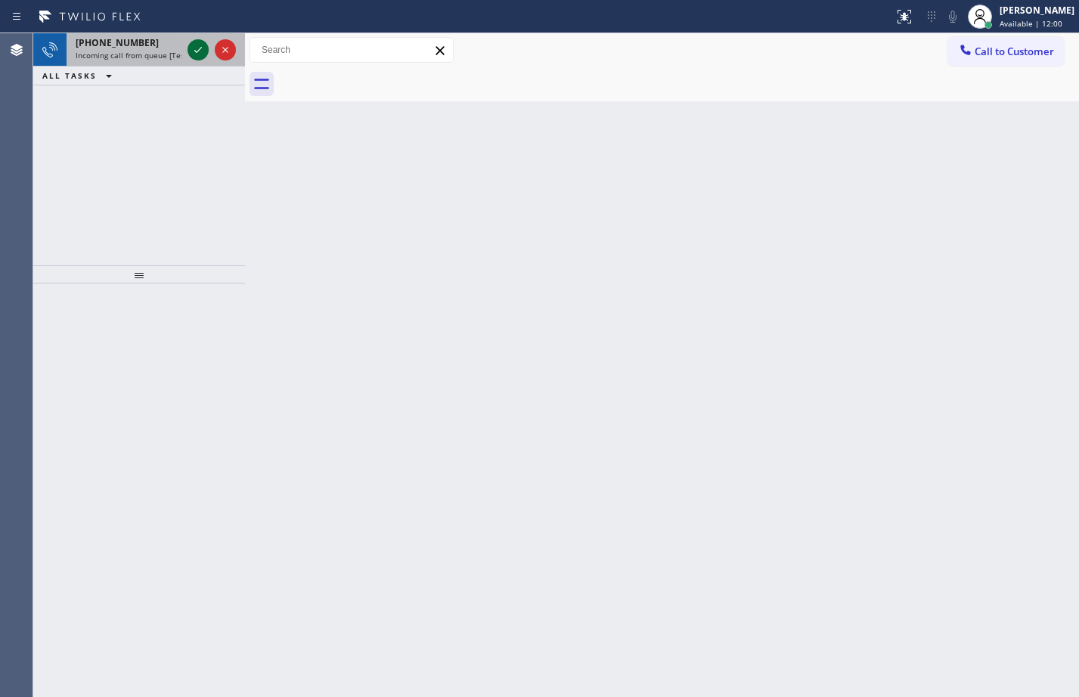
click at [203, 50] on icon at bounding box center [198, 50] width 18 height 18
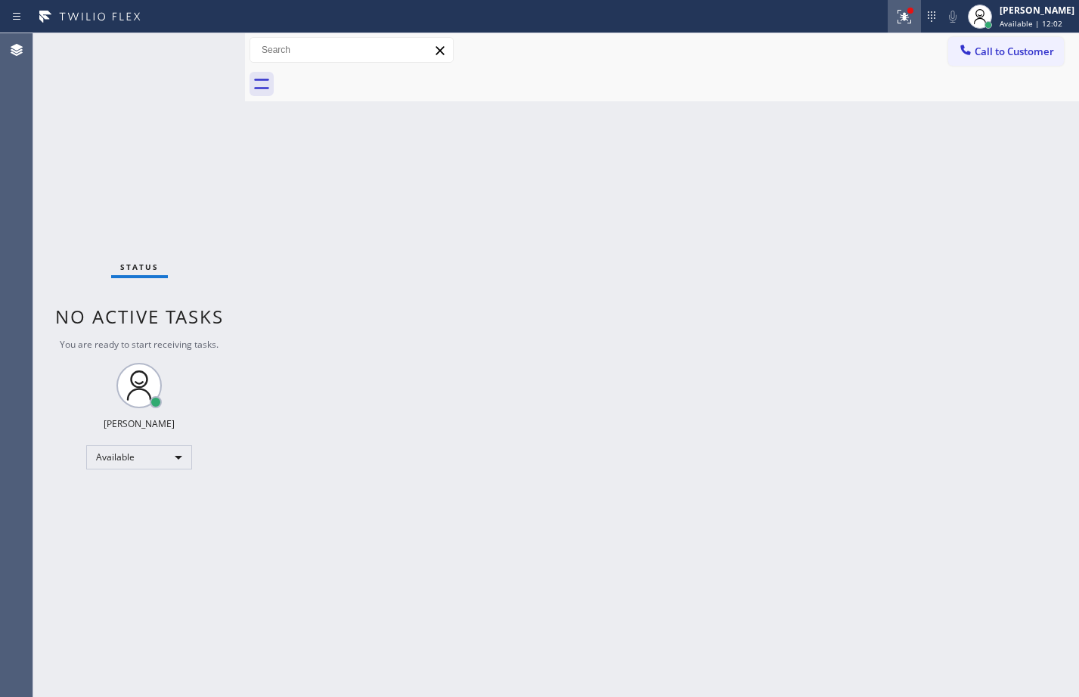
click at [895, 14] on icon at bounding box center [904, 17] width 18 height 18
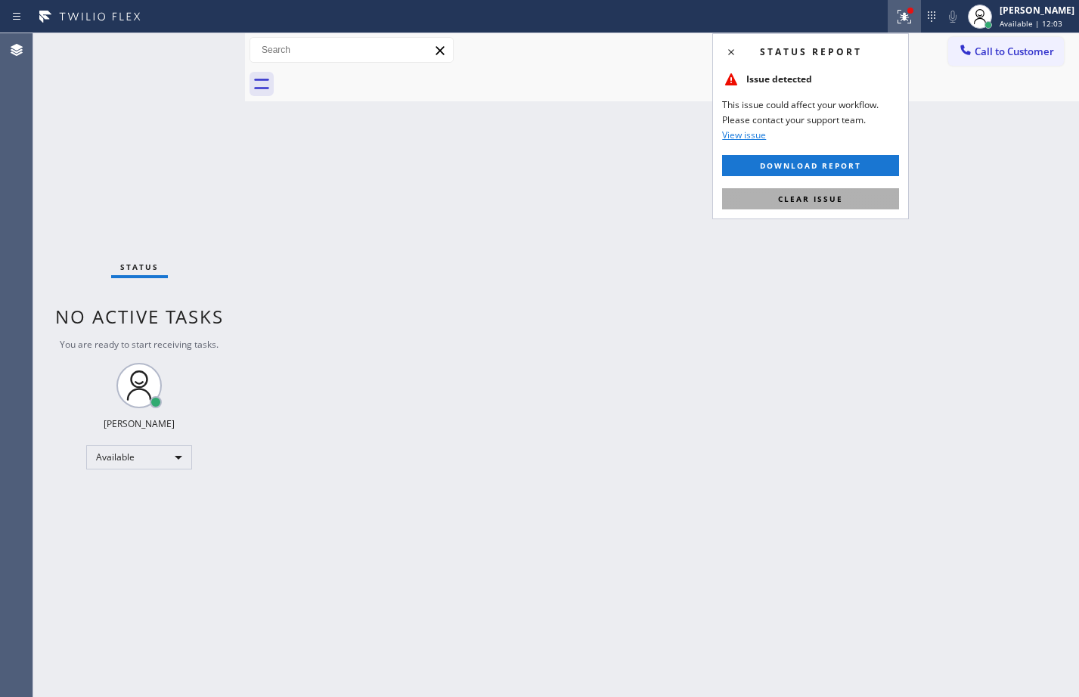
click at [857, 202] on button "Clear issue" at bounding box center [810, 198] width 177 height 21
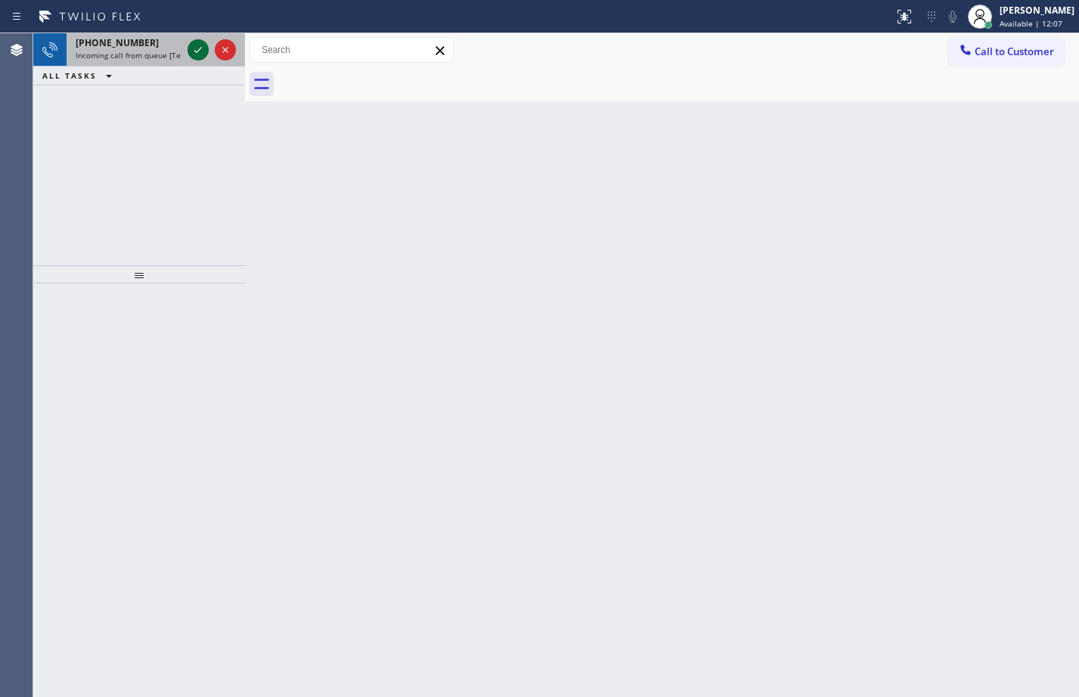
click at [198, 48] on icon at bounding box center [198, 50] width 18 height 18
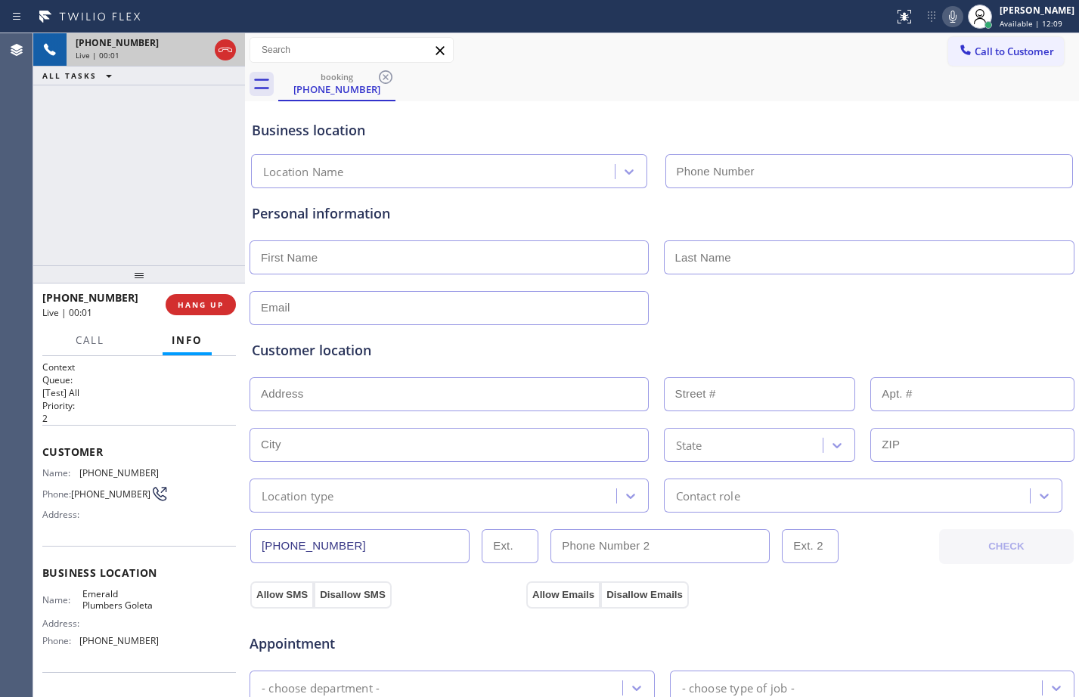
type input "[PHONE_NUMBER]"
click at [185, 305] on span "HANG UP" at bounding box center [201, 304] width 46 height 11
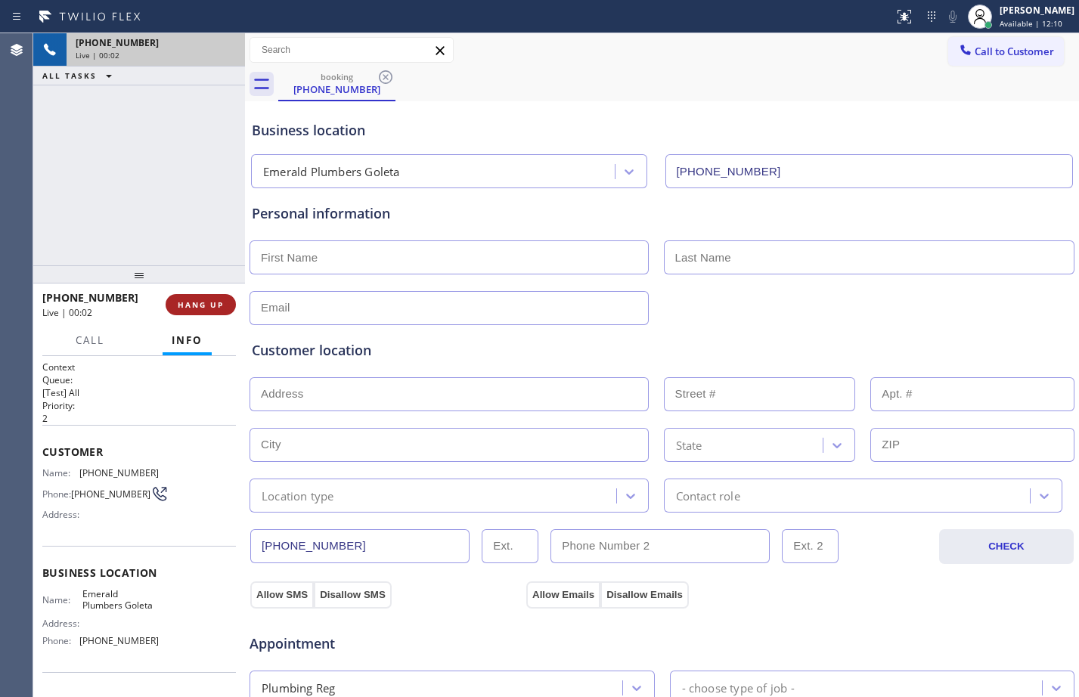
click at [185, 305] on span "HANG UP" at bounding box center [201, 304] width 46 height 11
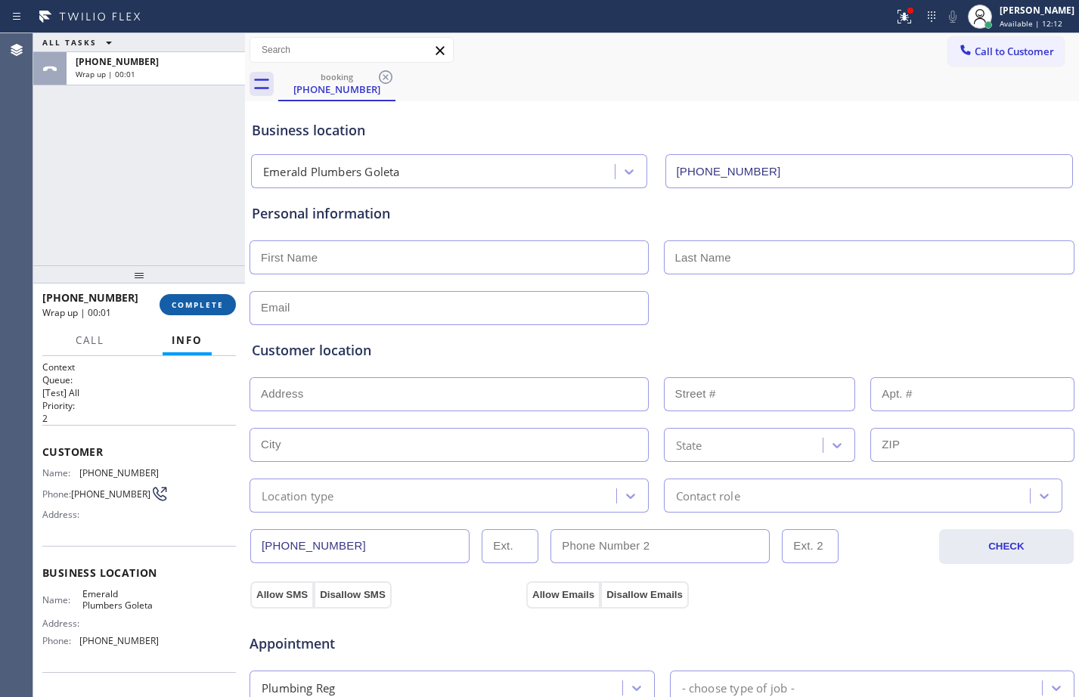
click at [194, 304] on span "COMPLETE" at bounding box center [198, 304] width 52 height 11
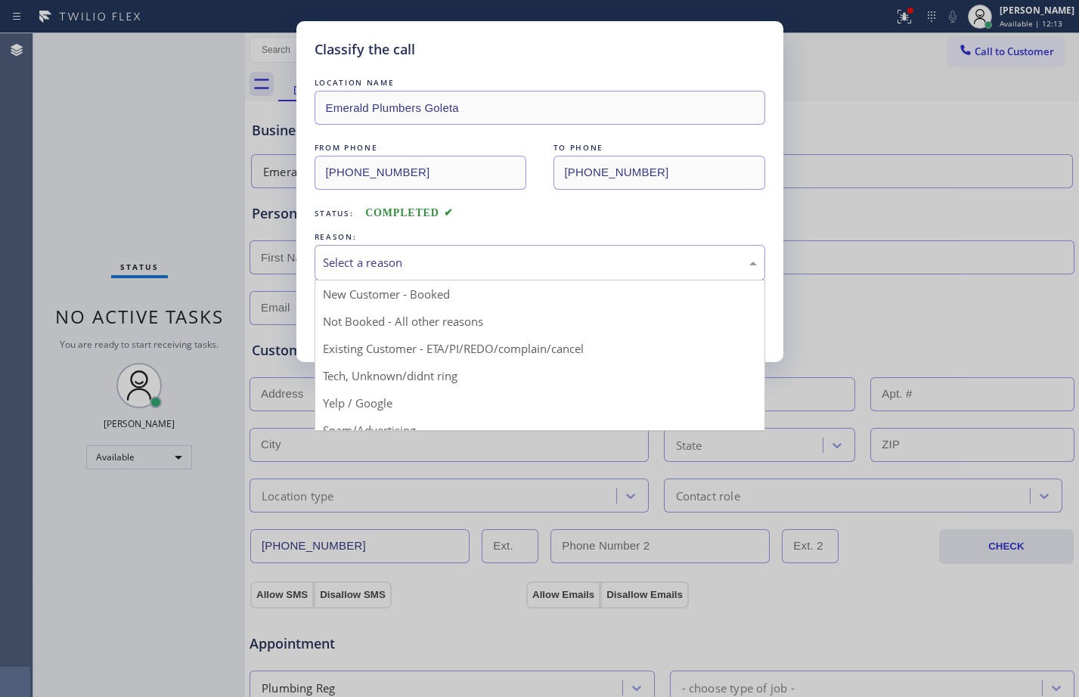
click at [610, 268] on div "Select a reason" at bounding box center [540, 262] width 434 height 17
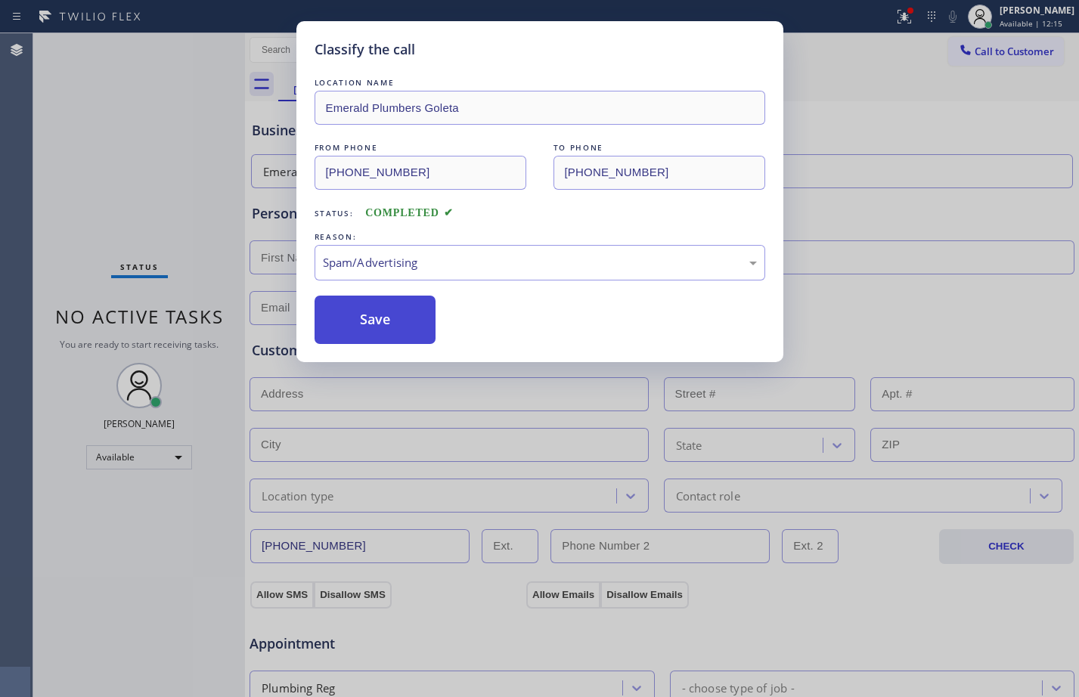
click at [388, 317] on button "Save" at bounding box center [375, 320] width 122 height 48
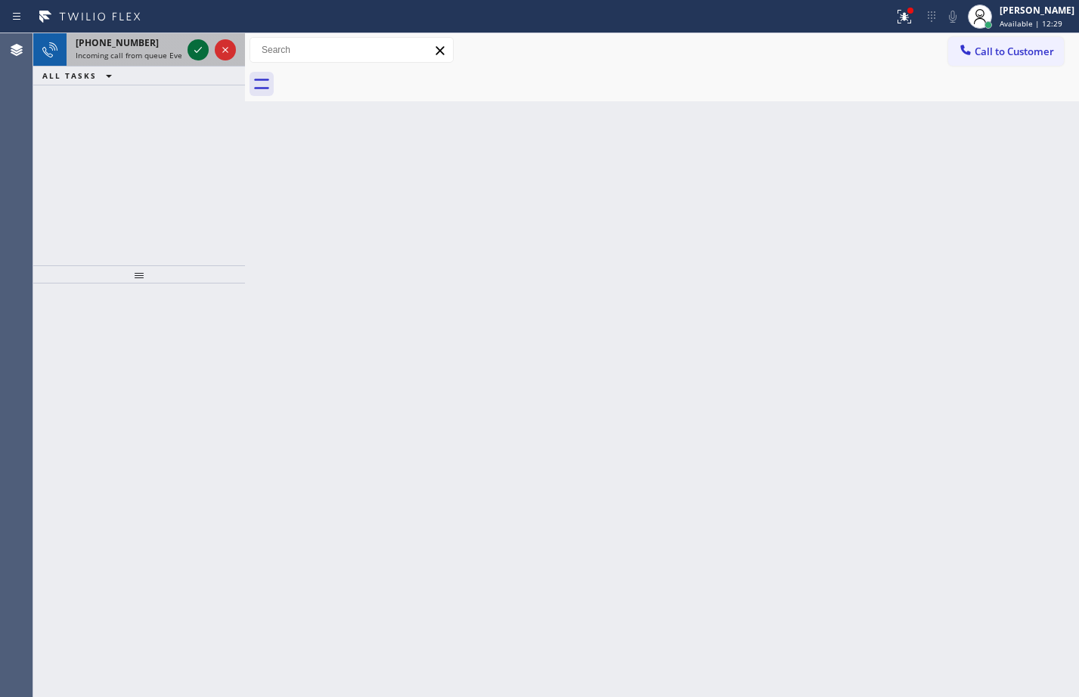
click at [206, 49] on icon at bounding box center [198, 50] width 18 height 18
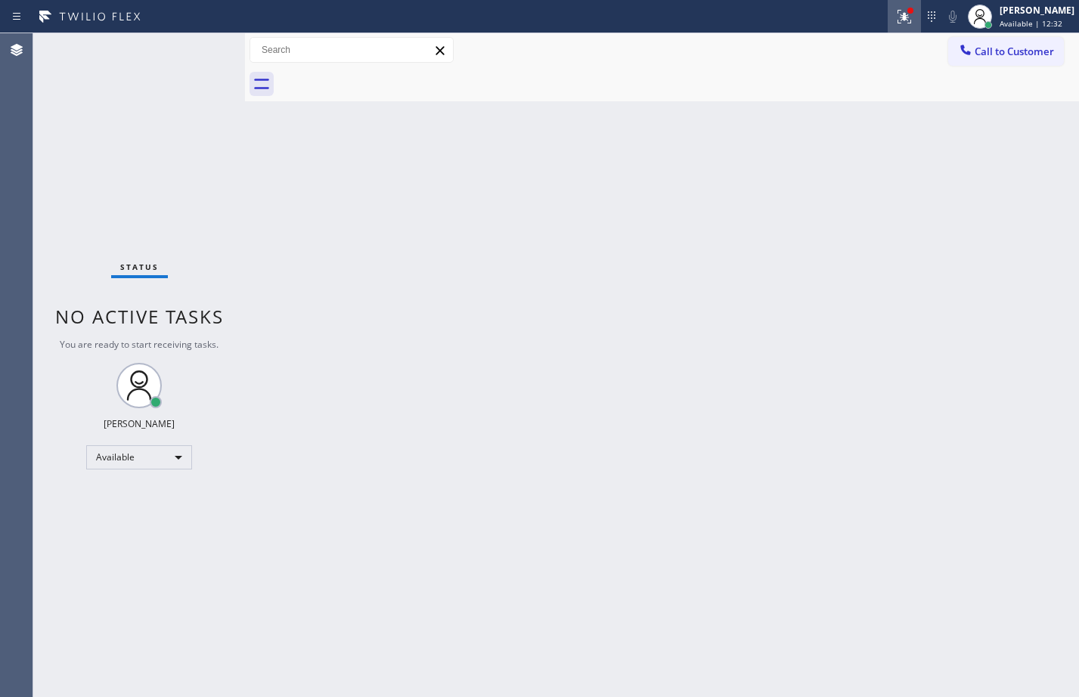
click at [895, 15] on icon at bounding box center [904, 17] width 18 height 18
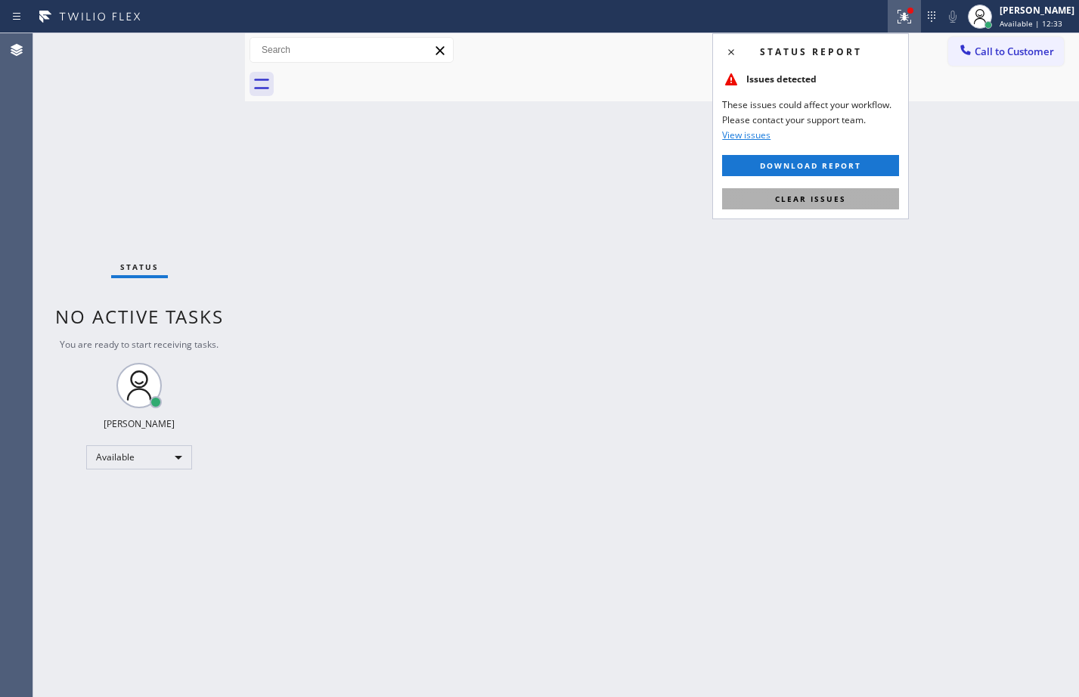
click at [840, 198] on span "Clear issues" at bounding box center [810, 198] width 71 height 11
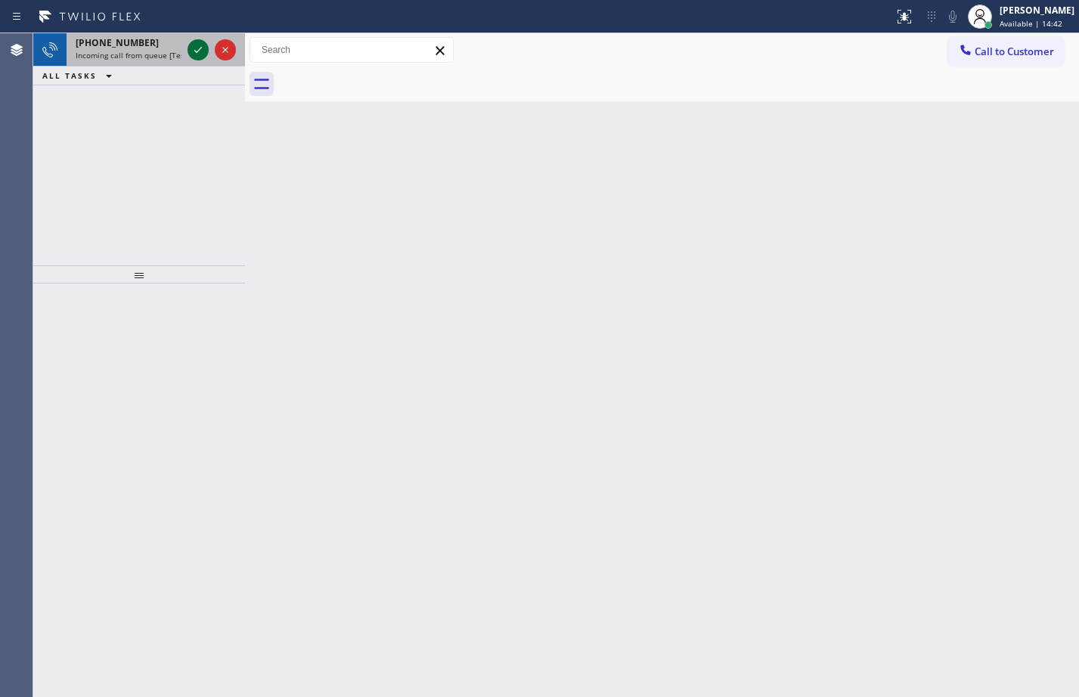
click at [203, 49] on icon at bounding box center [198, 50] width 18 height 18
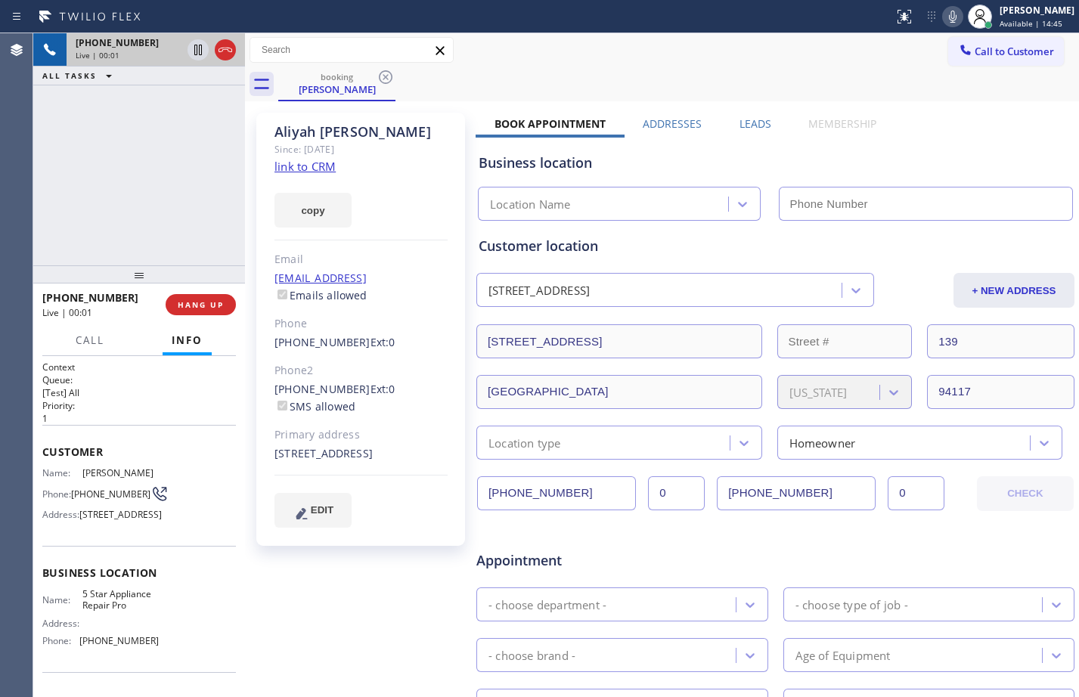
type input "[PHONE_NUMBER]"
click at [304, 166] on link "link to CRM" at bounding box center [304, 166] width 61 height 15
click at [43, 450] on span "Customer" at bounding box center [138, 451] width 193 height 14
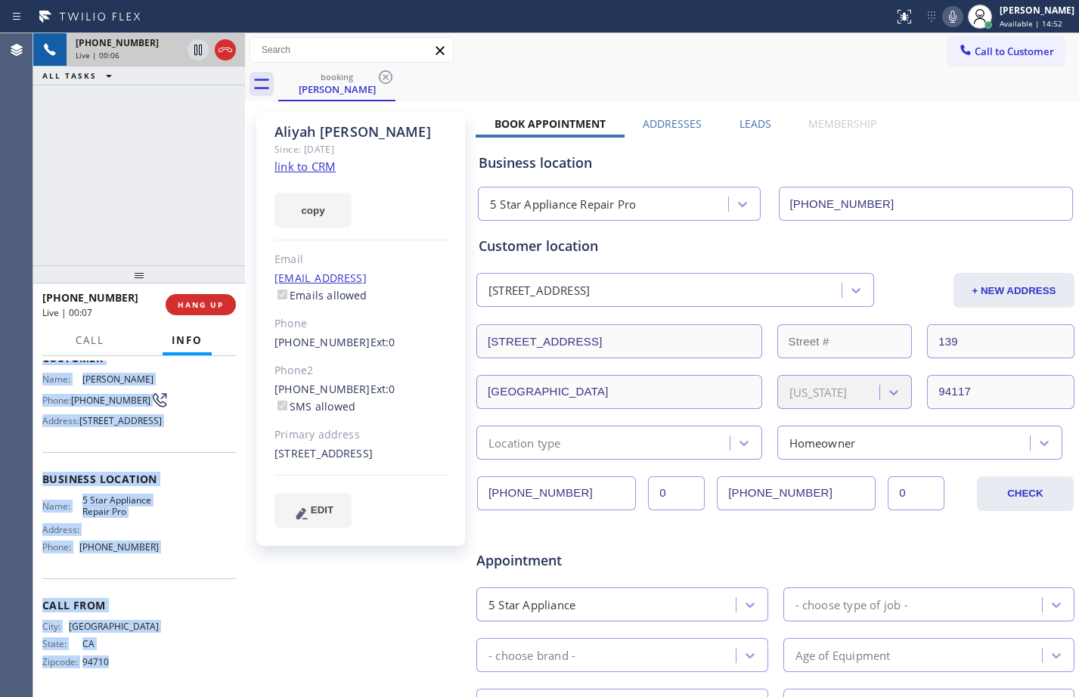
scroll to position [135, 0]
drag, startPoint x: 43, startPoint y: 450, endPoint x: 150, endPoint y: 550, distance: 146.0
click at [150, 550] on div "Context Queue: [Test] All Priority: 1 Customer Name: [PERSON_NAME] Phone: [PHON…" at bounding box center [138, 480] width 193 height 426
copy div "Customer Name: [PERSON_NAME] Phone: [PHONE_NUMBER] Address: [STREET_ADDRESS] Bu…"
click at [197, 57] on icon at bounding box center [198, 50] width 18 height 18
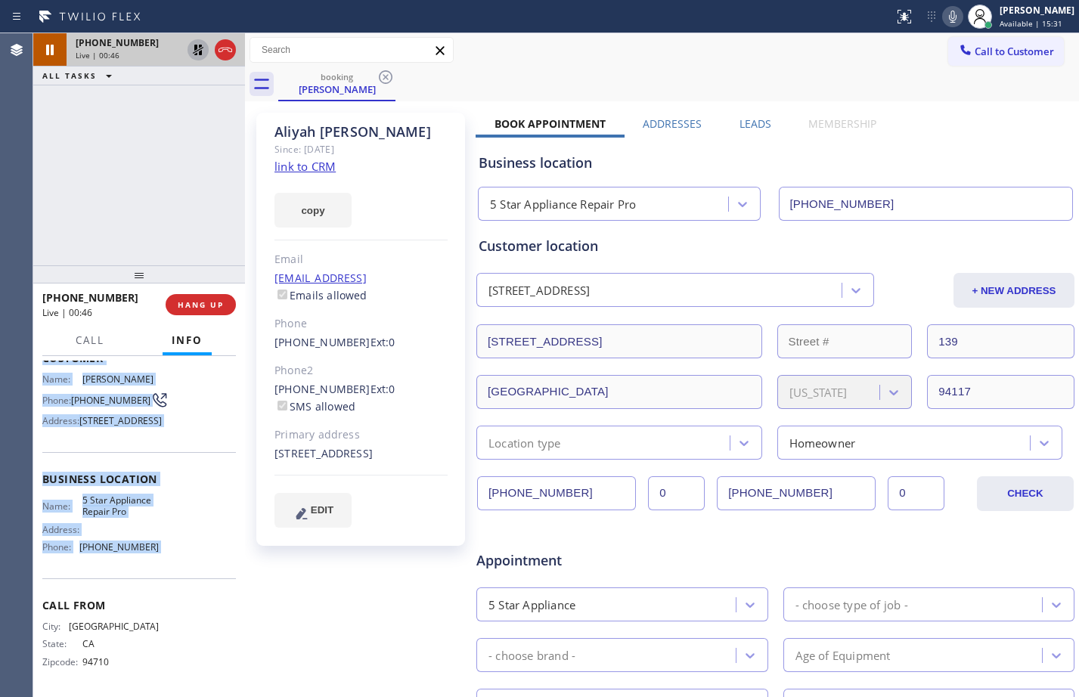
click at [943, 20] on icon at bounding box center [952, 17] width 18 height 18
click at [82, 335] on span "Call" at bounding box center [90, 340] width 29 height 14
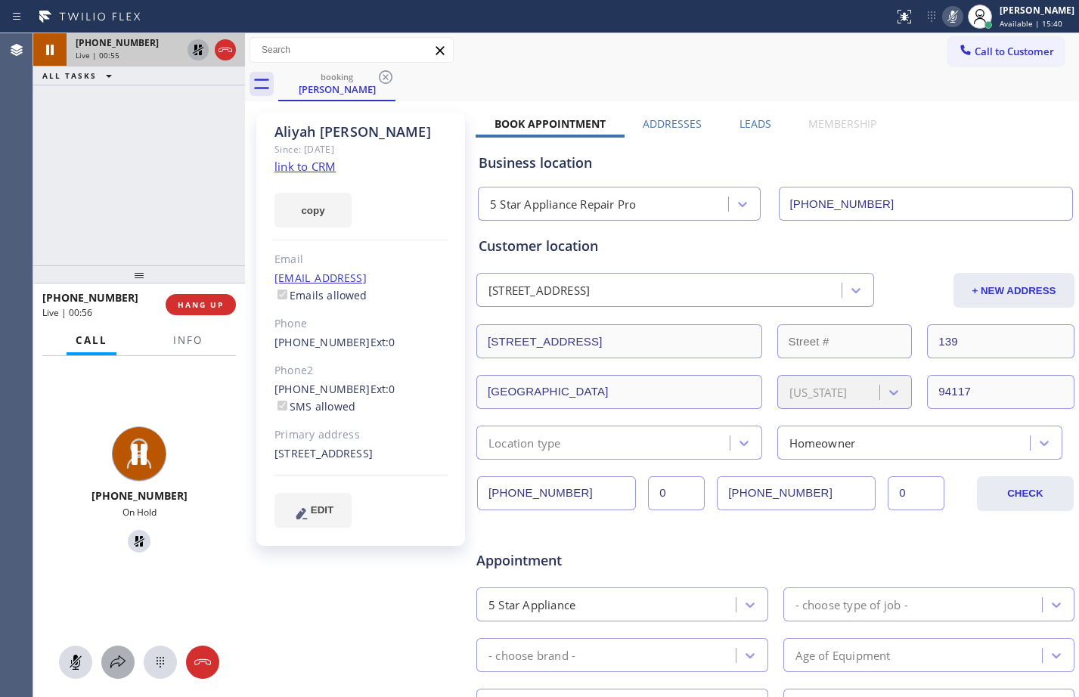
click at [121, 663] on icon at bounding box center [118, 662] width 18 height 18
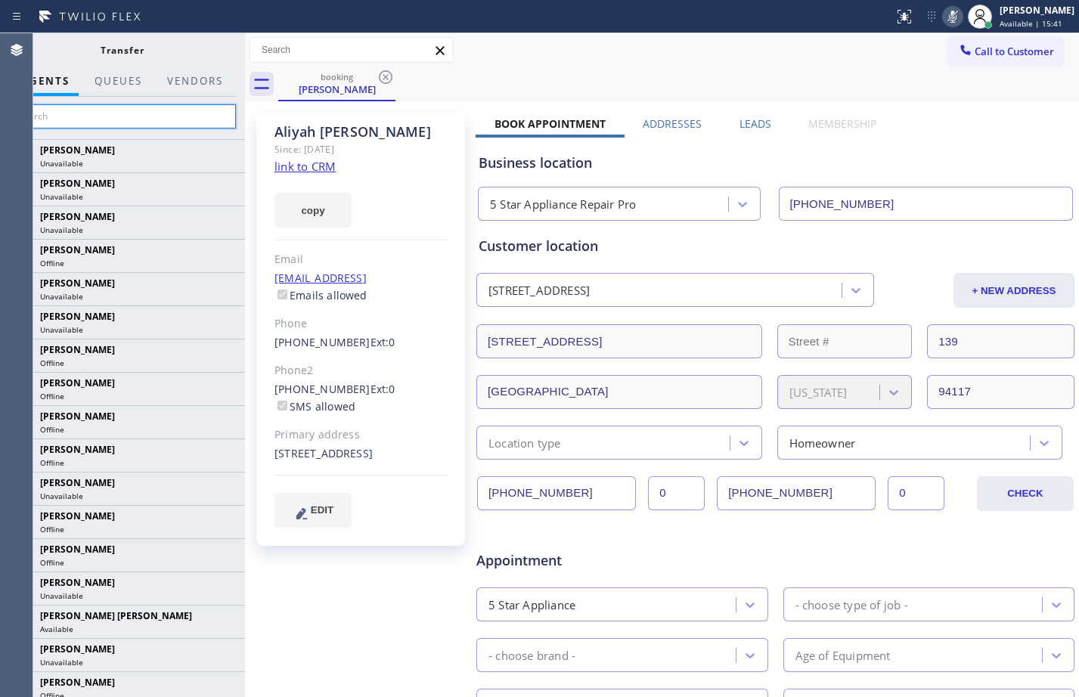
click at [135, 111] on input "text" at bounding box center [122, 116] width 228 height 24
click at [82, 115] on input "k" at bounding box center [122, 116] width 228 height 24
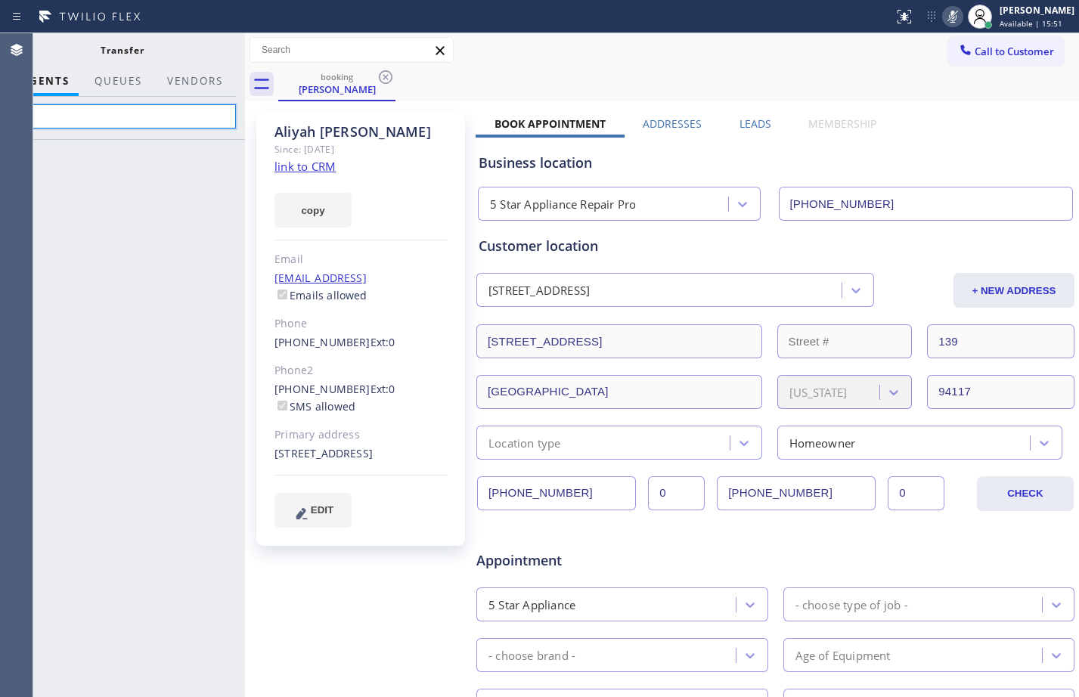
type input "k"
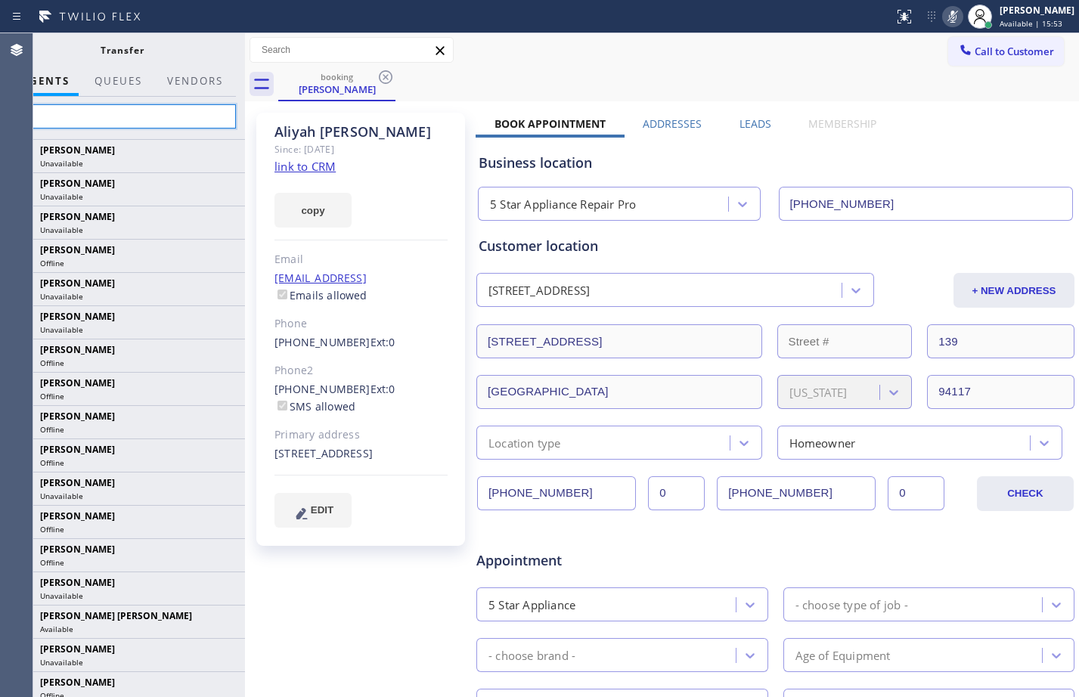
type input "[PERSON_NAME]"
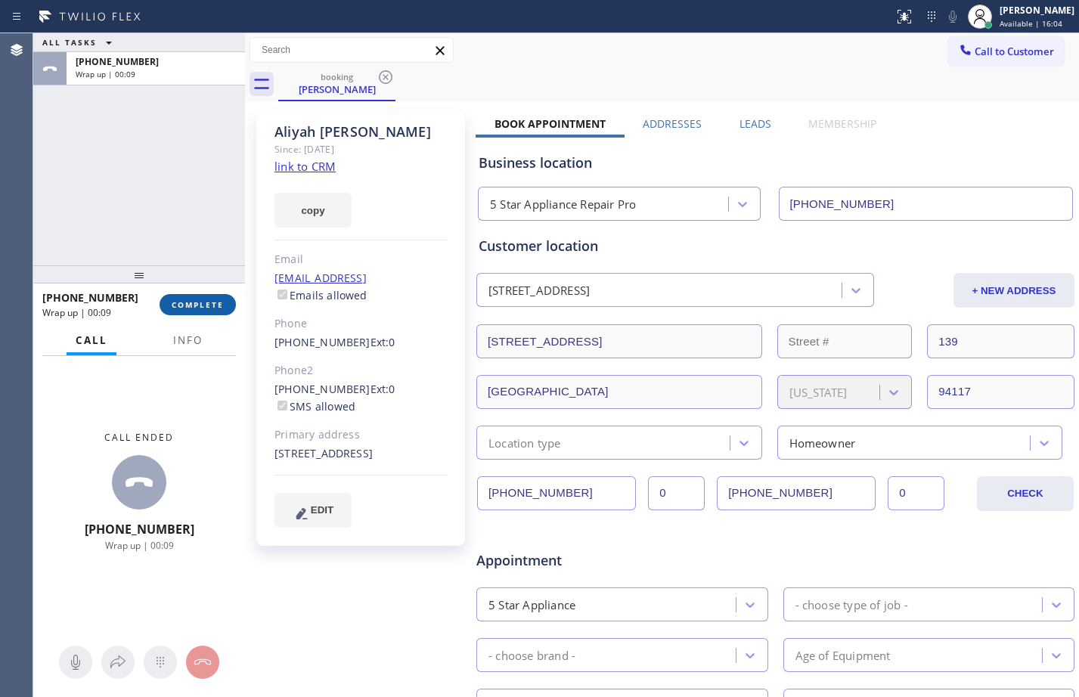
click at [203, 309] on span "COMPLETE" at bounding box center [198, 304] width 52 height 11
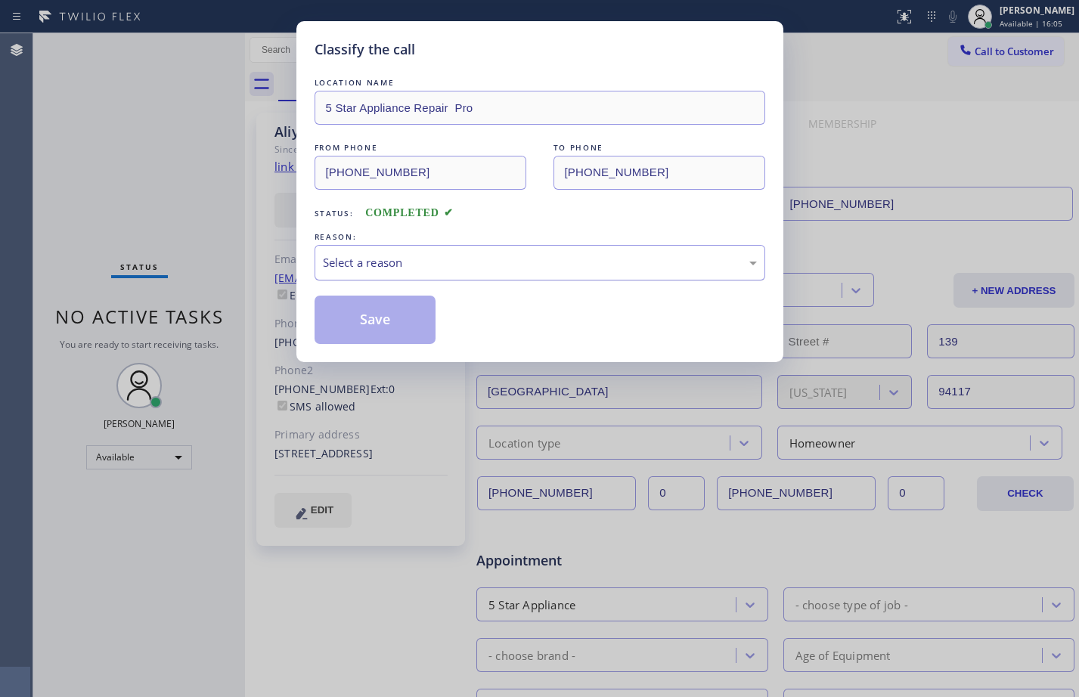
click at [467, 254] on div "Select a reason" at bounding box center [540, 262] width 434 height 17
click at [378, 326] on button "Save" at bounding box center [375, 320] width 122 height 48
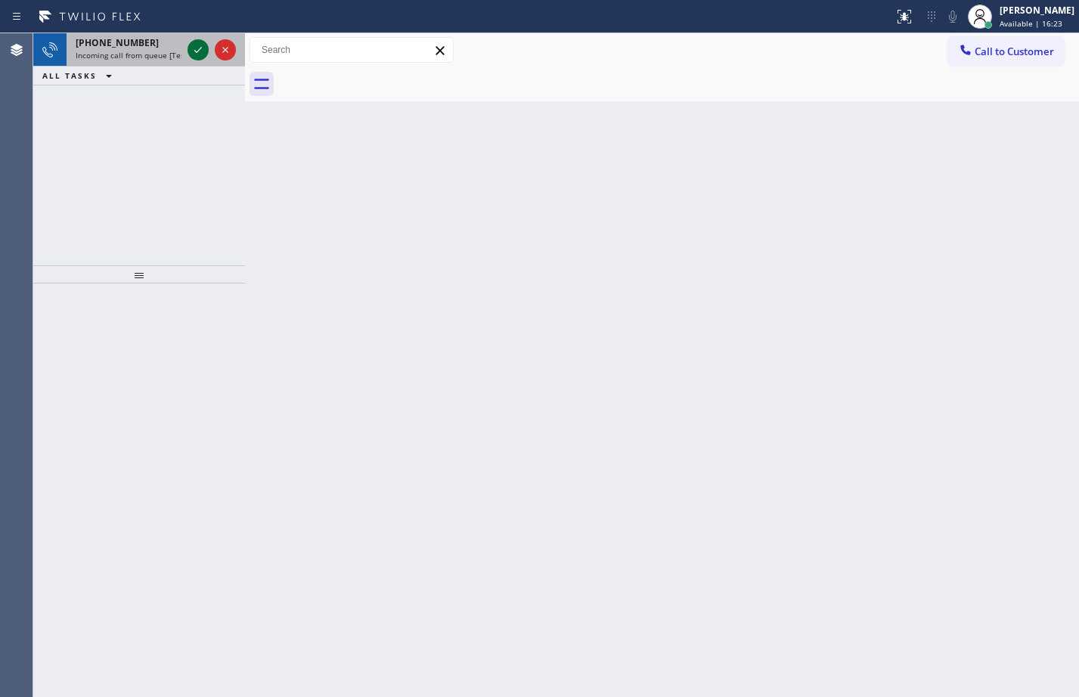
click at [196, 51] on icon at bounding box center [198, 50] width 18 height 18
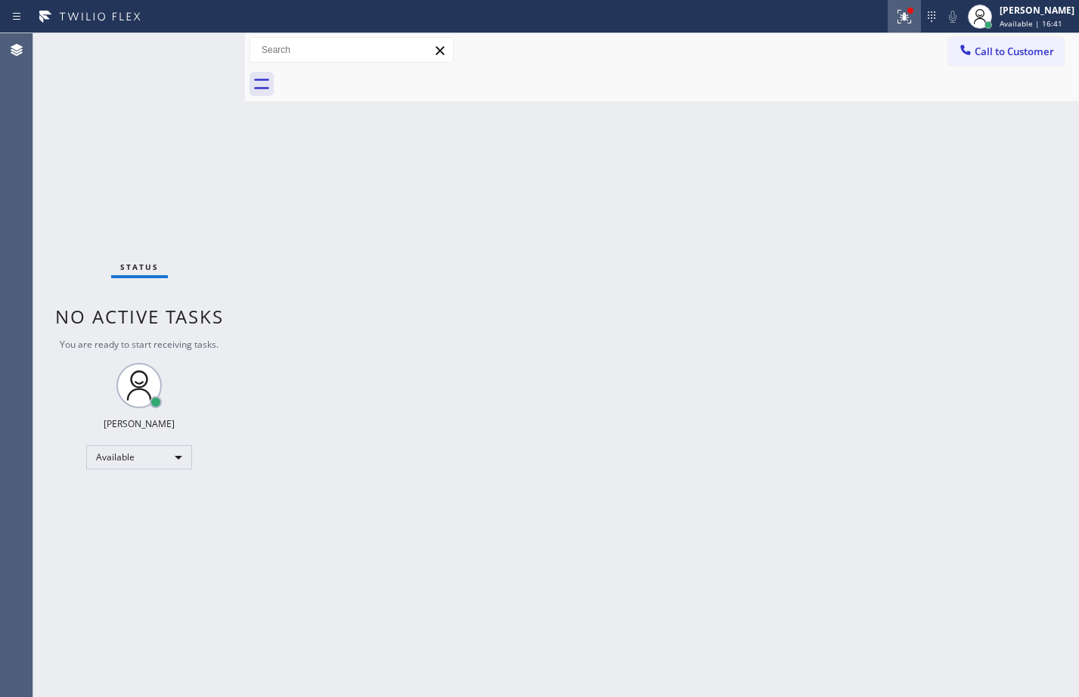
click at [895, 23] on icon at bounding box center [904, 17] width 18 height 18
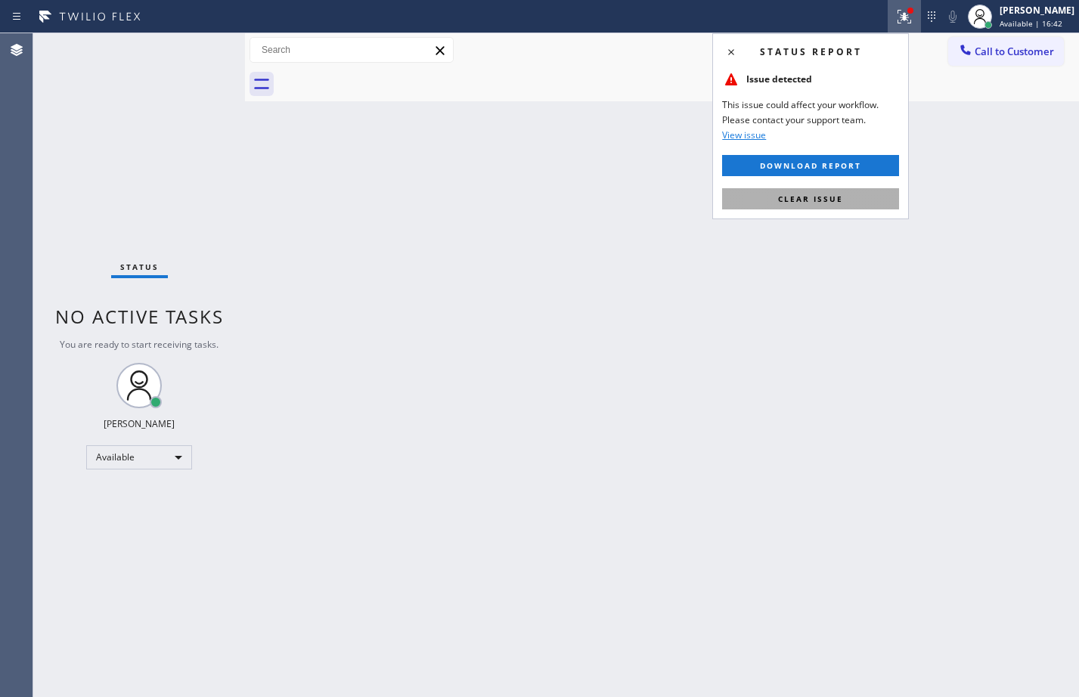
click at [763, 201] on button "Clear issue" at bounding box center [810, 198] width 177 height 21
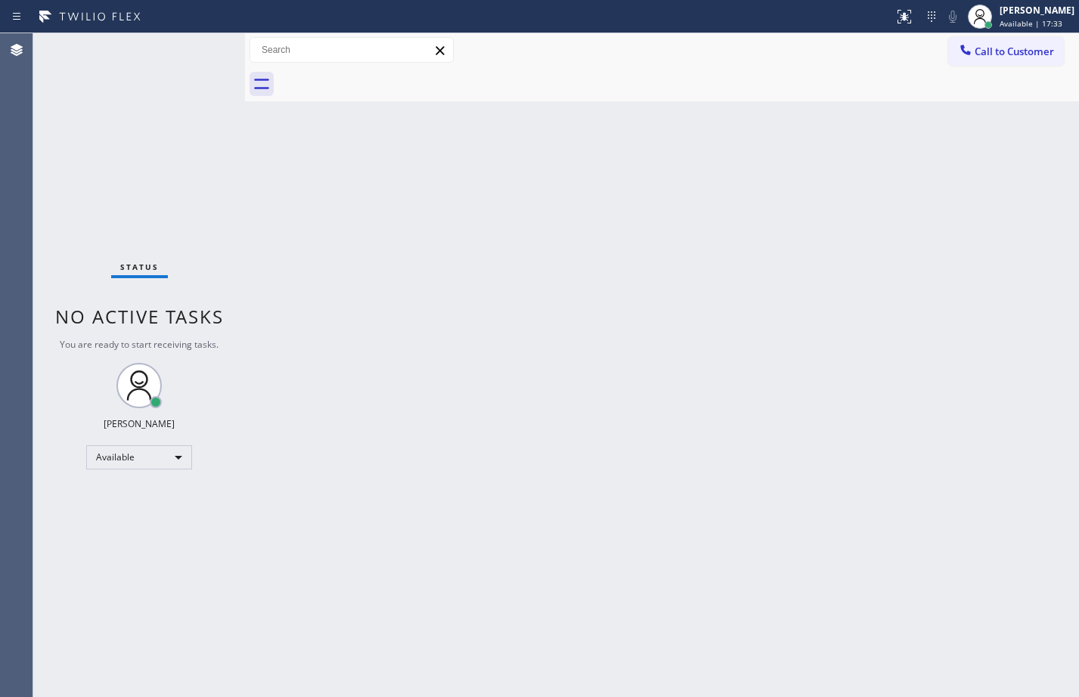
click at [786, 478] on div "Back to Dashboard Change Sender ID Customers Technicians Select a contact Outbo…" at bounding box center [662, 365] width 834 height 664
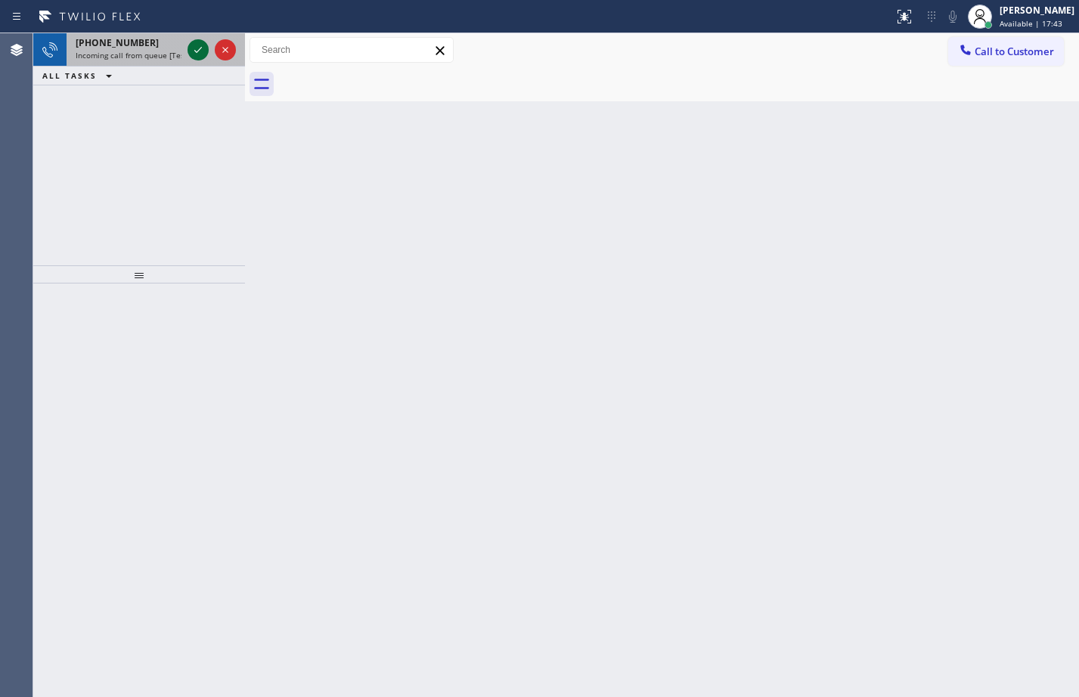
click at [197, 52] on icon at bounding box center [198, 50] width 8 height 6
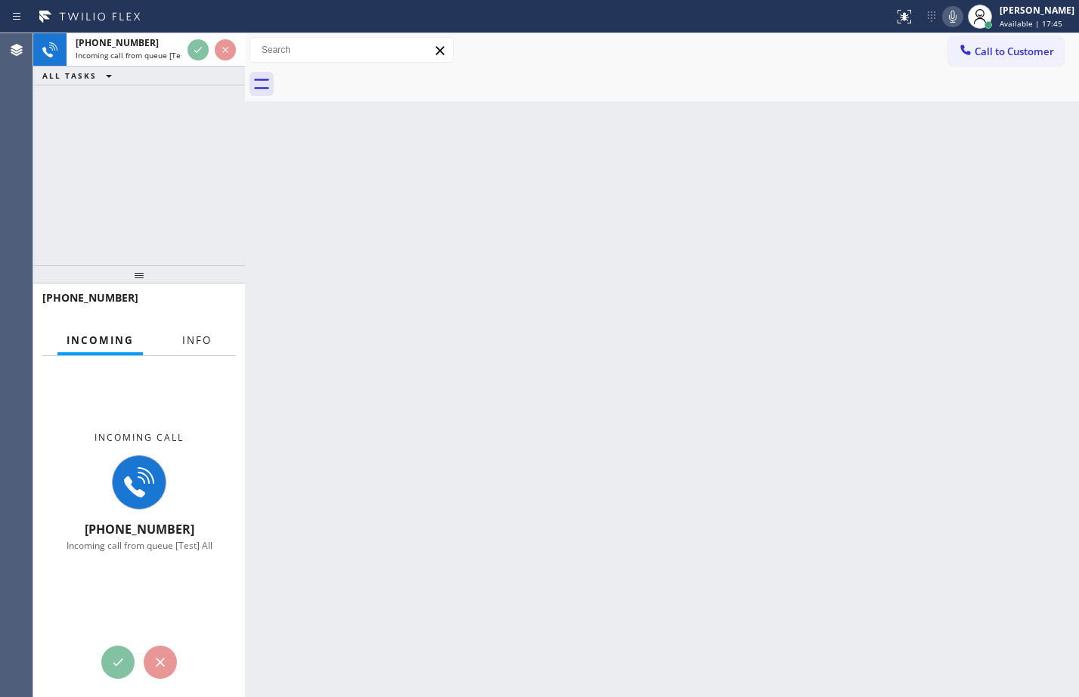
click at [201, 347] on span "Info" at bounding box center [196, 340] width 29 height 14
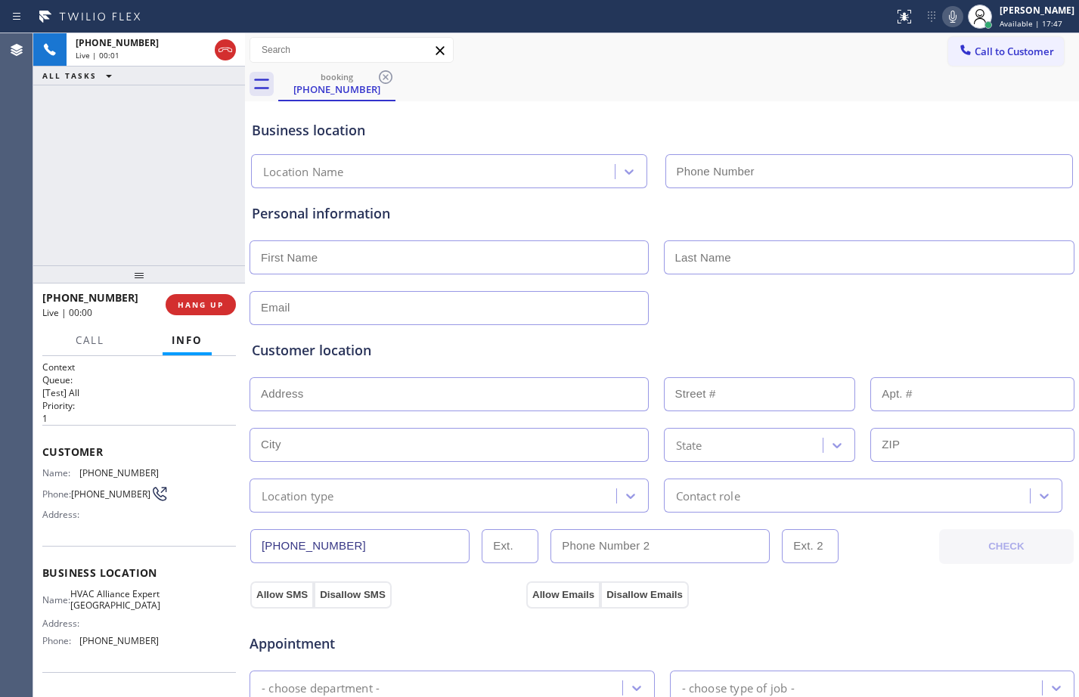
type input "[PHONE_NUMBER]"
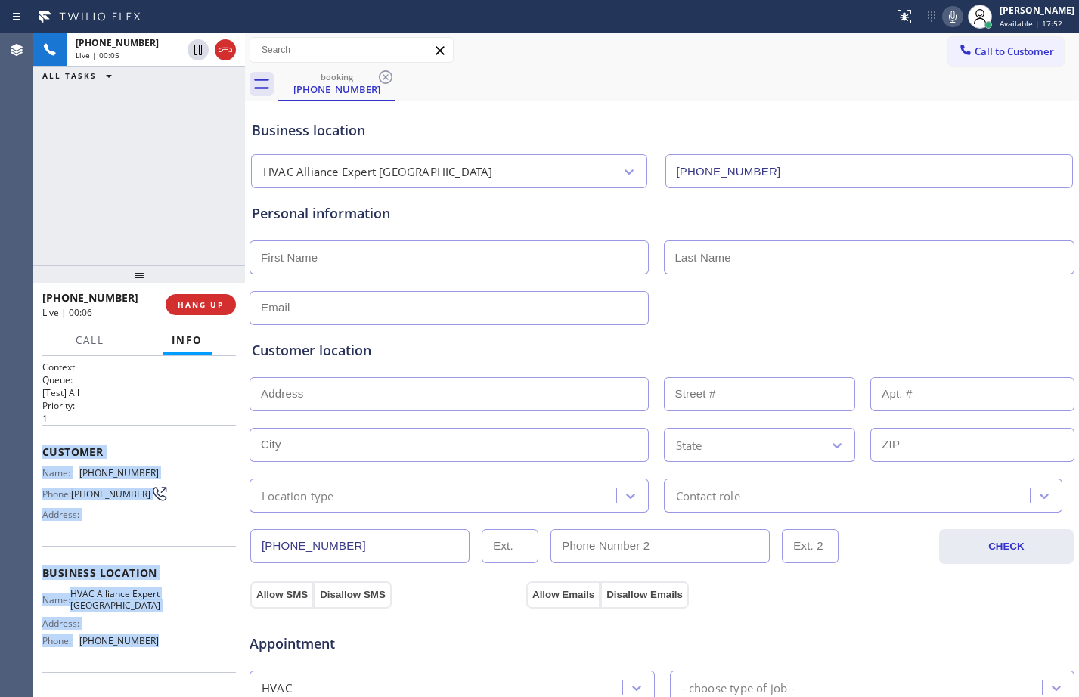
drag, startPoint x: 41, startPoint y: 453, endPoint x: 152, endPoint y: 655, distance: 230.4
click at [152, 655] on div "Context Queue: [Test] All Priority: 1 Customer Name: [PHONE_NUMBER] Phone: [PHO…" at bounding box center [139, 526] width 212 height 341
copy div "Customer Name: [PHONE_NUMBER] Phone: [PHONE_NUMBER] Address: Business location …"
click at [197, 57] on icon at bounding box center [198, 50] width 18 height 18
click at [943, 23] on icon at bounding box center [952, 17] width 18 height 18
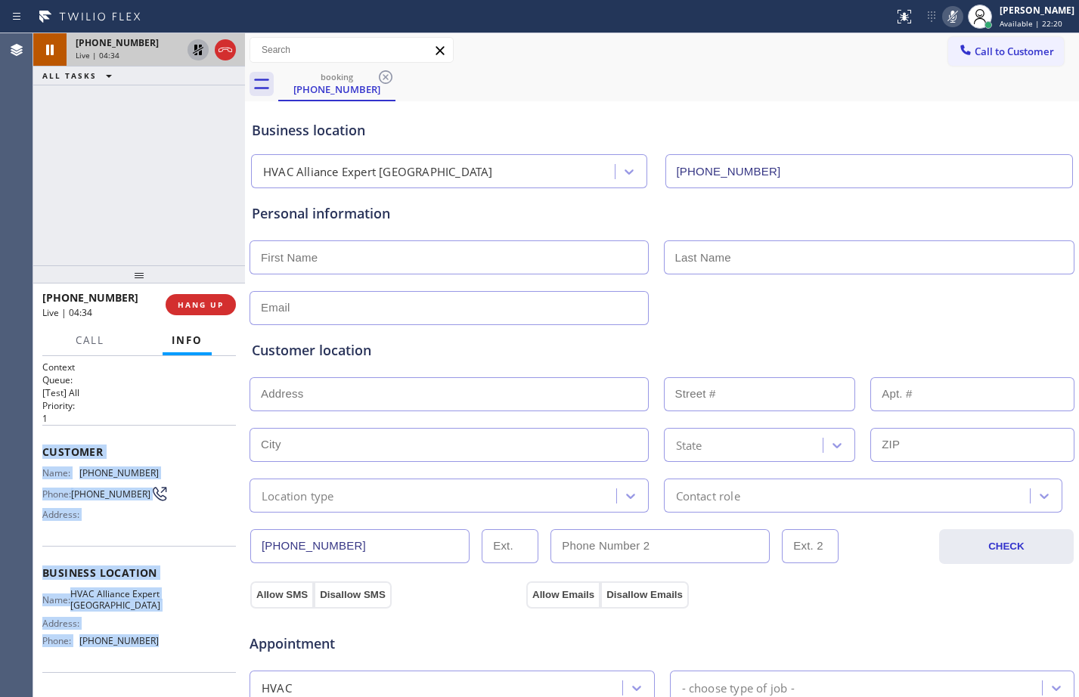
click at [201, 42] on icon at bounding box center [198, 50] width 18 height 18
click at [946, 17] on icon at bounding box center [952, 17] width 18 height 18
click at [204, 51] on icon at bounding box center [198, 50] width 18 height 18
click at [943, 14] on icon at bounding box center [952, 17] width 18 height 18
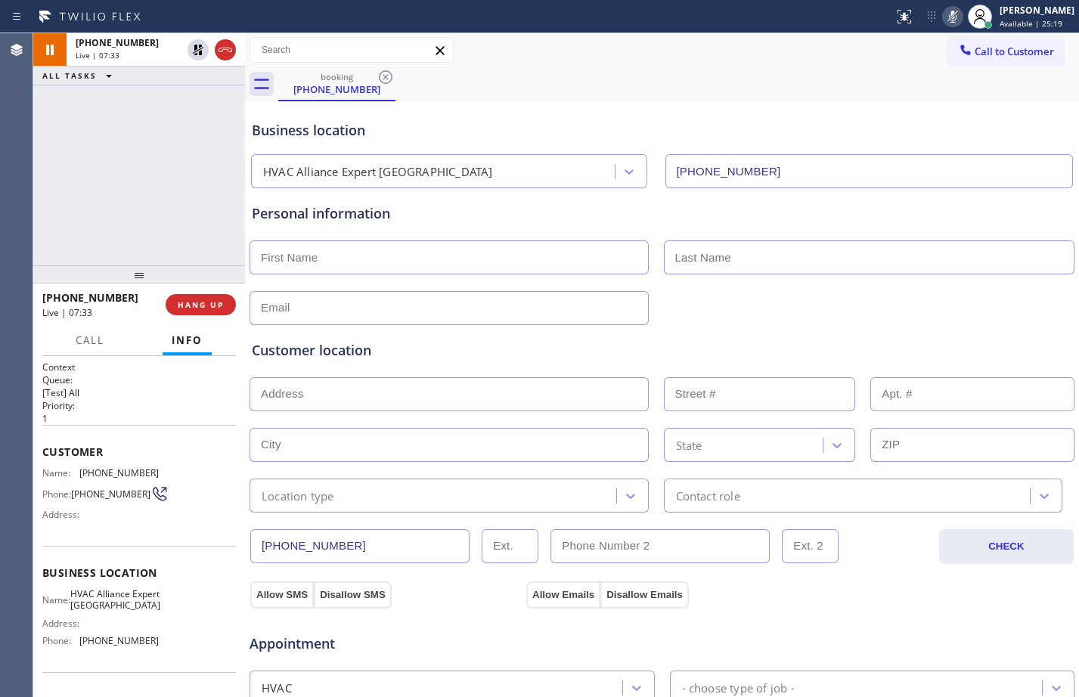
click at [882, 317] on div at bounding box center [662, 306] width 828 height 37
click at [197, 58] on icon at bounding box center [198, 50] width 18 height 18
click at [943, 25] on icon at bounding box center [952, 17] width 18 height 18
click at [190, 174] on div "[PHONE_NUMBER] Live | 10:56 ALL TASKS ALL TASKS ACTIVE TASKS TASKS IN WRAP UP" at bounding box center [139, 149] width 212 height 232
click at [196, 141] on div "[PHONE_NUMBER] Live | 11:02 ALL TASKS ALL TASKS ACTIVE TASKS TASKS IN WRAP UP" at bounding box center [139, 149] width 212 height 232
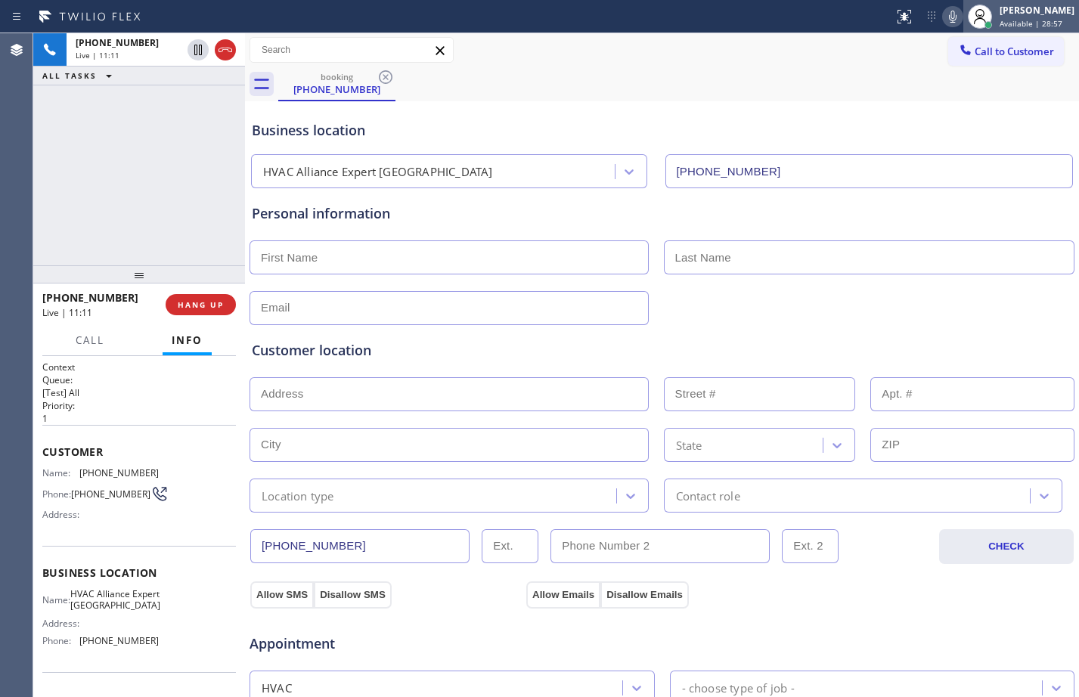
click at [996, 25] on div "[PERSON_NAME] Available | 28:57" at bounding box center [1037, 16] width 82 height 26
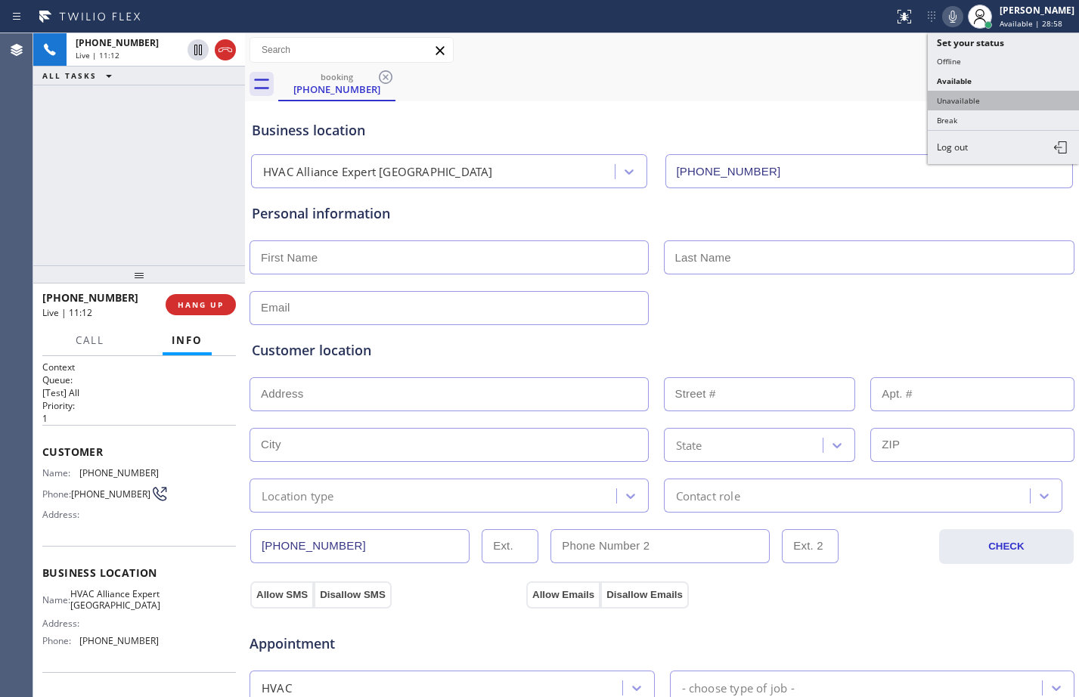
click at [998, 101] on button "Unavailable" at bounding box center [1002, 101] width 151 height 20
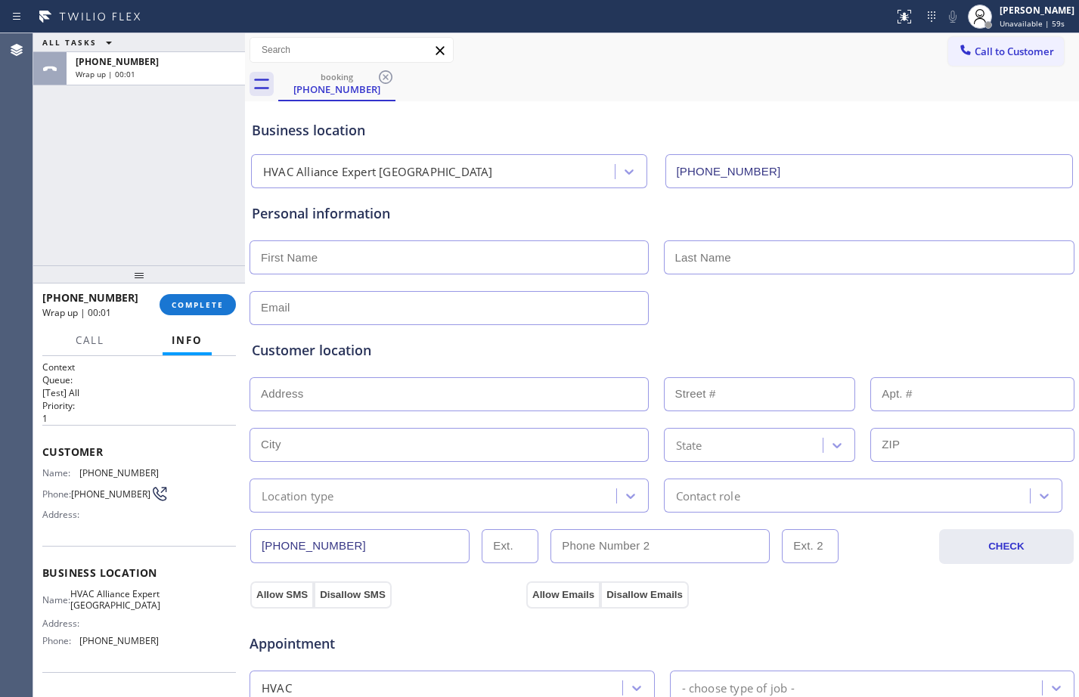
click at [347, 254] on input "text" at bounding box center [448, 257] width 399 height 34
click at [1020, 14] on div "[PERSON_NAME]" at bounding box center [1036, 10] width 75 height 13
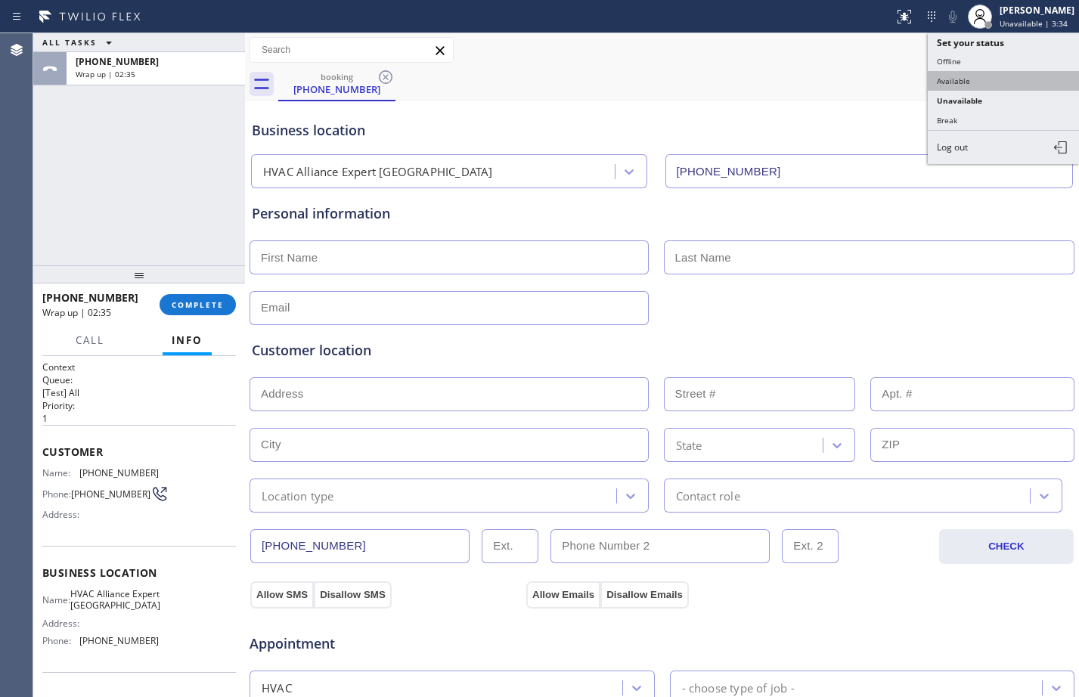
click at [993, 82] on button "Available" at bounding box center [1002, 81] width 151 height 20
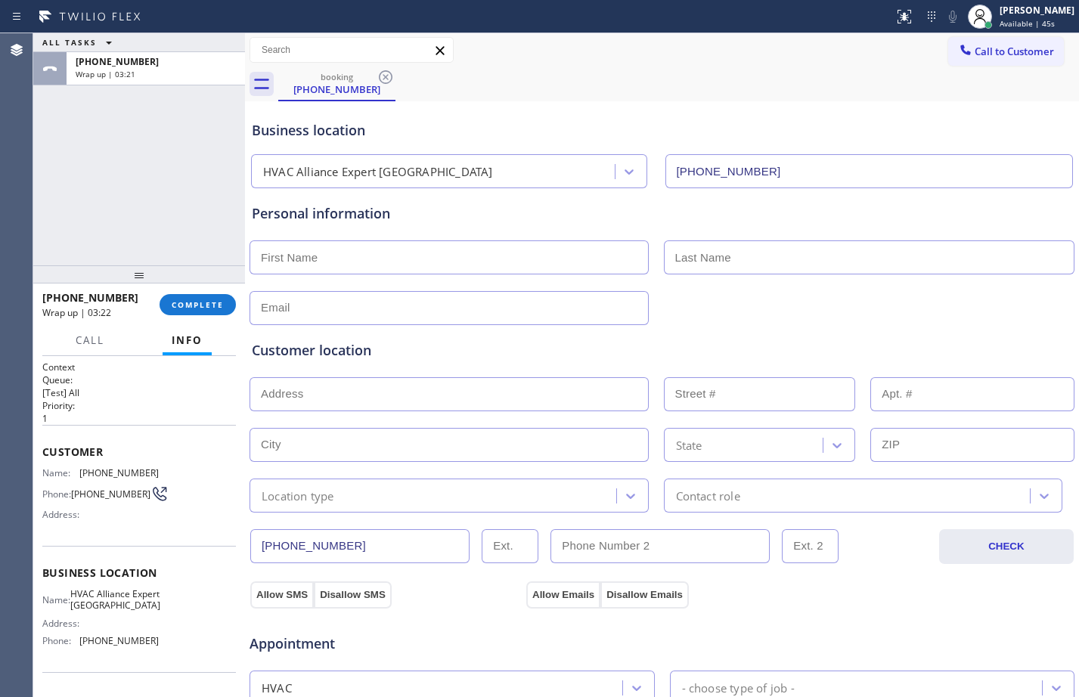
click at [454, 267] on input "text" at bounding box center [448, 257] width 399 height 34
click at [507, 265] on input "text" at bounding box center [448, 257] width 399 height 34
paste input "Linna"
type input "Linna"
click at [754, 252] on input "text" at bounding box center [869, 257] width 411 height 34
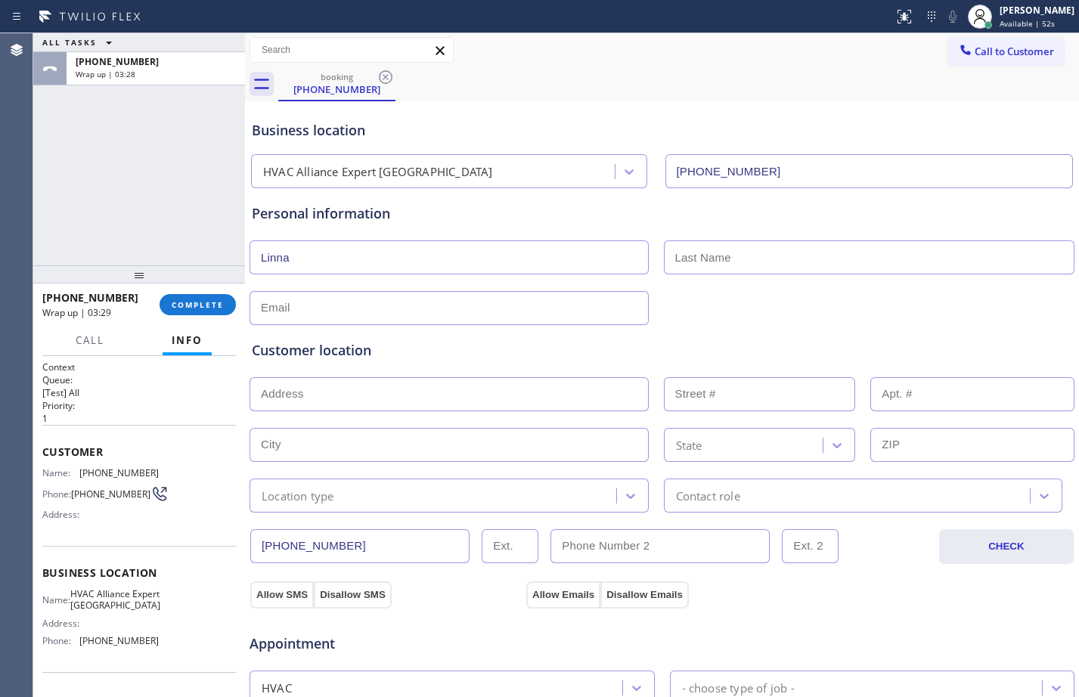
paste input "[PERSON_NAME]"
type input "[PERSON_NAME]"
click at [314, 314] on input "text" at bounding box center [448, 308] width 399 height 34
type input "[EMAIL_ADDRESS][DOMAIN_NAME]"
click at [340, 396] on input "text" at bounding box center [448, 394] width 399 height 34
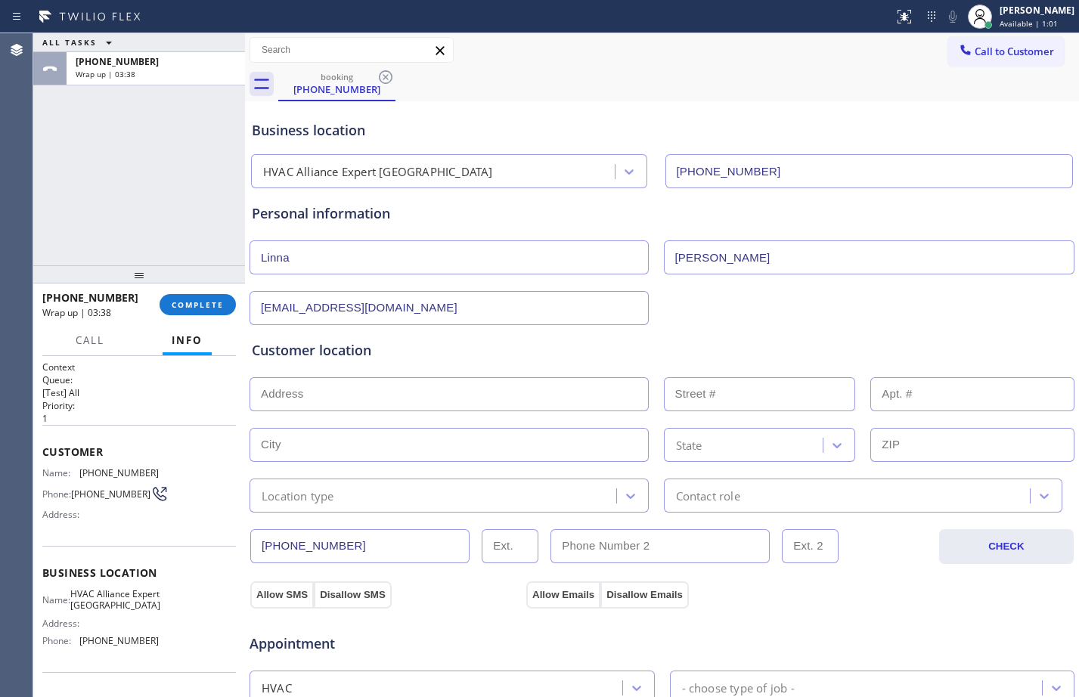
paste input "[STREET_ADDRESS][PERSON_NAME]"
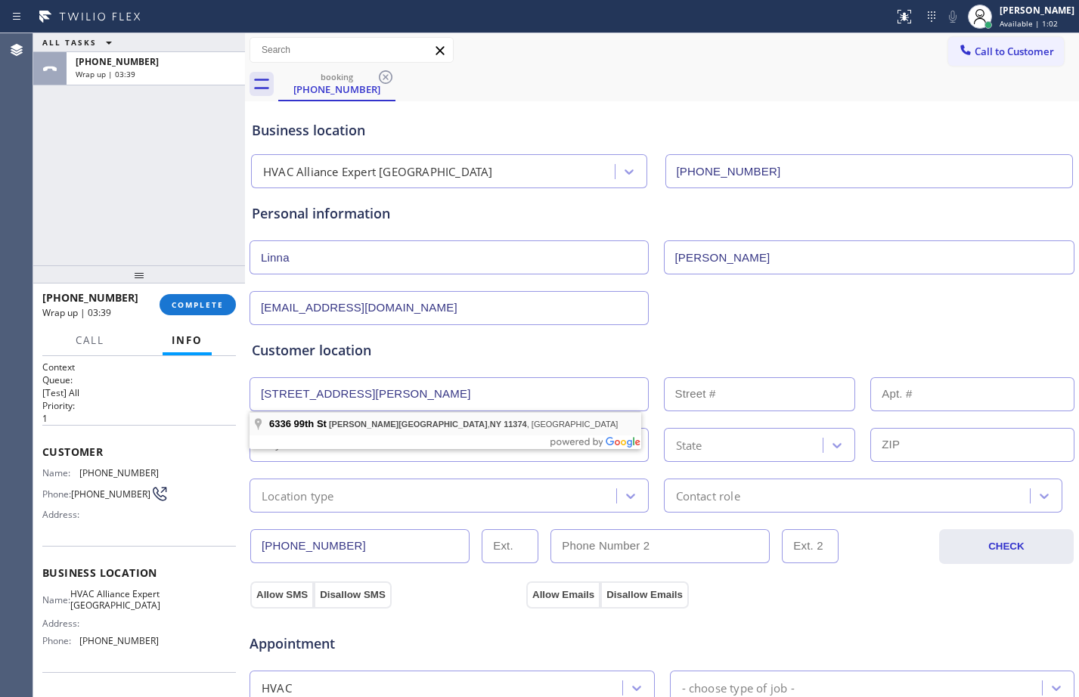
type input "[STREET_ADDRESS]"
type input "6336"
type input "Queens"
type input "11374"
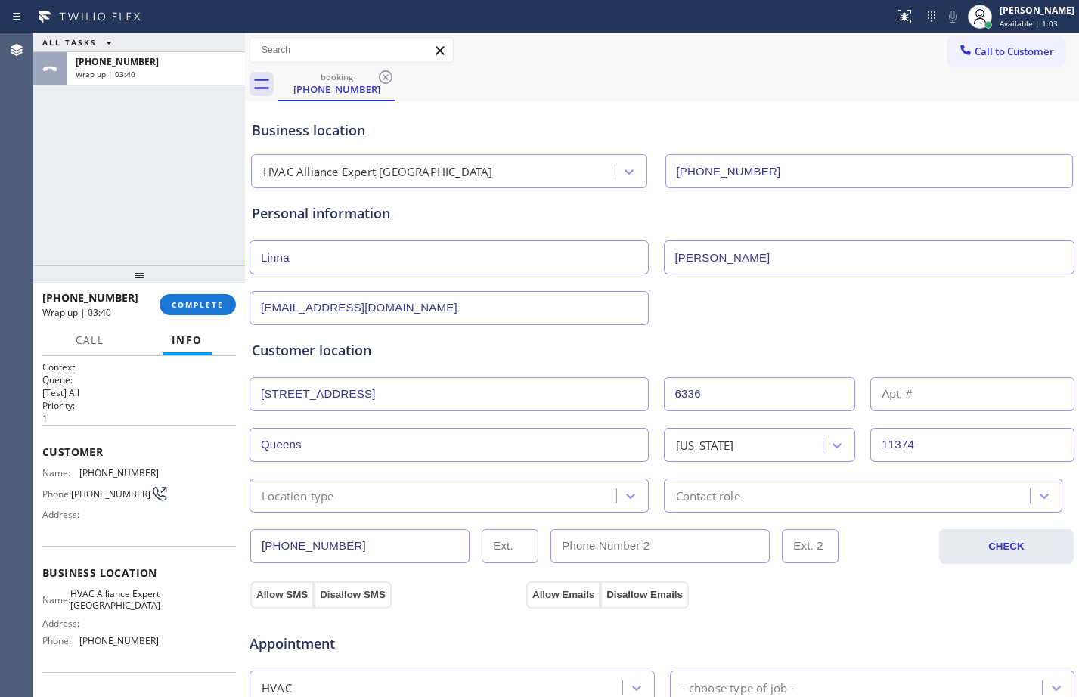
click at [918, 388] on input "text" at bounding box center [972, 394] width 204 height 34
type input "6h"
click at [531, 491] on div "Location type" at bounding box center [435, 495] width 362 height 26
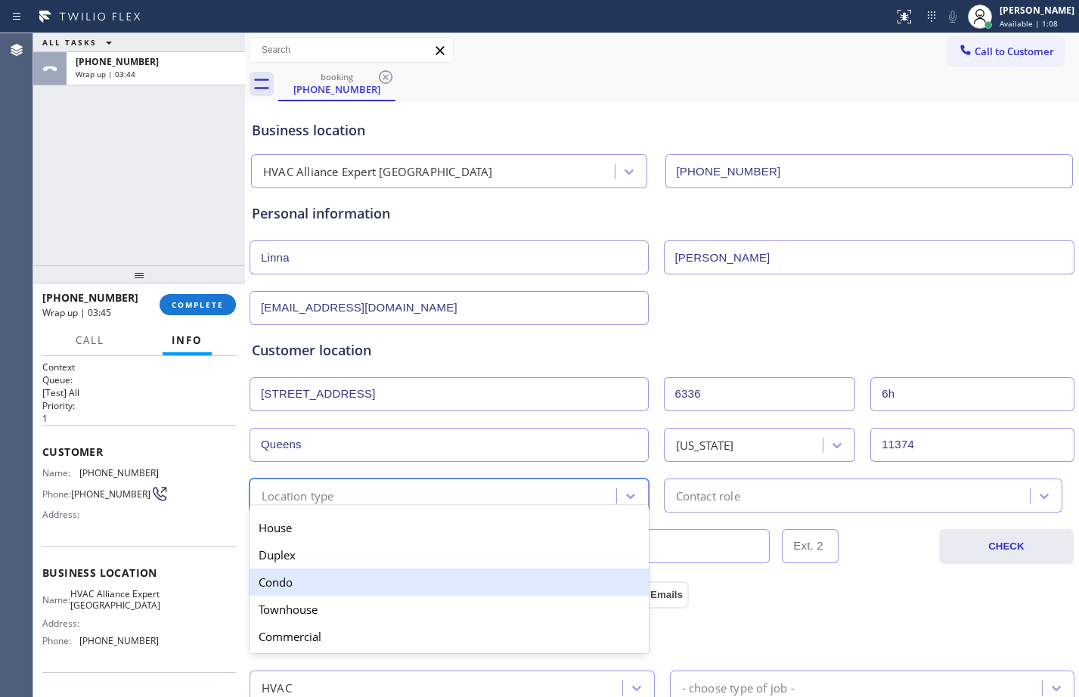
click at [355, 581] on div "Condo" at bounding box center [448, 581] width 399 height 27
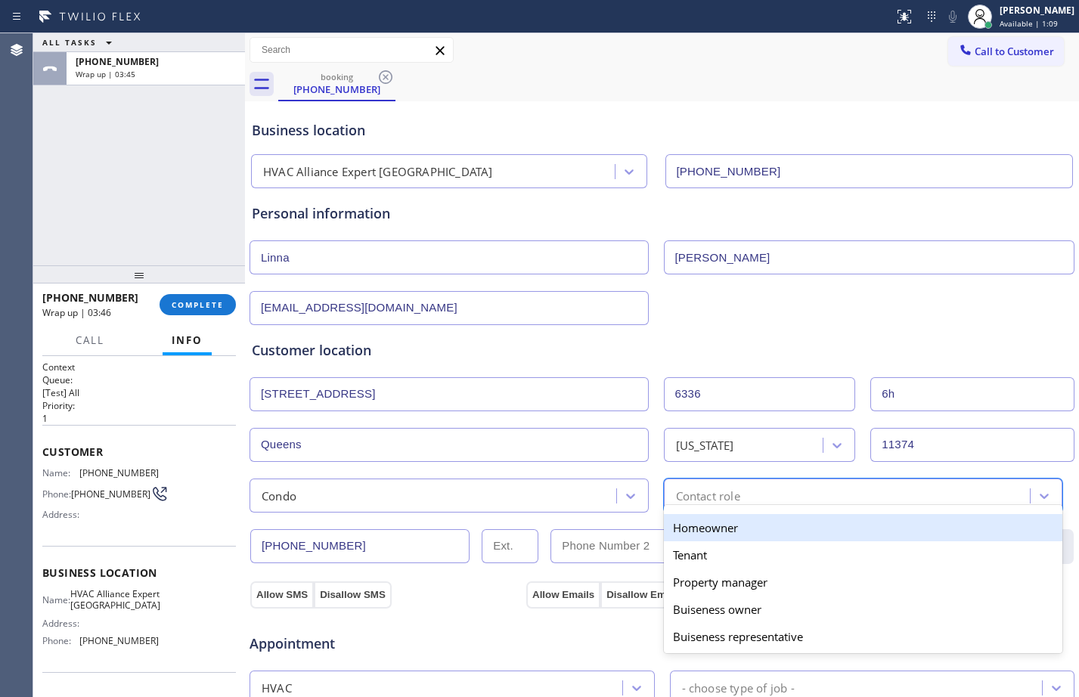
click at [741, 503] on div "Contact role" at bounding box center [849, 495] width 362 height 26
click at [712, 528] on div "Homeowner" at bounding box center [863, 527] width 399 height 27
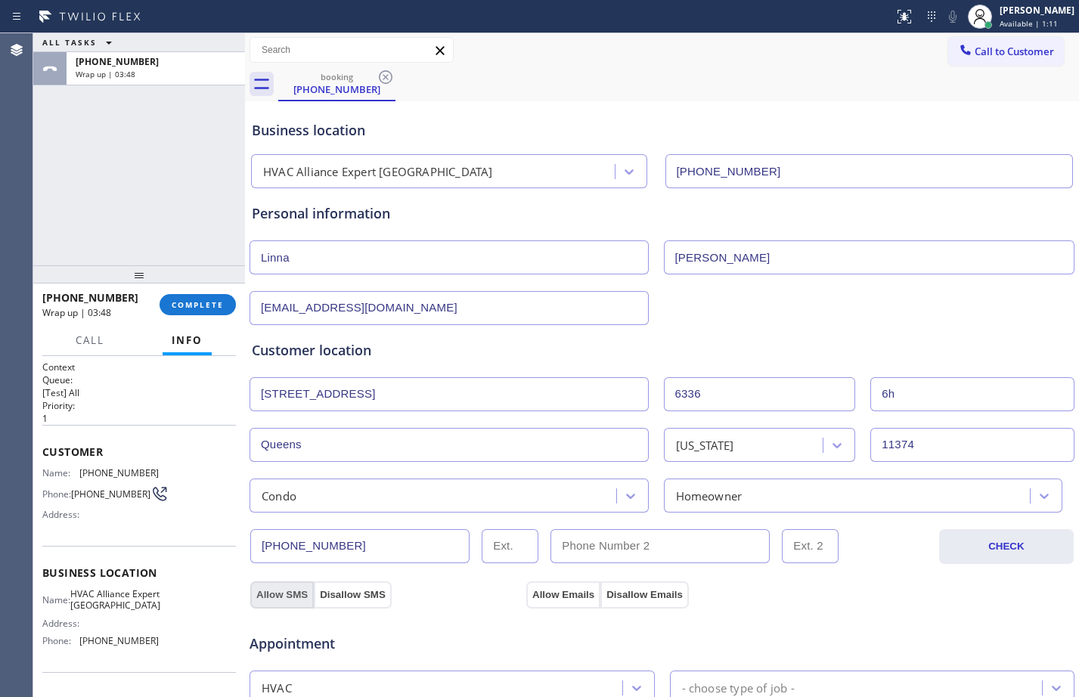
click at [282, 586] on button "Allow SMS" at bounding box center [281, 594] width 63 height 27
click at [560, 593] on button "Allow Emails" at bounding box center [563, 594] width 74 height 27
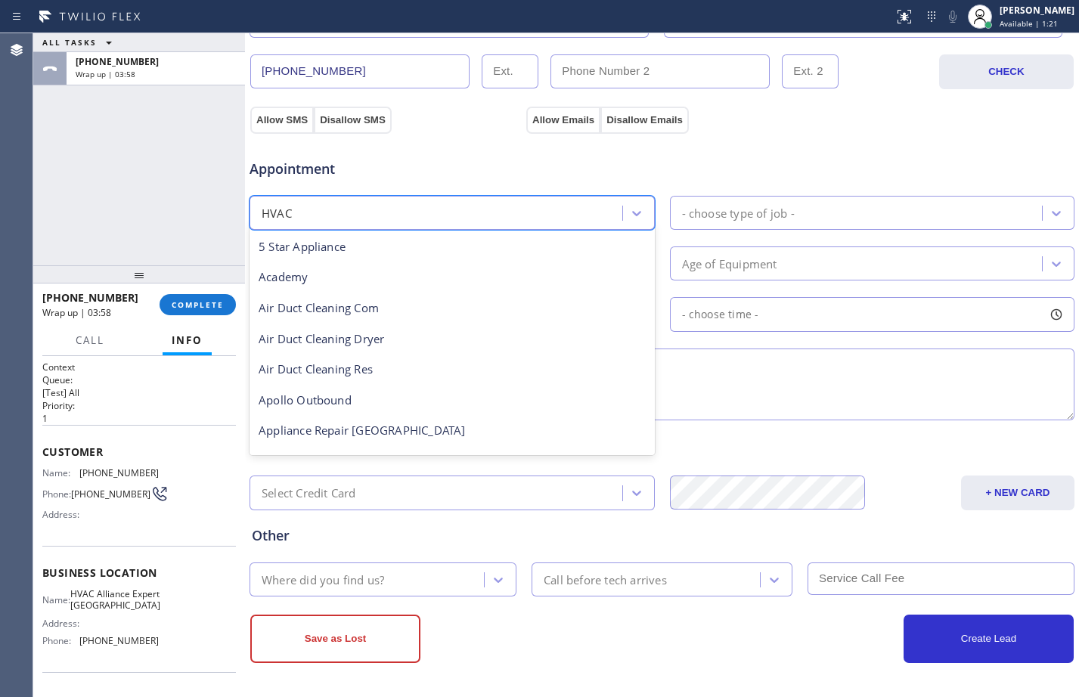
click at [540, 209] on div "HVAC" at bounding box center [438, 213] width 368 height 26
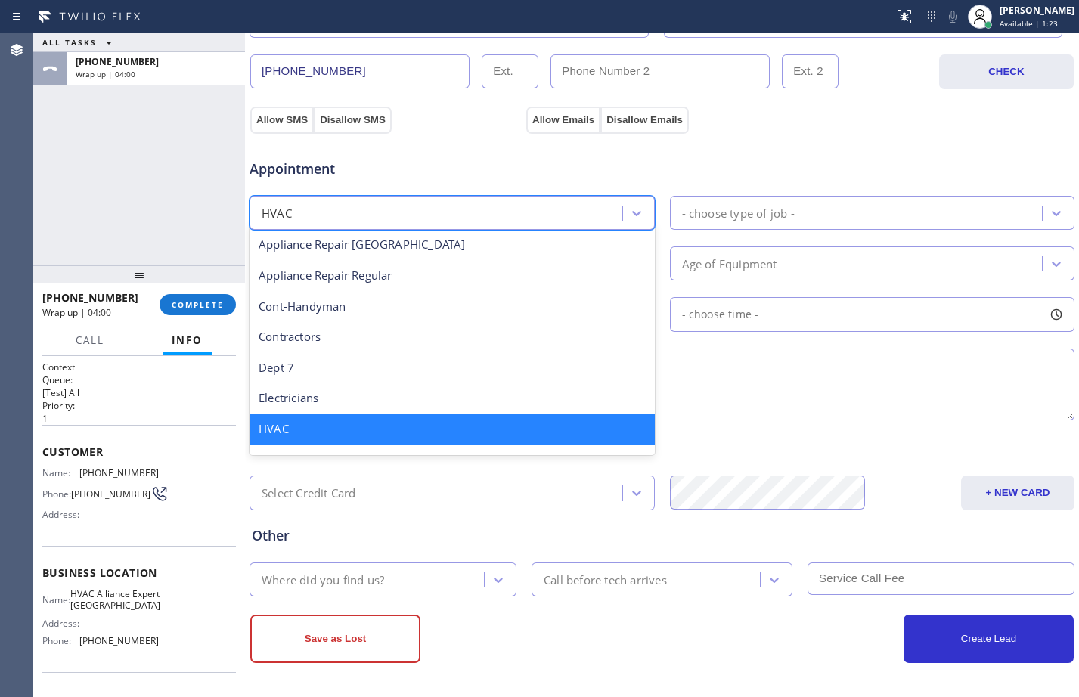
click at [802, 387] on textarea at bounding box center [661, 384] width 825 height 72
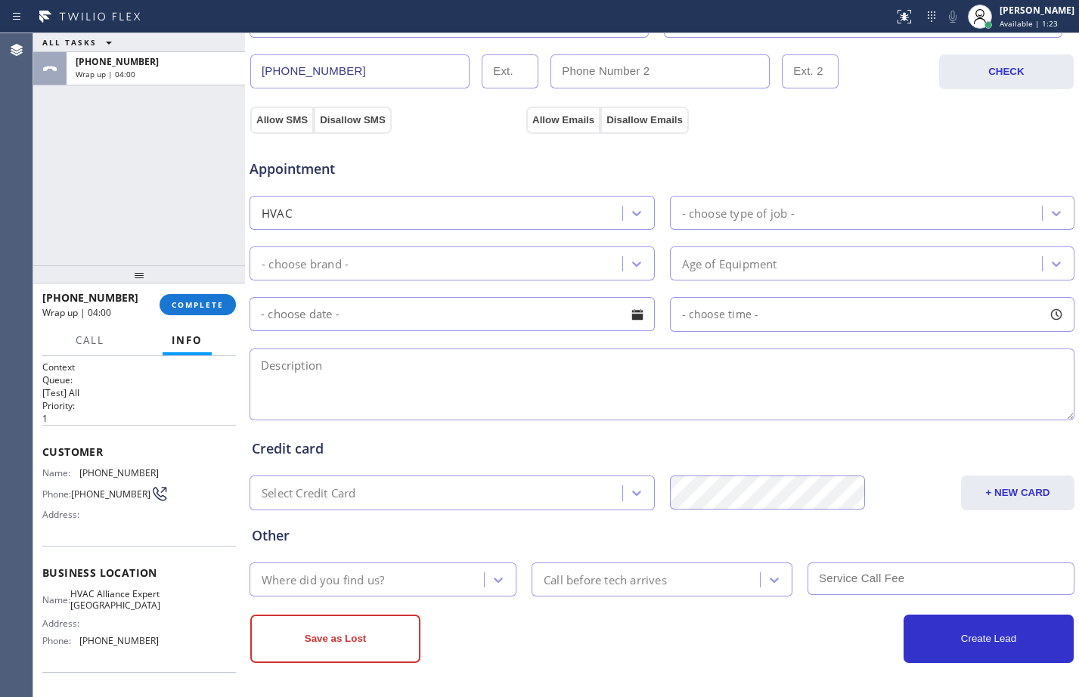
click at [795, 221] on div "- choose type of job -" at bounding box center [858, 213] width 368 height 26
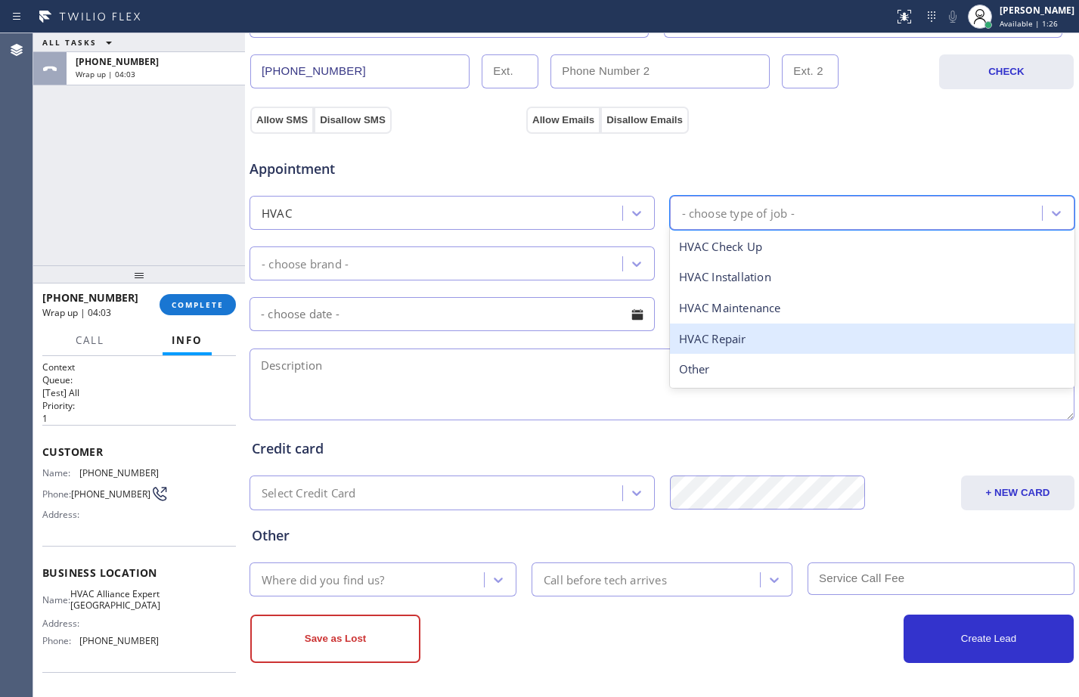
click at [742, 350] on div "HVAC Repair" at bounding box center [872, 339] width 405 height 31
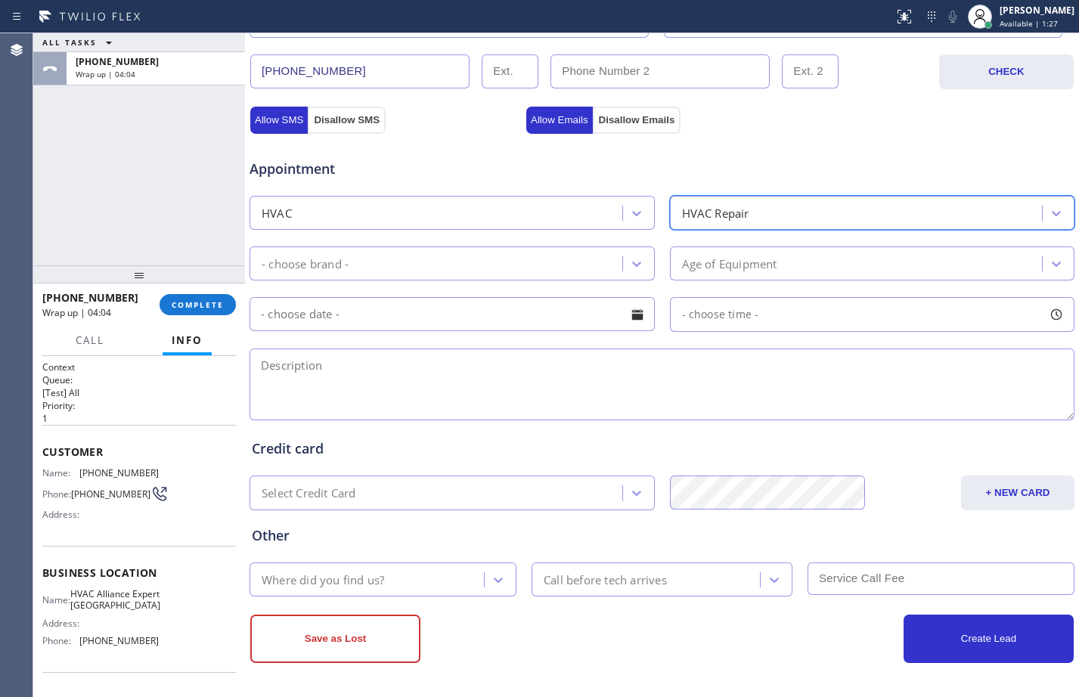
click at [512, 263] on div "- choose brand -" at bounding box center [438, 263] width 368 height 26
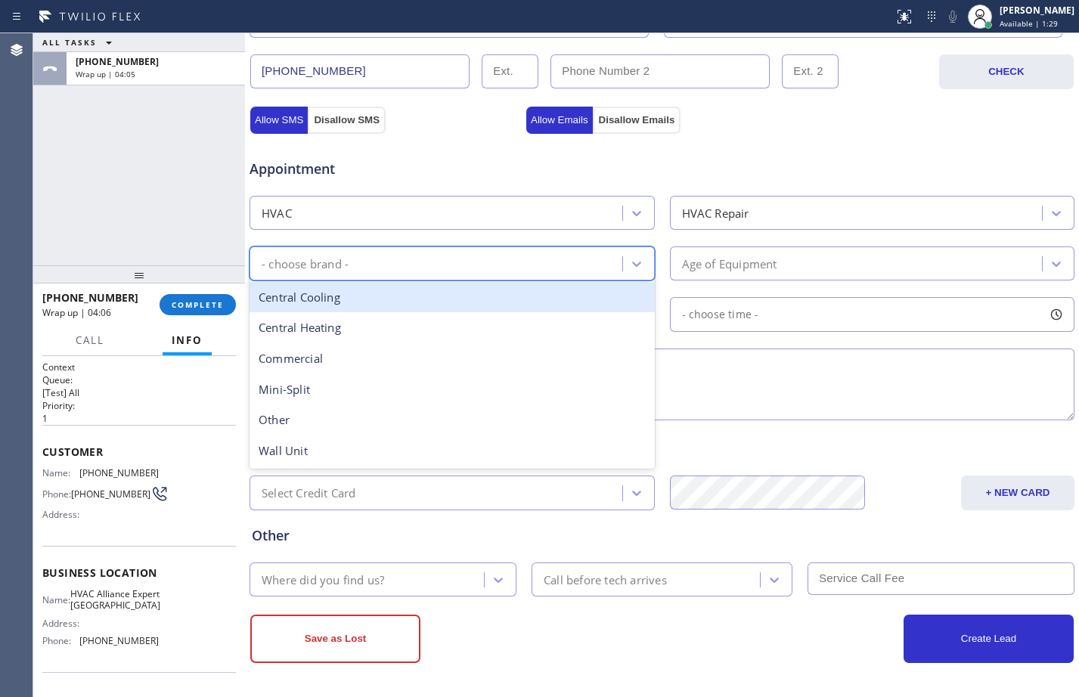
click at [327, 299] on div "Central Cooling" at bounding box center [451, 297] width 405 height 31
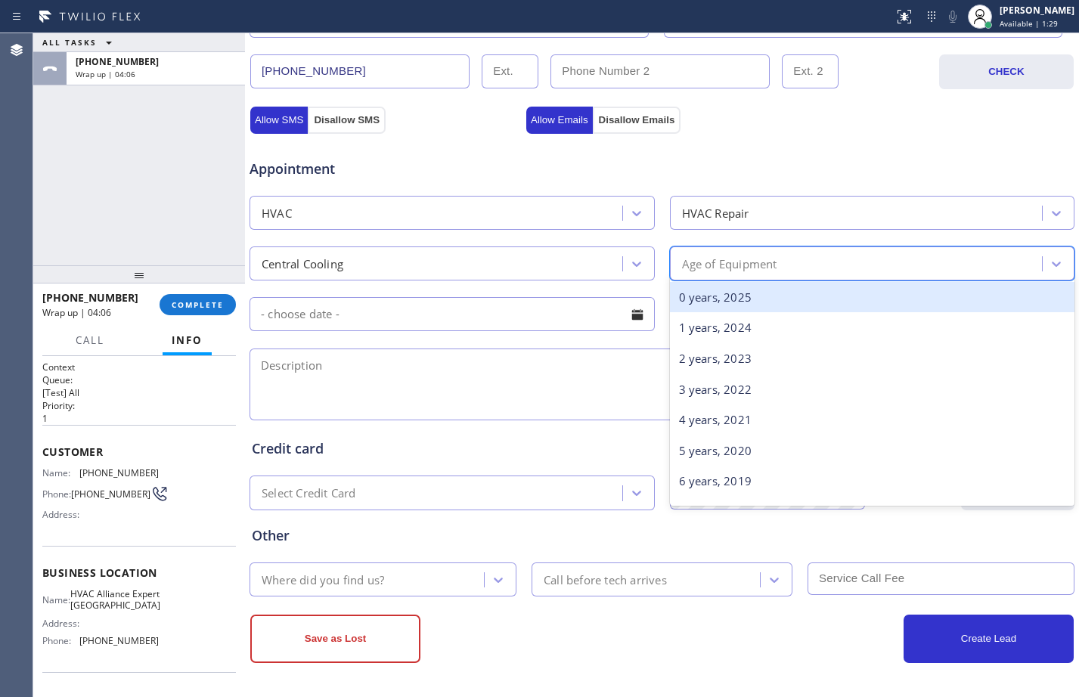
click at [819, 251] on div "Age of Equipment" at bounding box center [858, 263] width 368 height 26
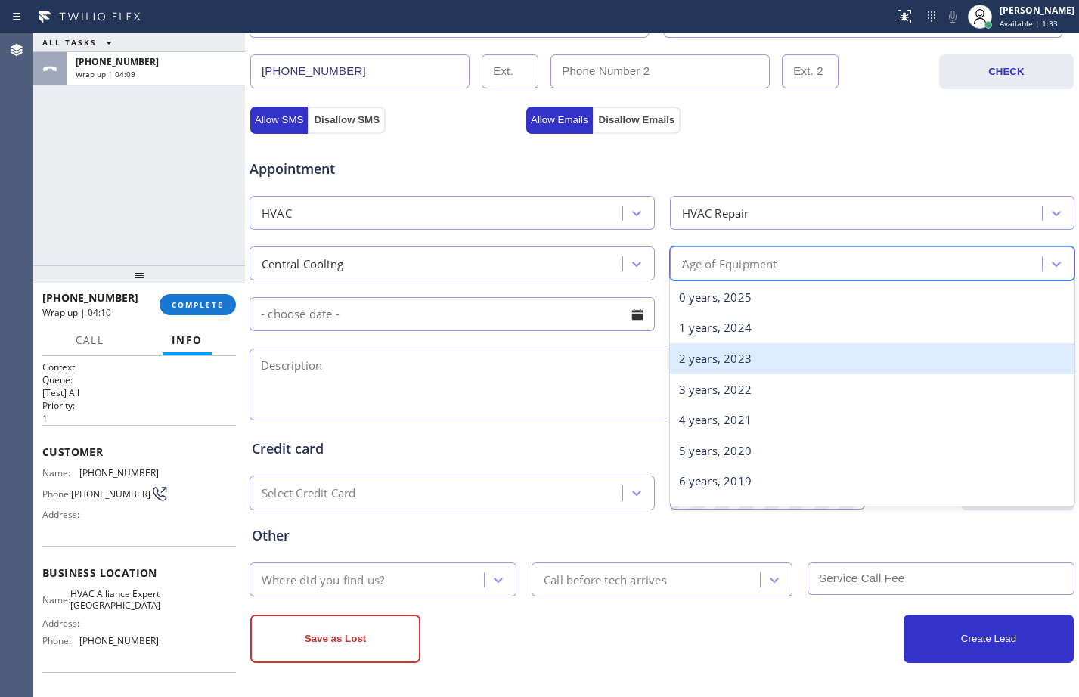
type input "13"
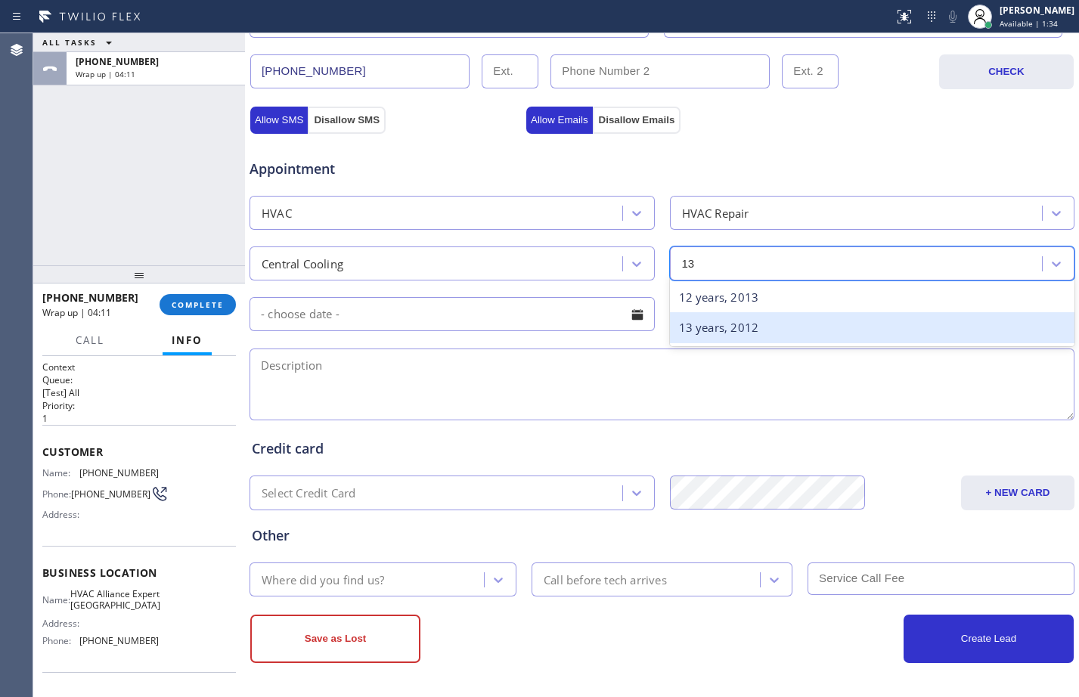
click at [771, 327] on div "13 years, 2012" at bounding box center [872, 327] width 405 height 31
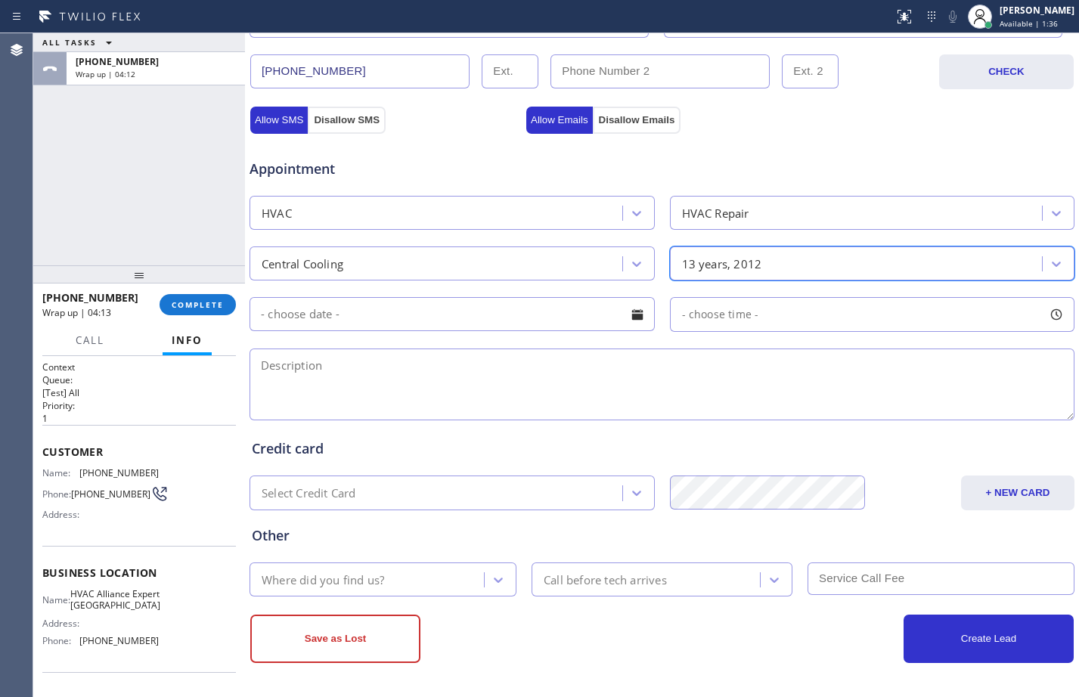
click at [600, 392] on textarea at bounding box center [661, 384] width 825 height 72
click at [446, 570] on div "Where did you find us?" at bounding box center [369, 579] width 230 height 26
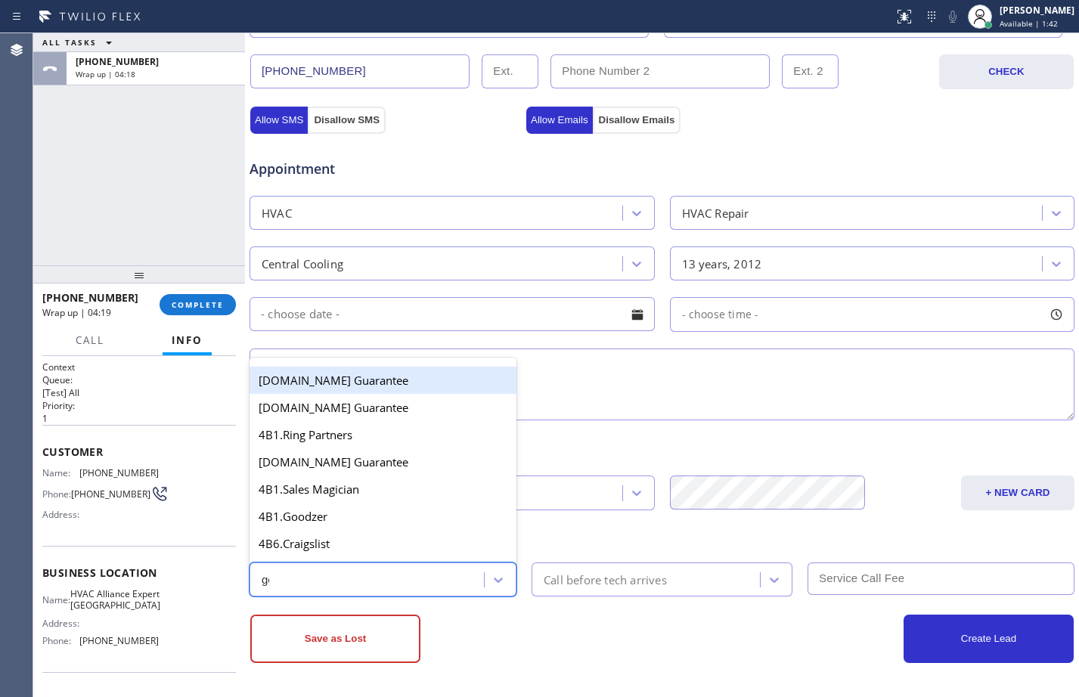
type input "goo"
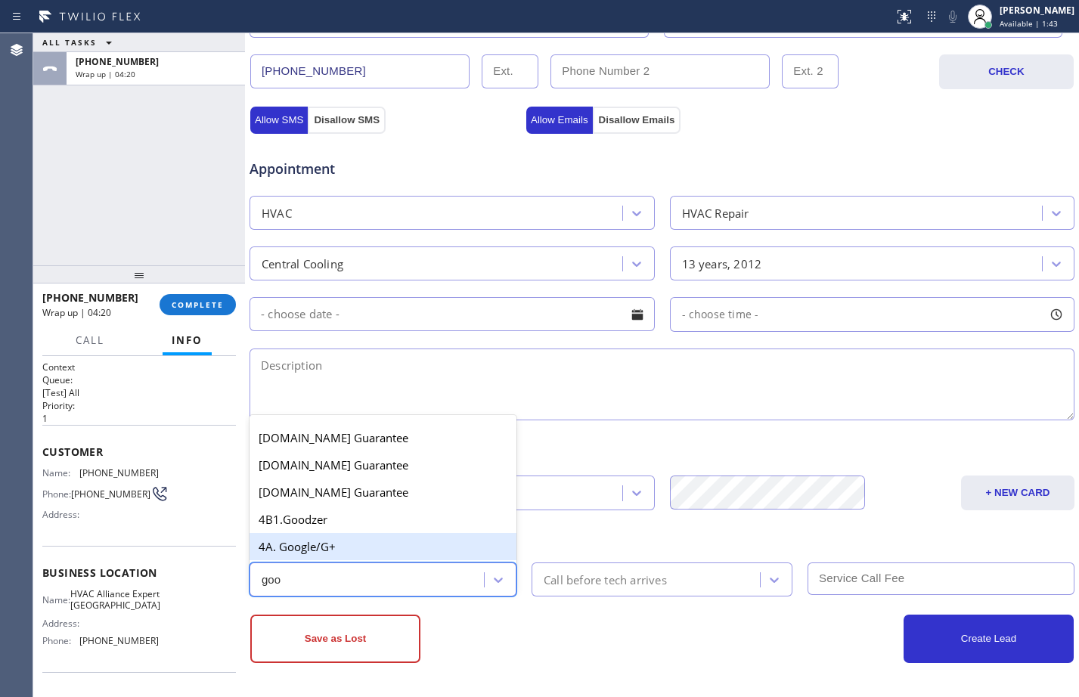
click at [430, 552] on div "4A. Google/G+" at bounding box center [382, 546] width 267 height 27
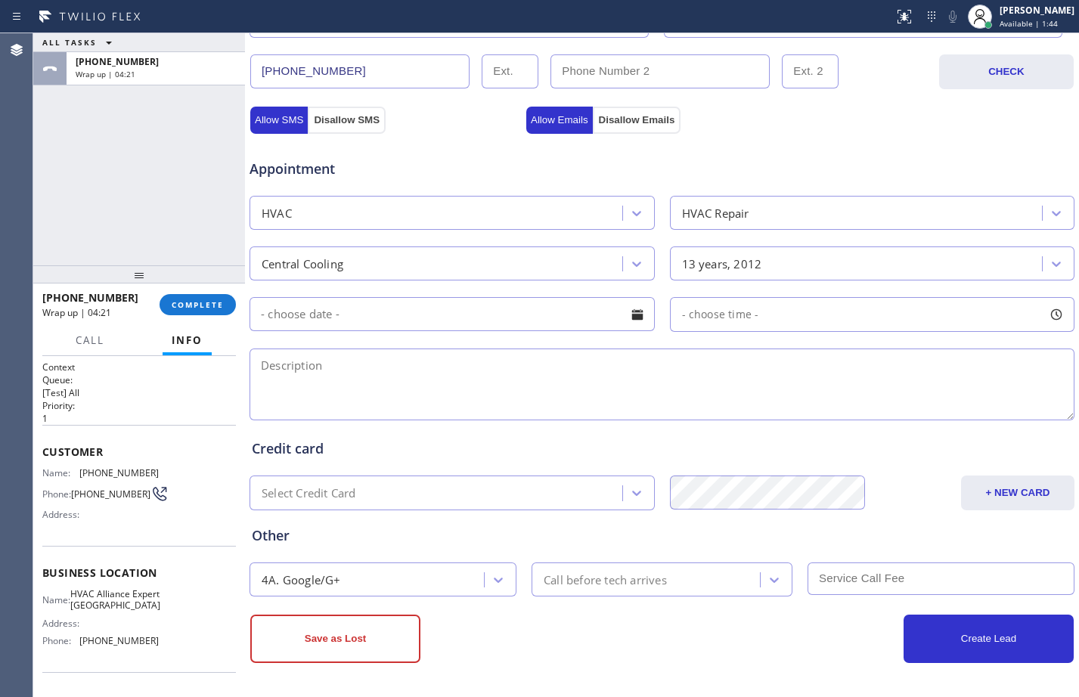
click at [508, 367] on textarea at bounding box center [661, 384] width 825 height 72
type textarea "c"
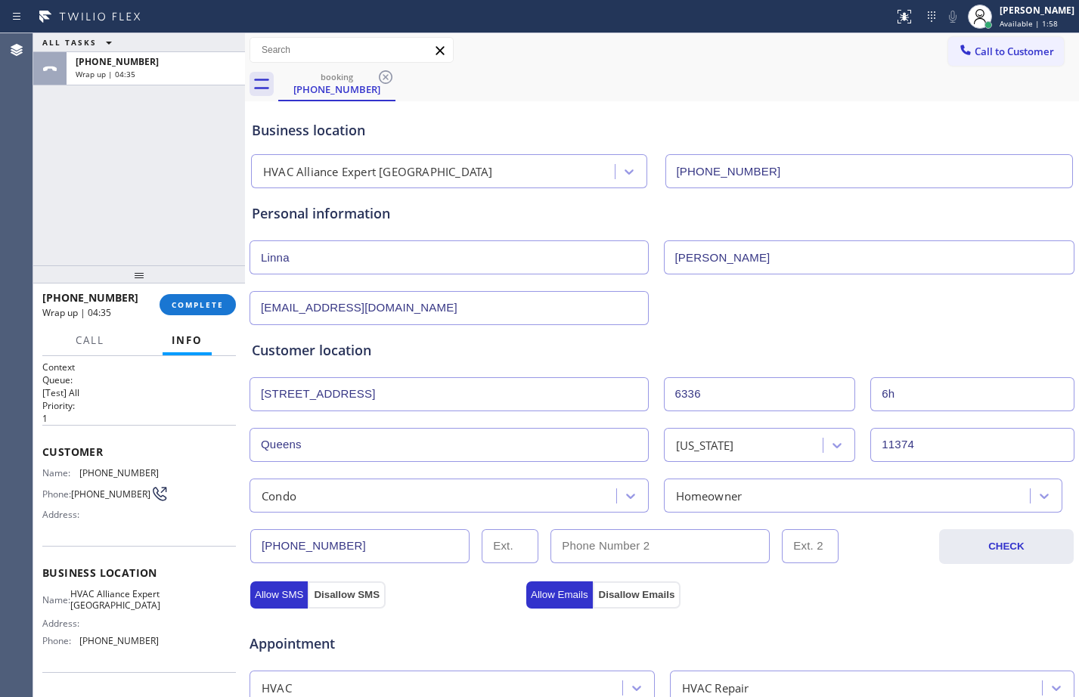
scroll to position [475, 0]
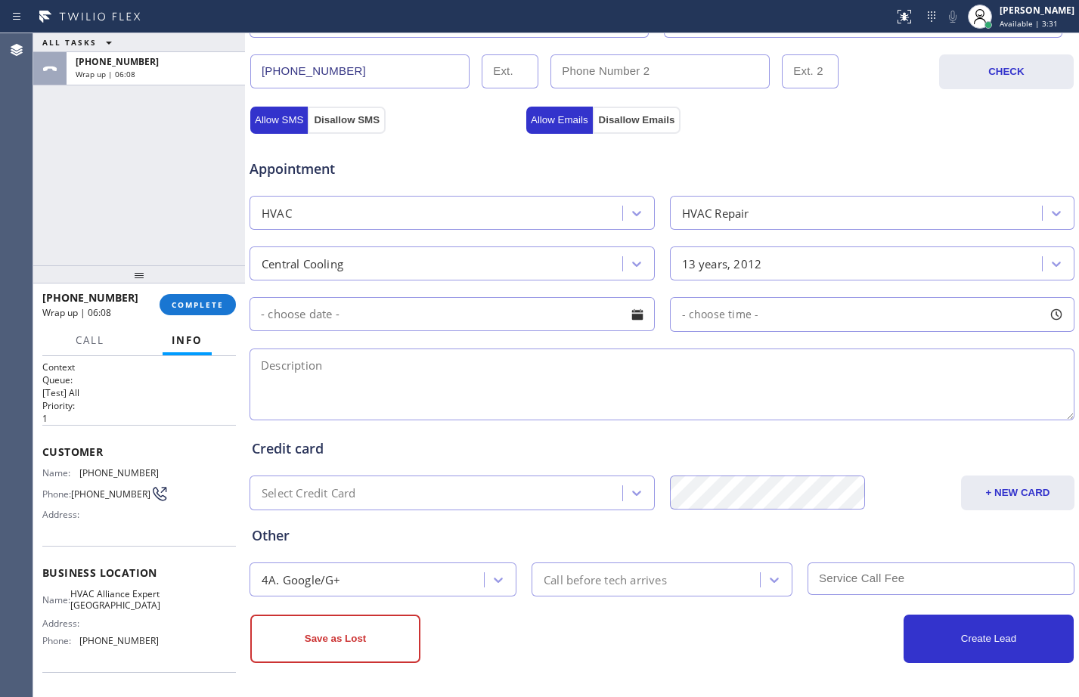
click at [450, 395] on textarea at bounding box center [661, 384] width 825 height 72
type textarea "c"
click at [218, 310] on span "COMPLETE" at bounding box center [198, 304] width 52 height 11
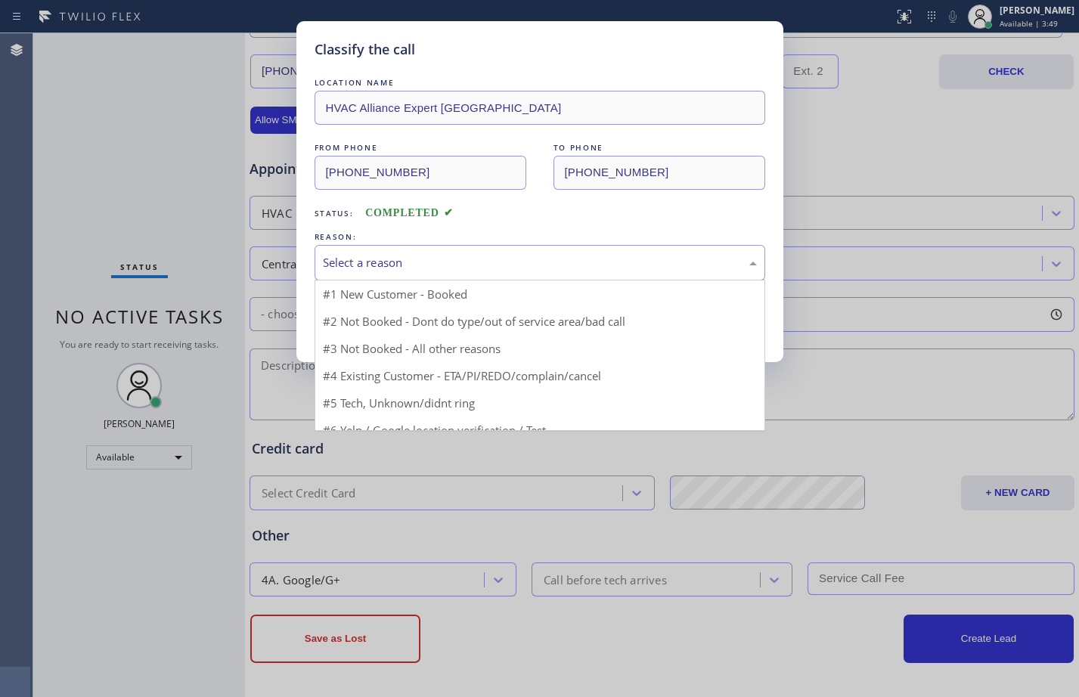
click at [477, 264] on div "Select a reason" at bounding box center [540, 262] width 434 height 17
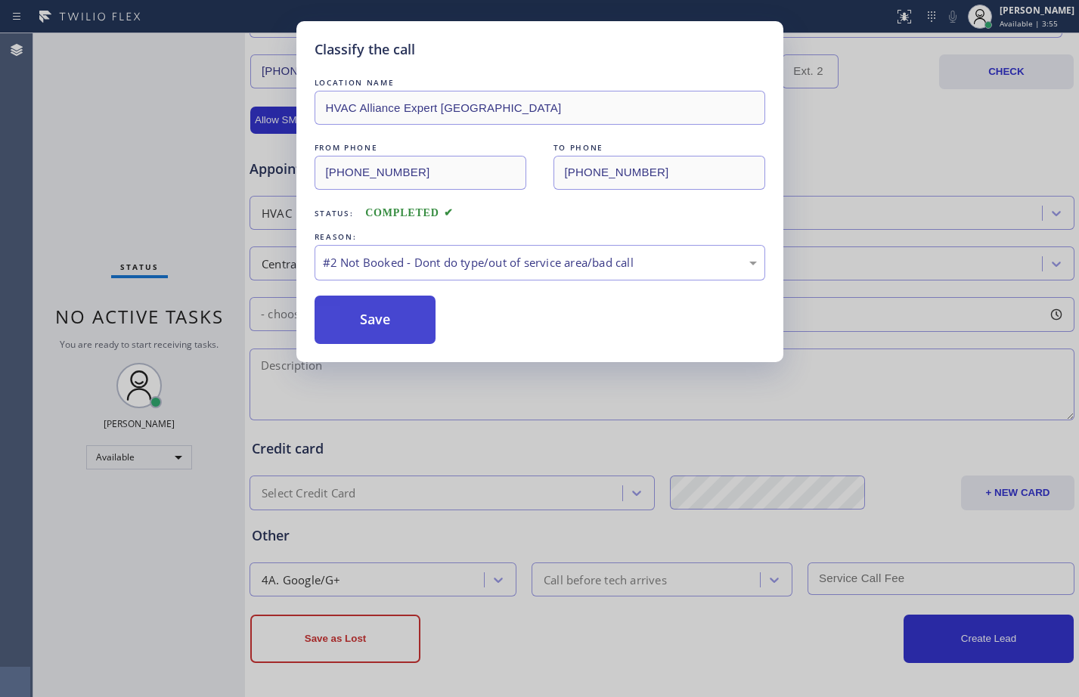
click at [369, 321] on button "Save" at bounding box center [375, 320] width 122 height 48
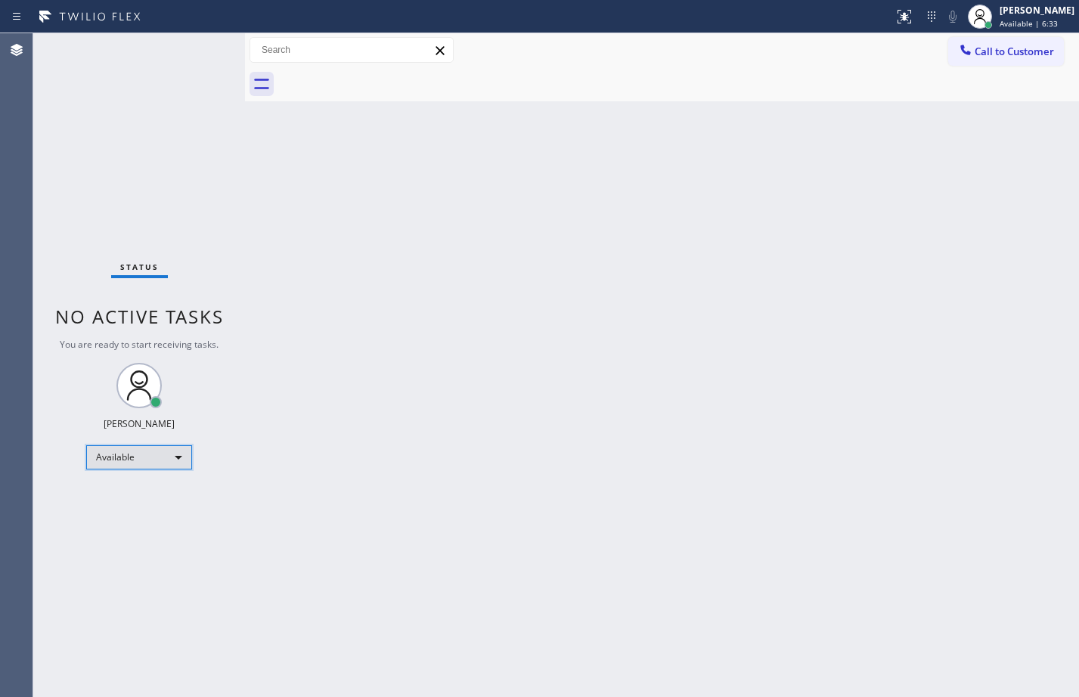
click at [160, 450] on div "Available" at bounding box center [139, 457] width 106 height 24
click at [131, 516] on li "Unavailable" at bounding box center [138, 516] width 103 height 18
